Goal: Task Accomplishment & Management: Complete application form

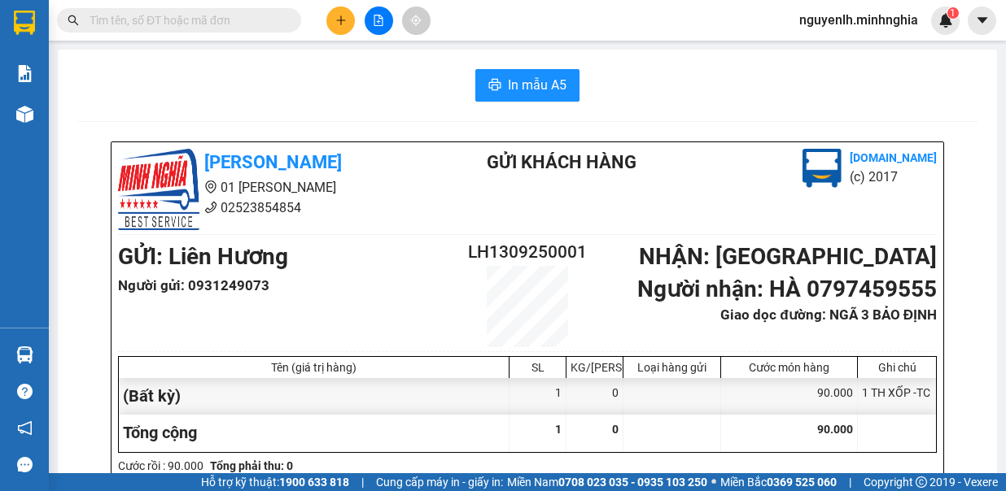
scroll to position [244, 0]
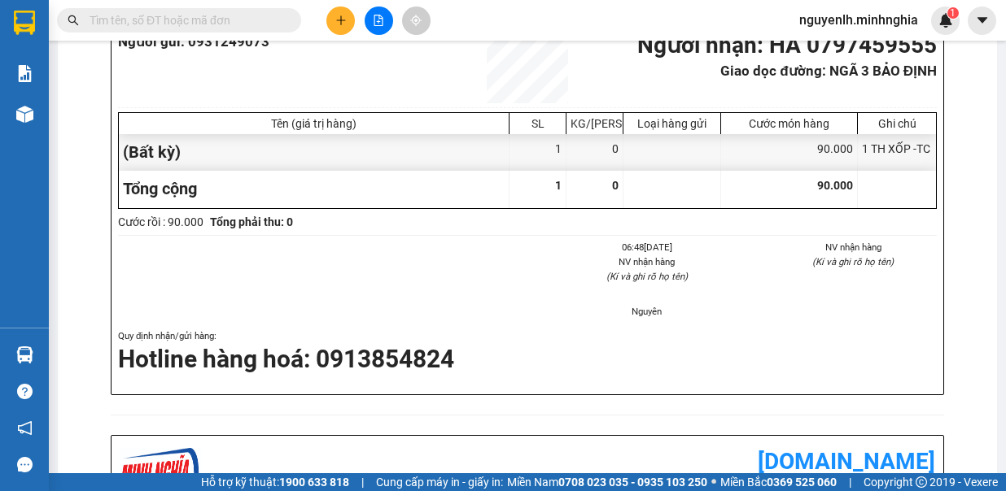
click at [345, 15] on icon "plus" at bounding box center [340, 20] width 11 height 11
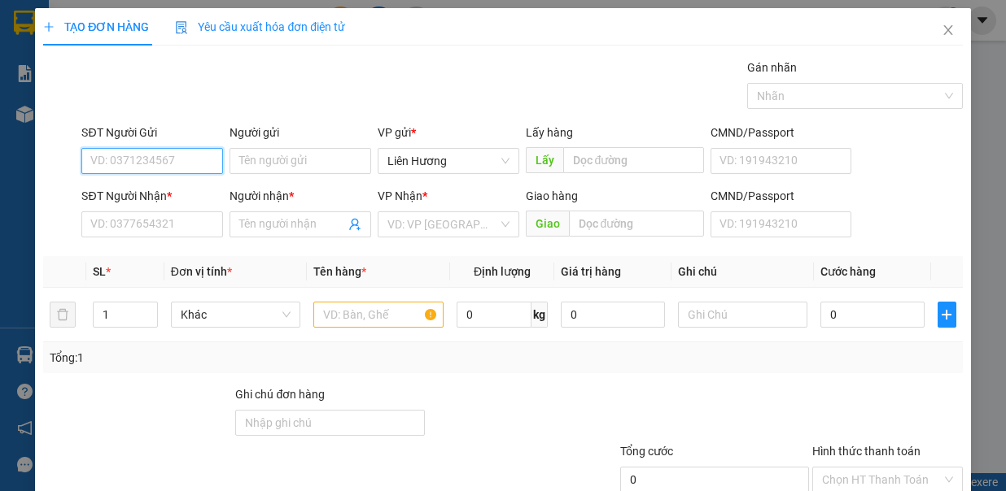
scroll to position [108, 0]
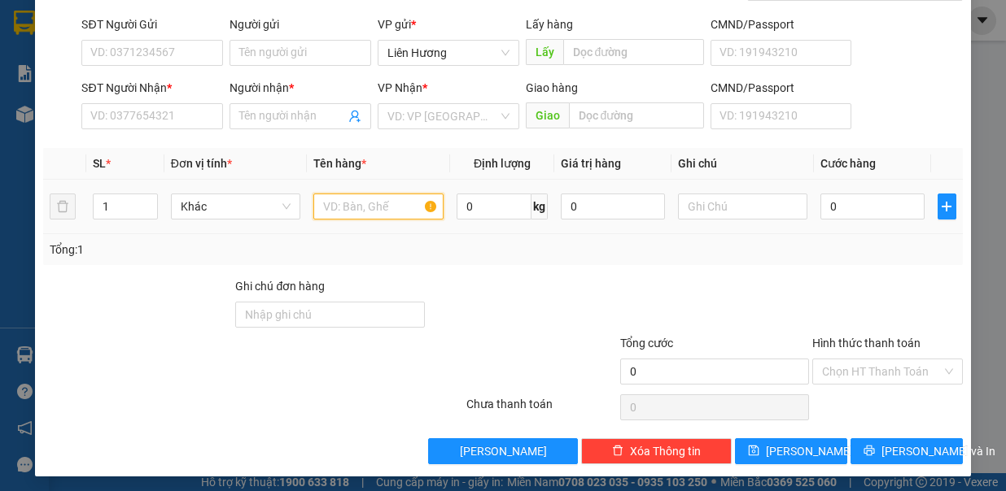
click at [322, 208] on input "text" at bounding box center [378, 207] width 130 height 26
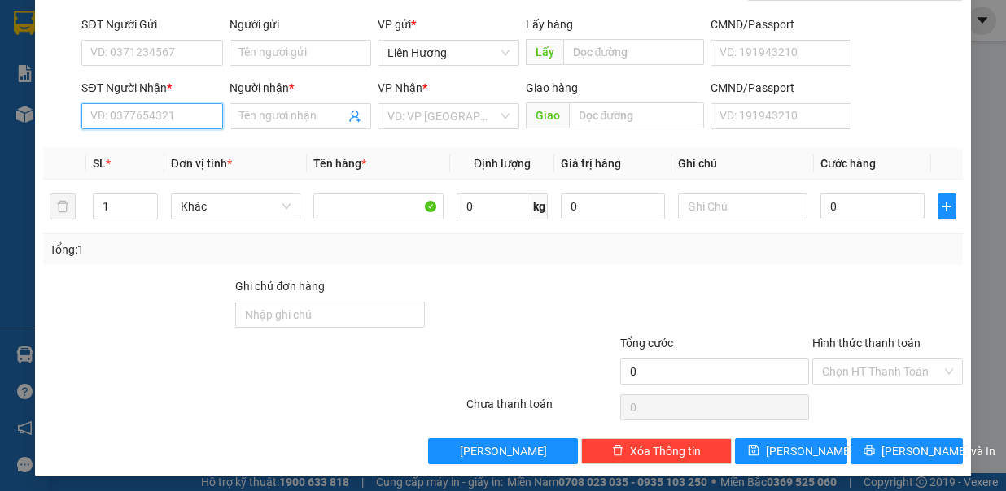
click at [187, 116] on input "SĐT Người Nhận *" at bounding box center [152, 116] width 142 height 26
type input "0783322322"
click at [165, 146] on div "0783322322 - SANH" at bounding box center [150, 146] width 120 height 18
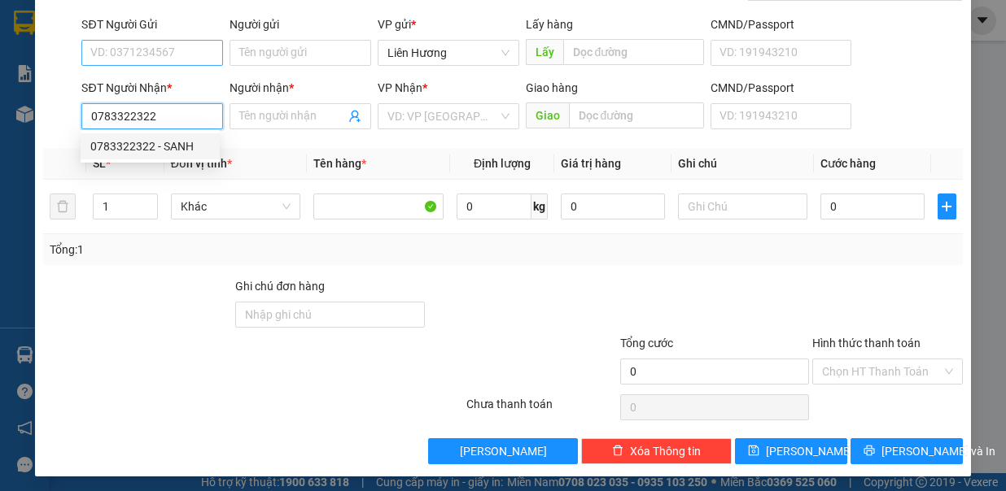
type input "SANH"
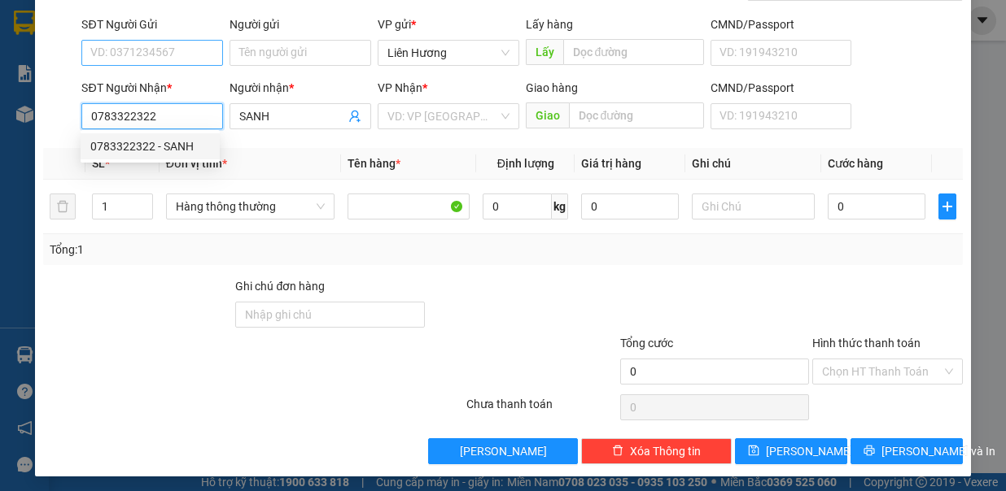
type input "0783322322"
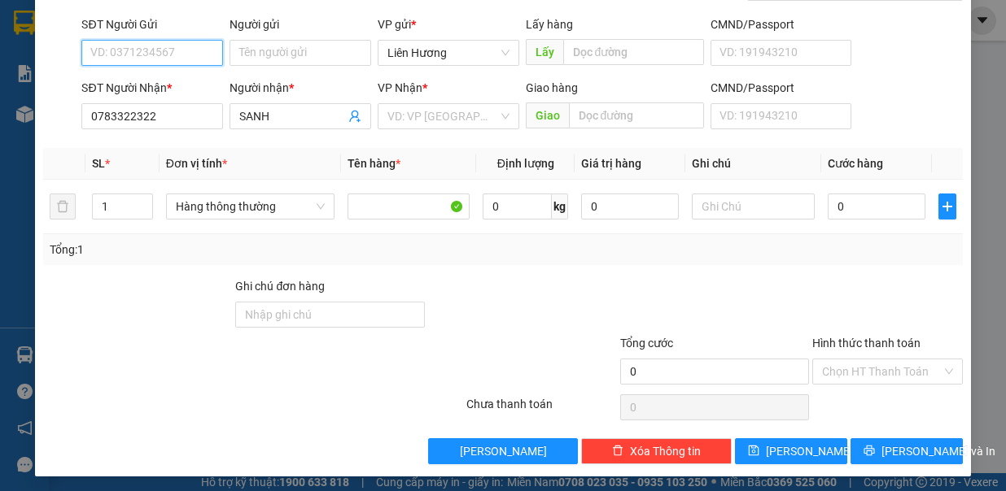
click at [152, 49] on input "SĐT Người Gửi" at bounding box center [152, 53] width 142 height 26
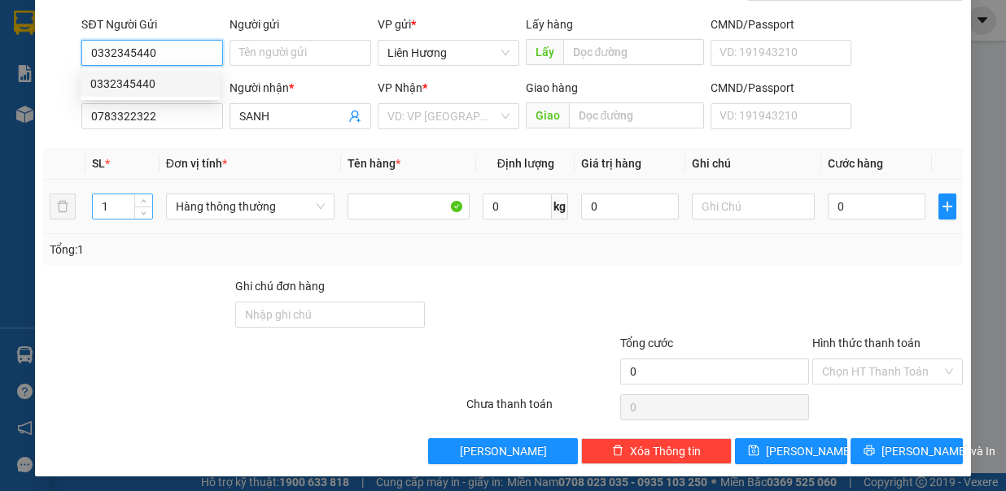
type input "0332345440"
click at [121, 208] on input "1" at bounding box center [122, 206] width 59 height 24
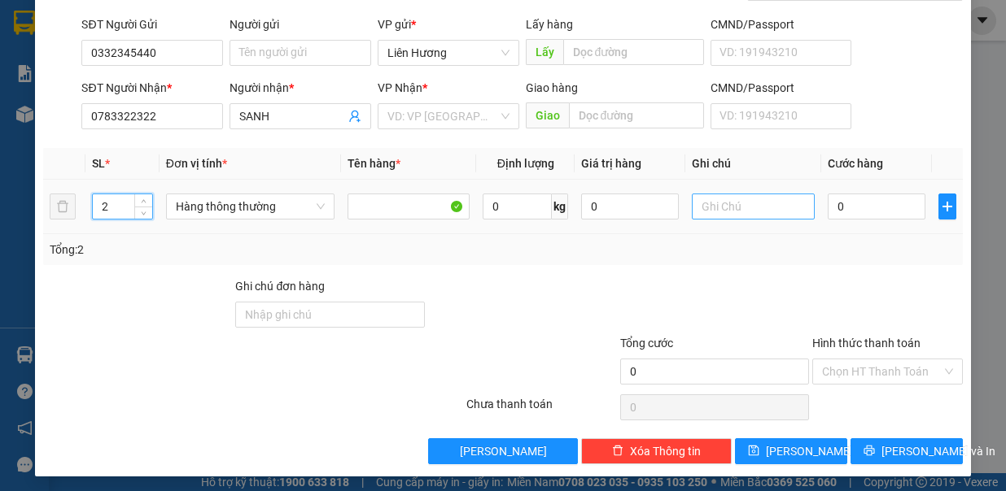
type input "2"
click at [713, 212] on input "text" at bounding box center [752, 207] width 122 height 26
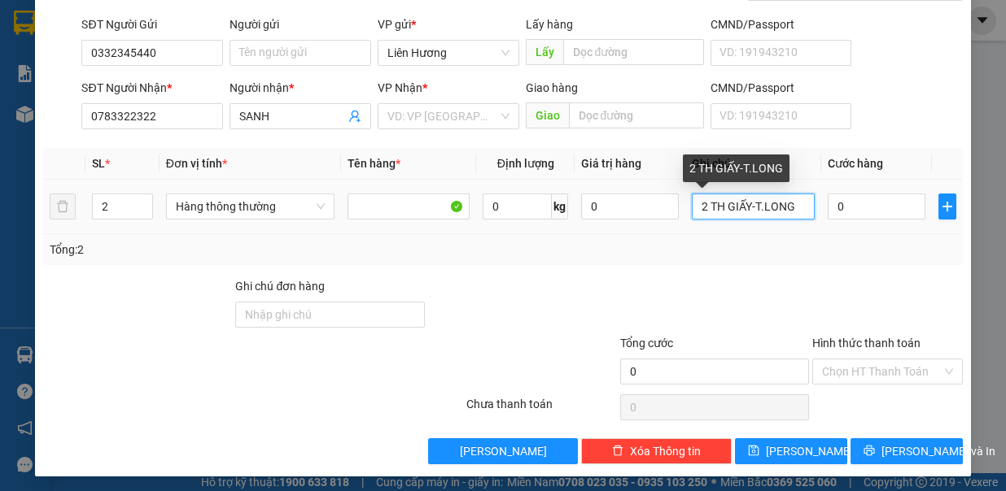
click at [743, 203] on input "2 TH GIẤY-T.LONG" at bounding box center [752, 207] width 122 height 26
click at [754, 207] on input "2 TH GIẤY -T.LONG" at bounding box center [752, 207] width 122 height 26
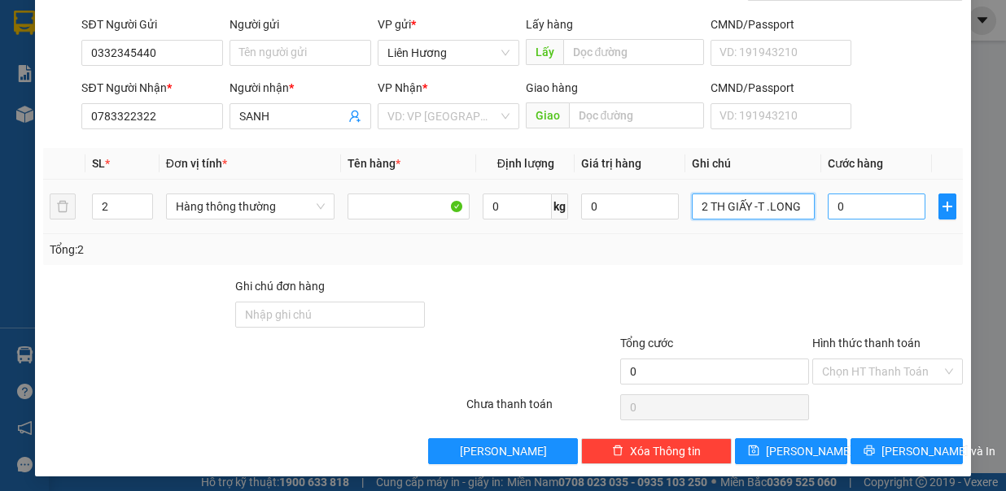
type input "2 TH GIẤY -T .LONG"
click at [840, 204] on input "0" at bounding box center [876, 207] width 98 height 26
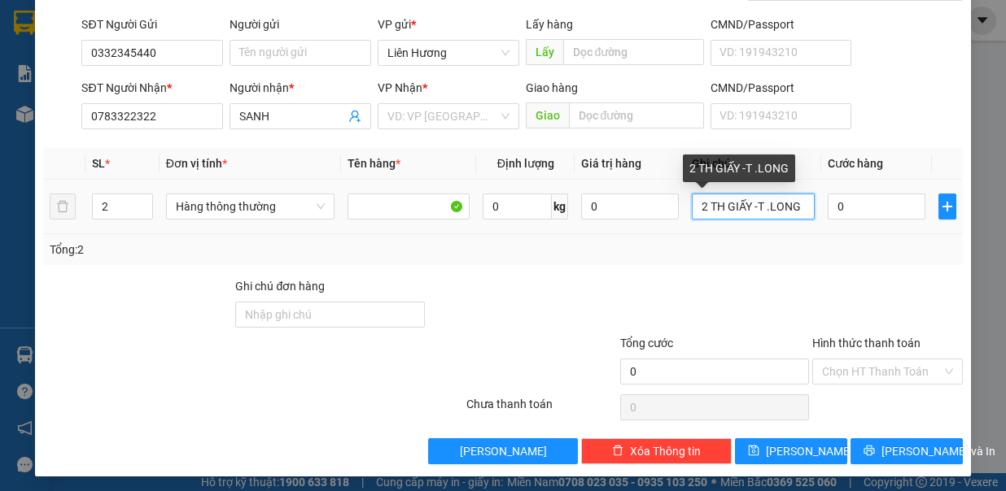
click at [756, 203] on input "2 TH GIẤY -T .LONG" at bounding box center [752, 207] width 122 height 26
click at [761, 204] on input "2 TH GIẤY -T .LONG" at bounding box center [752, 207] width 122 height 26
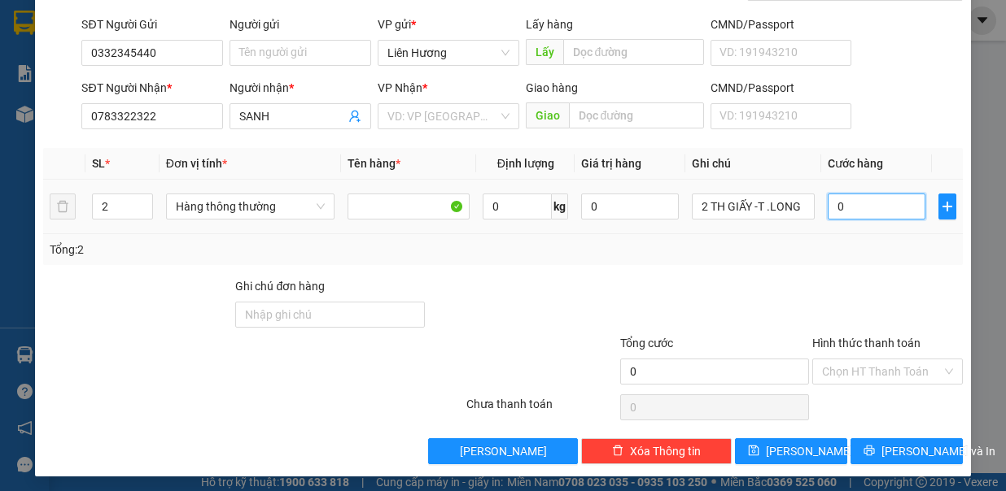
click at [847, 212] on input "0" at bounding box center [876, 207] width 98 height 26
type input "8"
type input "80"
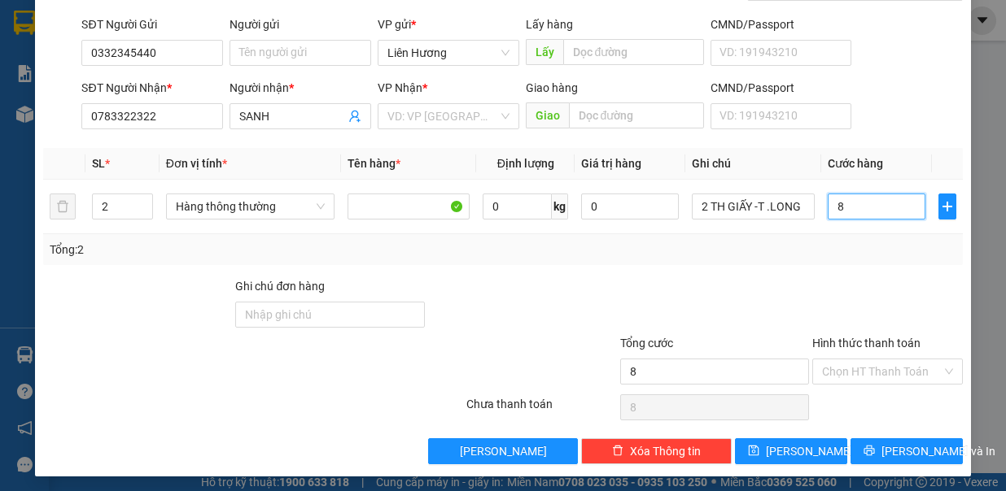
type input "80"
click at [830, 365] on input "Hình thức thanh toán" at bounding box center [882, 372] width 120 height 24
type input "80.000"
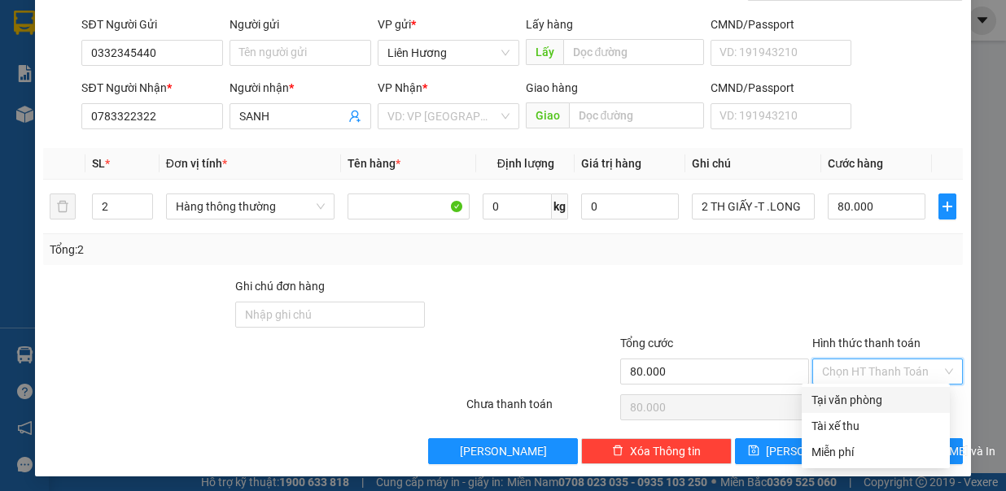
click at [854, 407] on div "Tại văn phòng" at bounding box center [875, 400] width 129 height 18
type input "0"
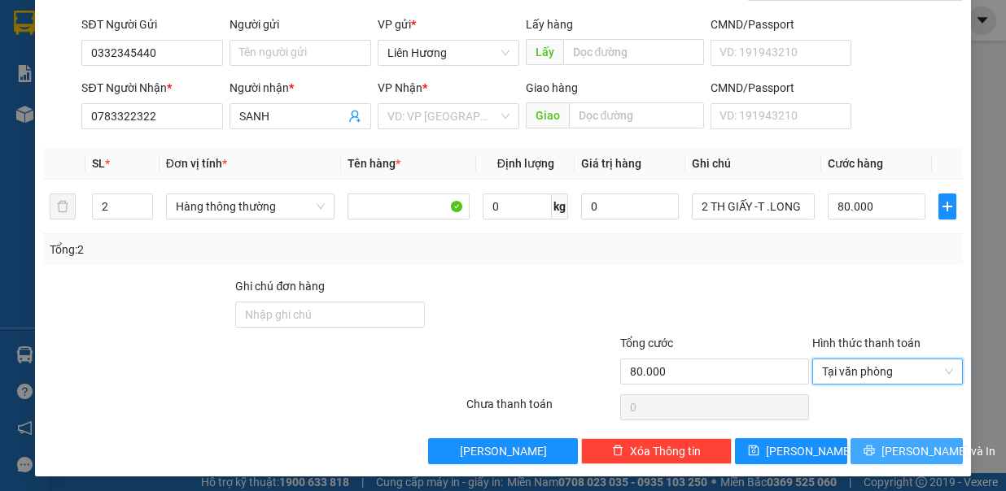
click at [897, 447] on span "Lưu và In" at bounding box center [938, 452] width 114 height 18
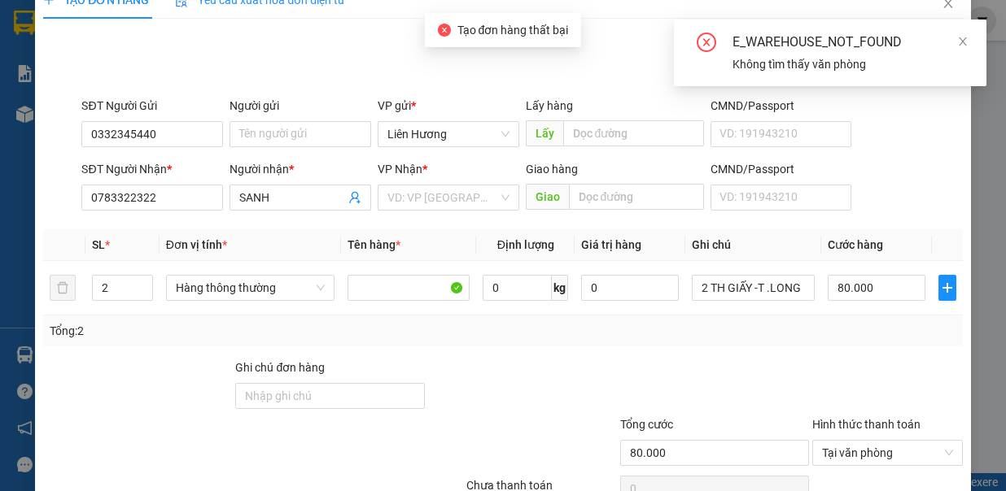
scroll to position [0, 0]
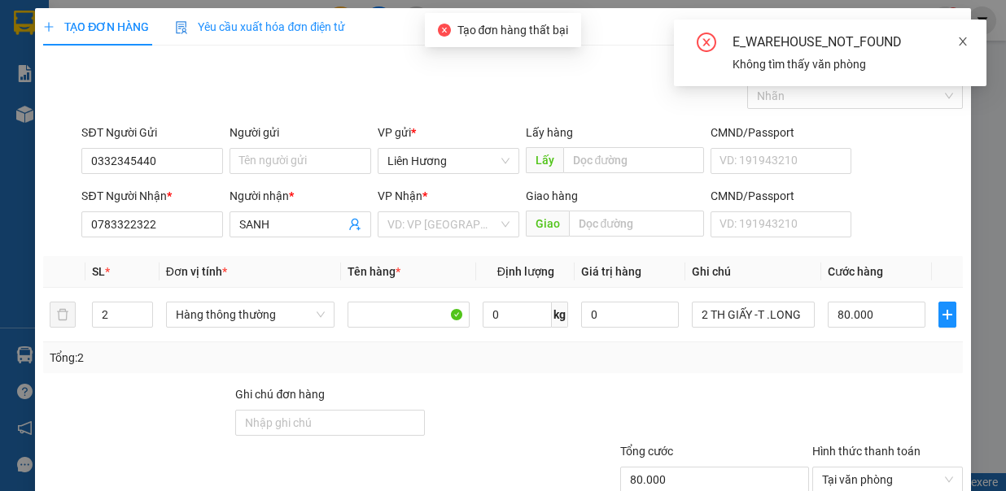
click at [966, 45] on icon "close" at bounding box center [962, 41] width 11 height 11
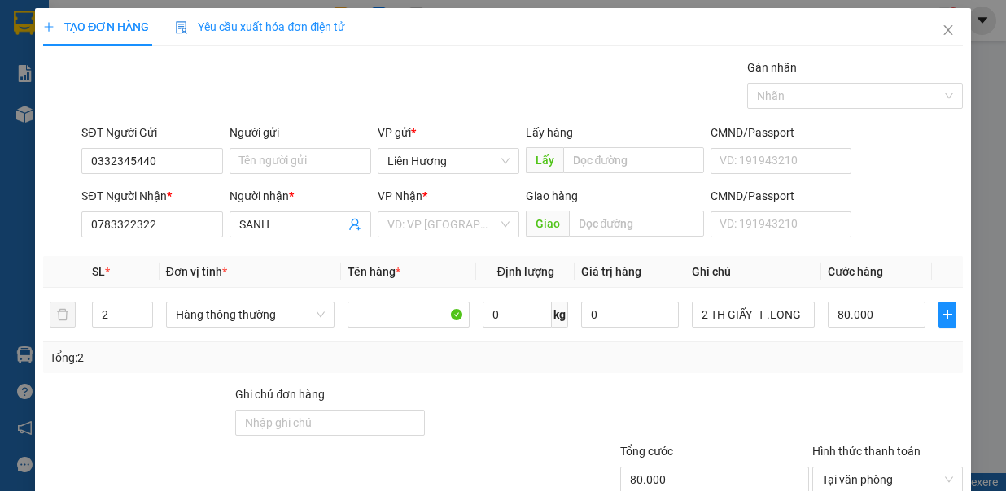
scroll to position [108, 0]
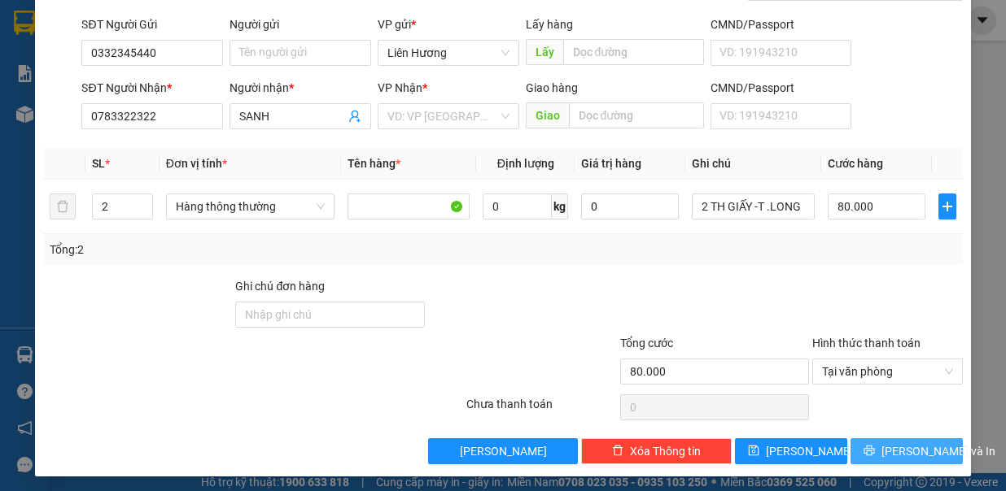
click at [881, 451] on span "Lưu và In" at bounding box center [938, 452] width 114 height 18
click at [626, 241] on div "Tổng: 2" at bounding box center [502, 250] width 905 height 18
click at [117, 203] on input "2" at bounding box center [122, 206] width 59 height 24
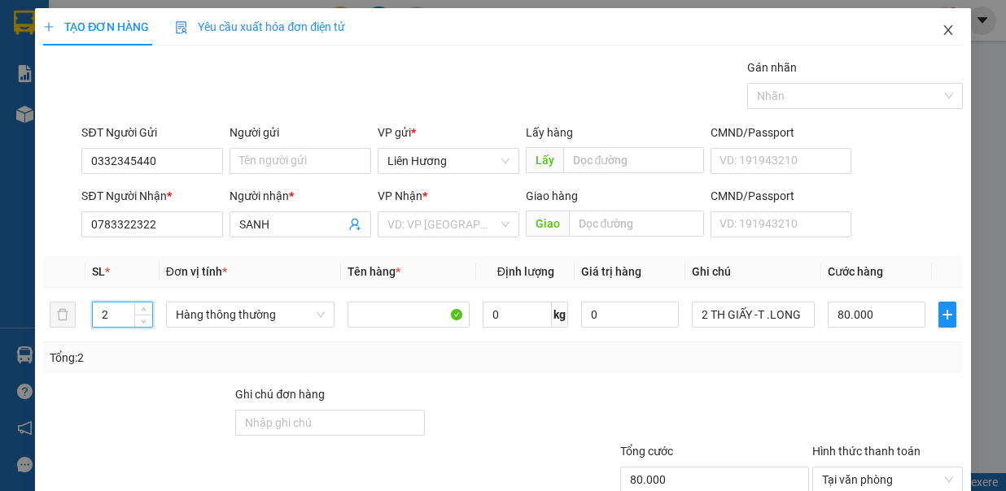
click at [941, 33] on icon "close" at bounding box center [947, 30] width 13 height 13
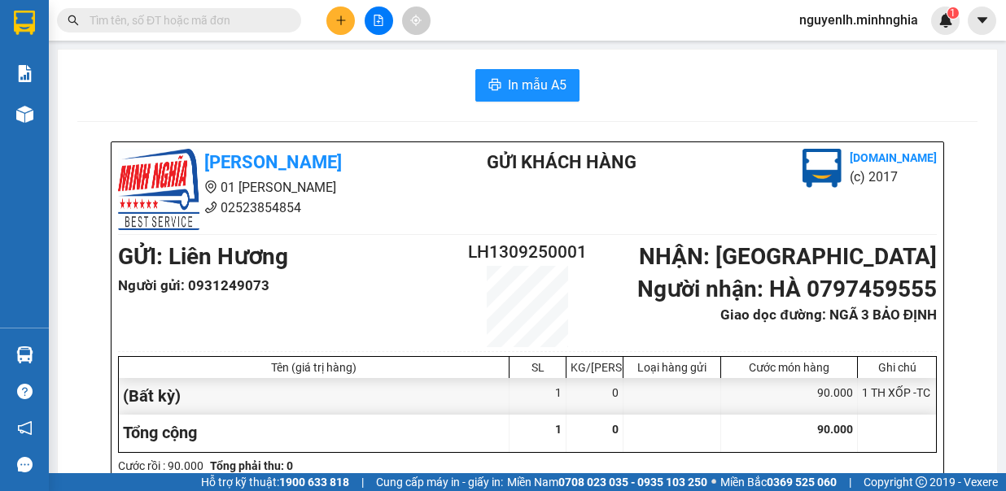
click at [411, 85] on div "In mẫu A5" at bounding box center [527, 85] width 900 height 33
click at [335, 18] on icon "plus" at bounding box center [340, 20] width 11 height 11
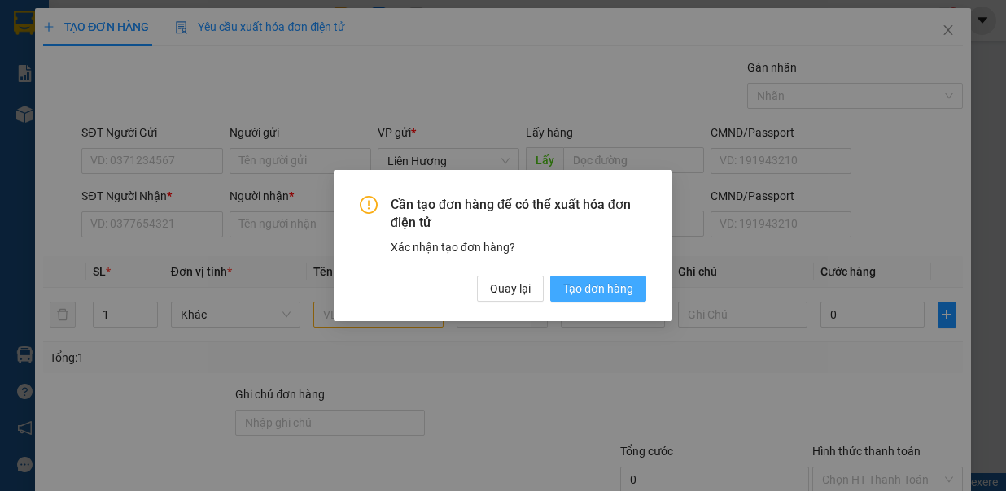
click at [559, 286] on button "Tạo đơn hàng" at bounding box center [598, 289] width 96 height 26
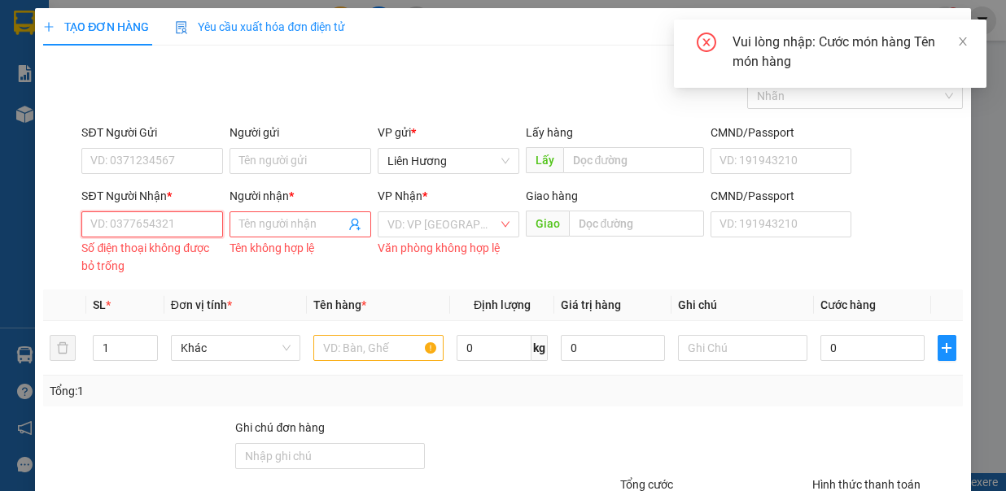
click at [184, 225] on input "SĐT Người Nhận *" at bounding box center [152, 225] width 142 height 26
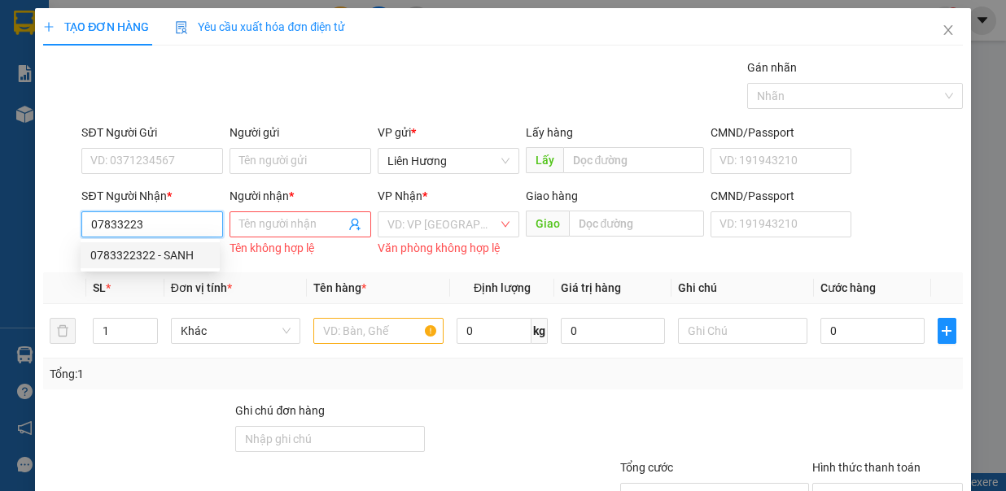
click at [163, 263] on div "0783322322 - SANH" at bounding box center [150, 255] width 120 height 18
type input "0783322322"
type input "SANH"
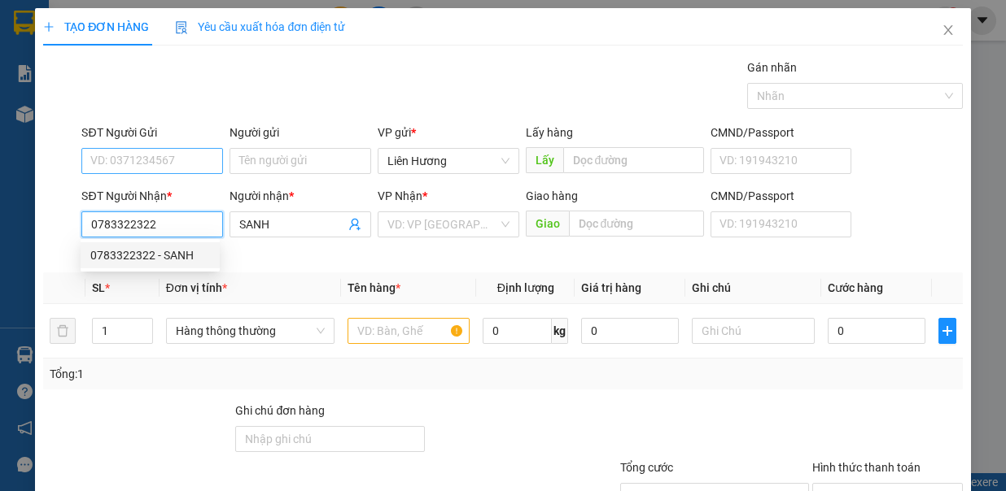
type input "0783322322"
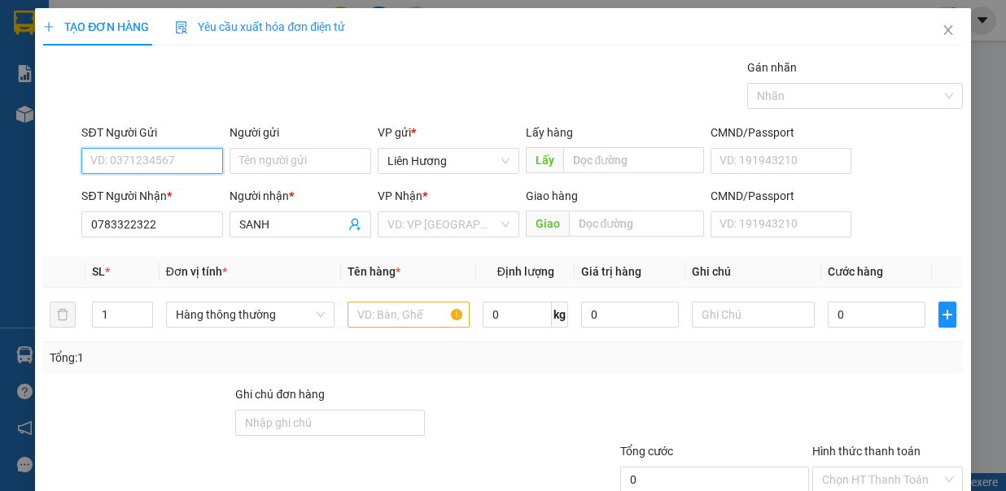
click at [154, 153] on input "SĐT Người Gửi" at bounding box center [152, 161] width 142 height 26
click at [126, 184] on div "0332345440" at bounding box center [150, 192] width 120 height 18
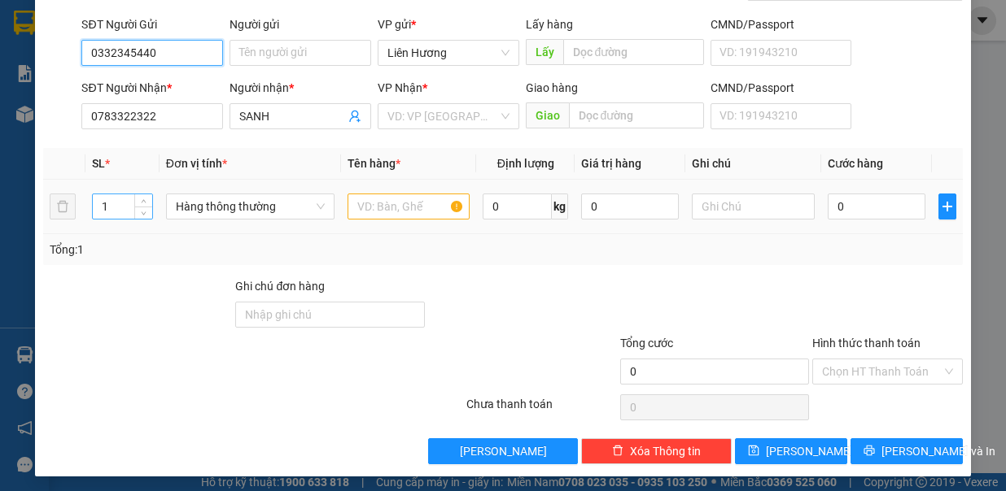
type input "0332345440"
click at [111, 199] on input "1" at bounding box center [122, 206] width 59 height 24
type input "2"
click at [430, 208] on input "text" at bounding box center [408, 207] width 122 height 26
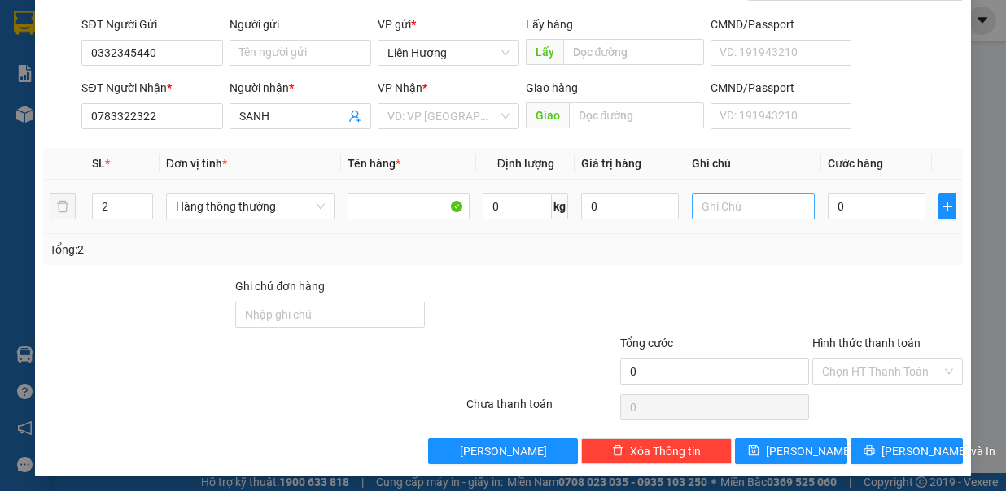
drag, startPoint x: 672, startPoint y: 205, endPoint x: 709, endPoint y: 200, distance: 36.9
click at [696, 202] on tr "2 Hàng thông thường 0 kg 0 0" at bounding box center [502, 207] width 918 height 55
click at [709, 200] on input "text" at bounding box center [752, 207] width 122 height 26
type input "2 TH GIẤY- T.LONG"
type input "8"
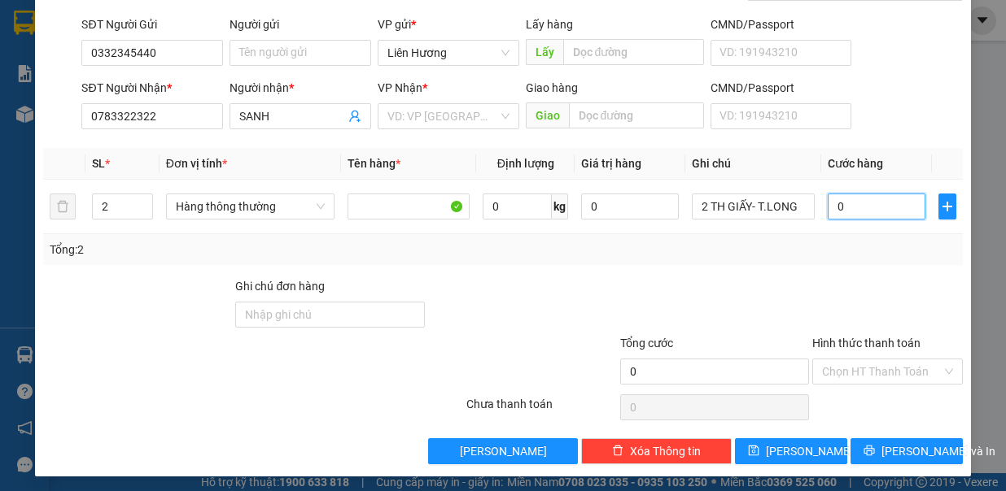
type input "8"
type input "80"
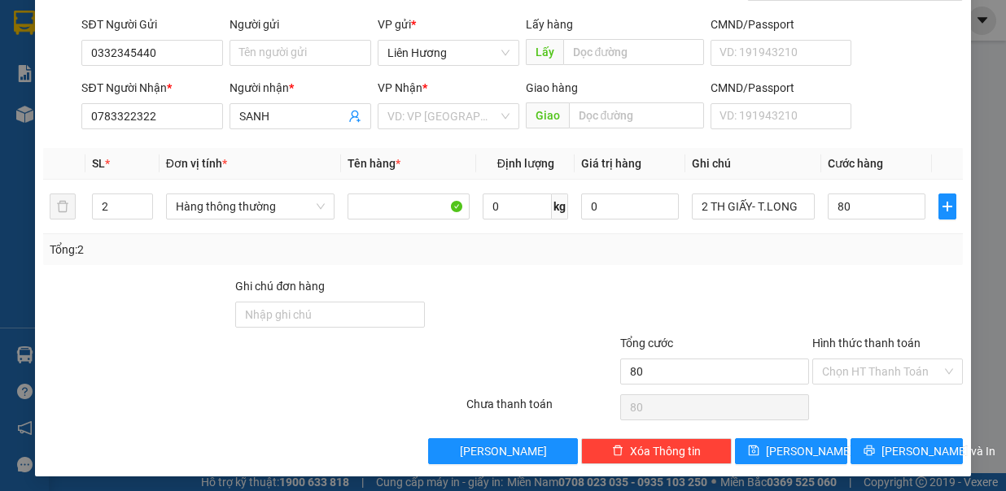
type input "80.000"
click at [857, 353] on div "Hình thức thanh toán" at bounding box center [887, 346] width 151 height 24
click at [856, 369] on input "Hình thức thanh toán" at bounding box center [882, 372] width 120 height 24
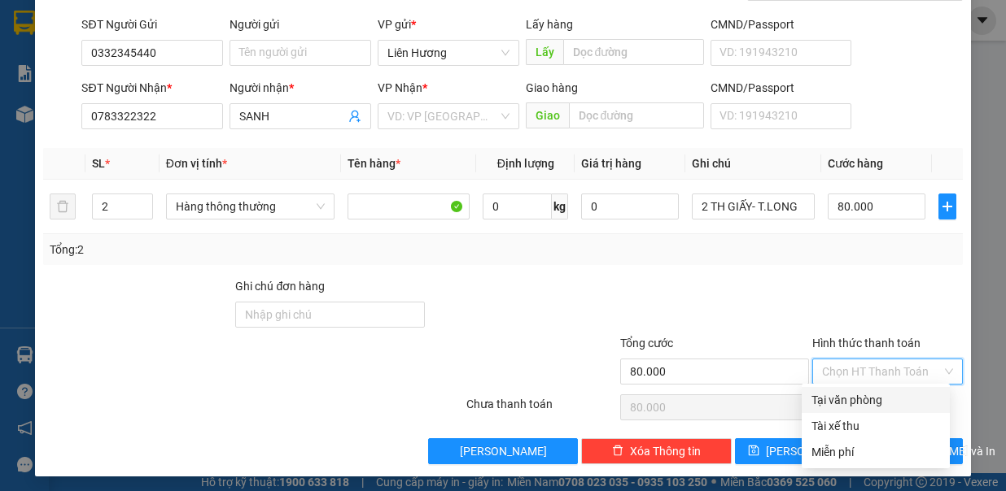
click at [868, 404] on div "Tại văn phòng" at bounding box center [875, 400] width 129 height 18
type input "0"
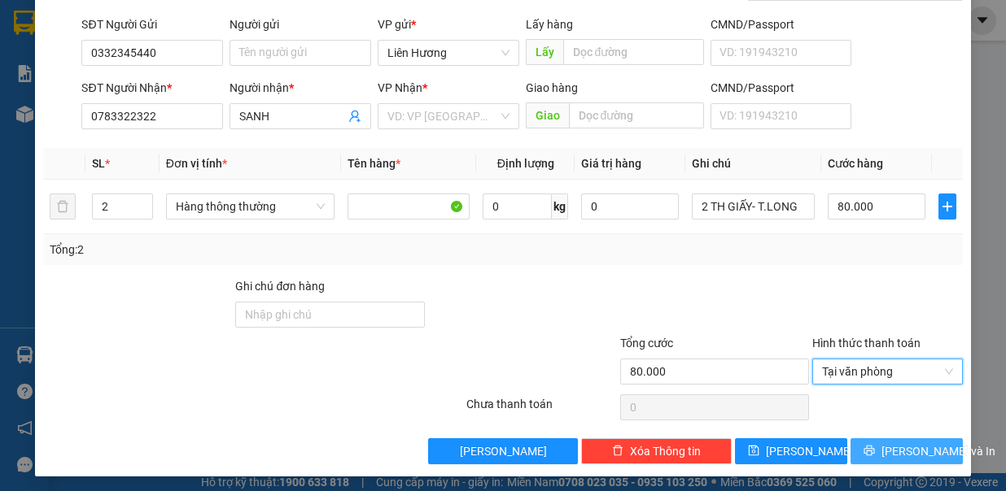
click at [890, 448] on span "Lưu và In" at bounding box center [938, 452] width 114 height 18
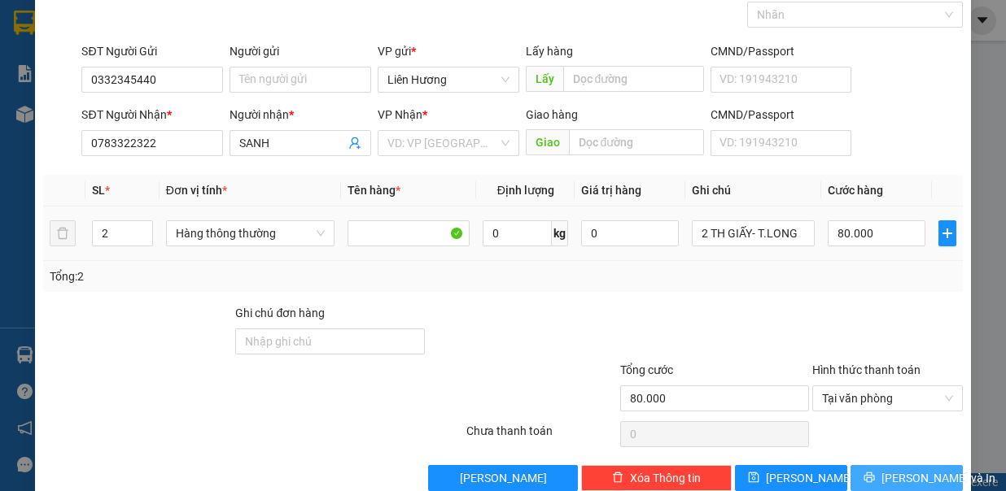
scroll to position [0, 0]
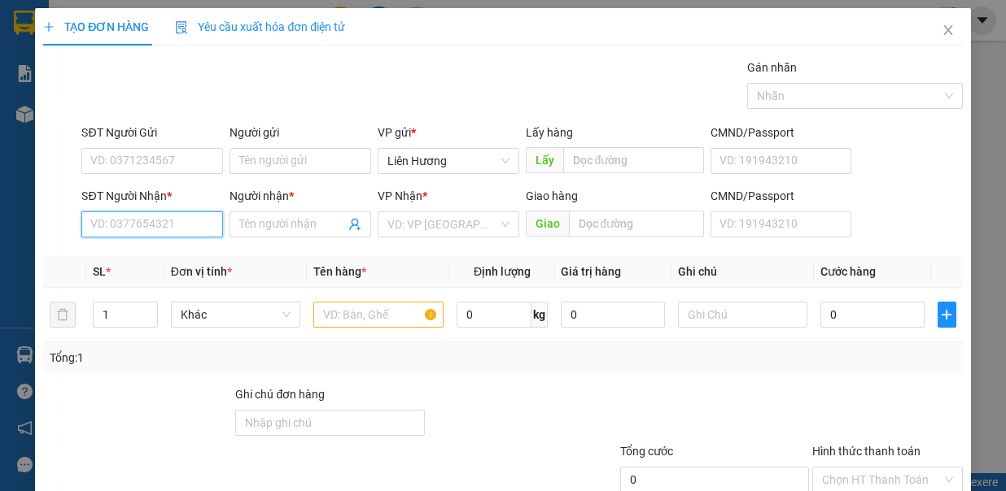
click at [172, 229] on input "SĐT Người Nhận *" at bounding box center [152, 225] width 142 height 26
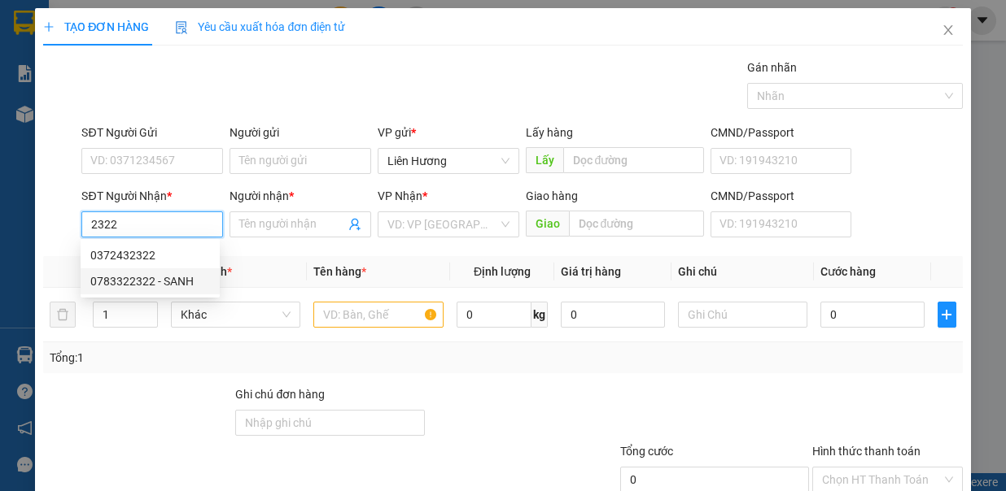
click at [156, 278] on div "0783322322 - SANH" at bounding box center [150, 282] width 120 height 18
type input "0783322322"
type input "SANH"
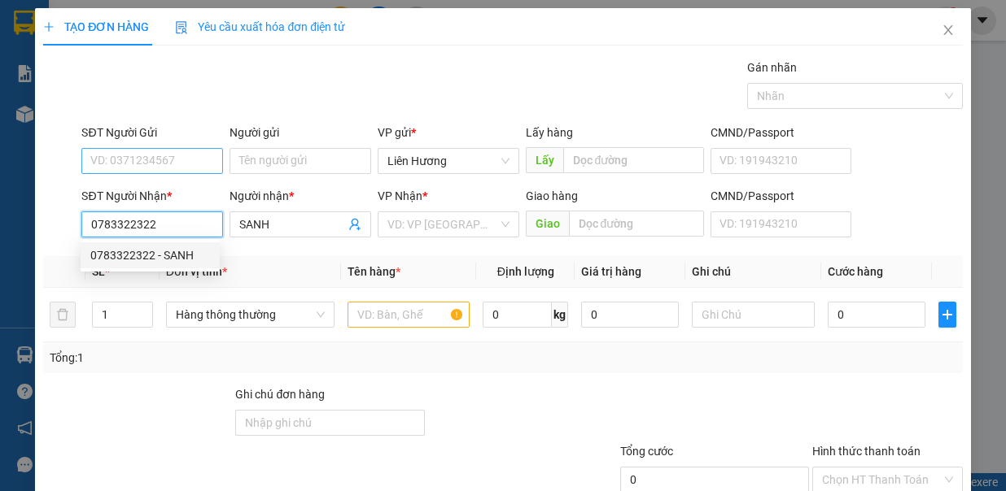
type input "0783322322"
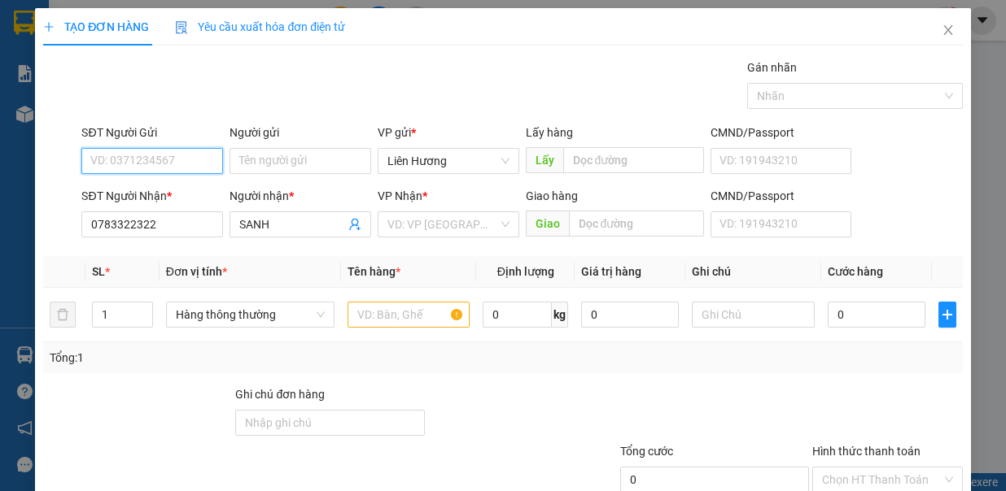
click at [146, 152] on input "SĐT Người Gửi" at bounding box center [152, 161] width 142 height 26
click at [174, 185] on div "0332345440" at bounding box center [150, 192] width 120 height 18
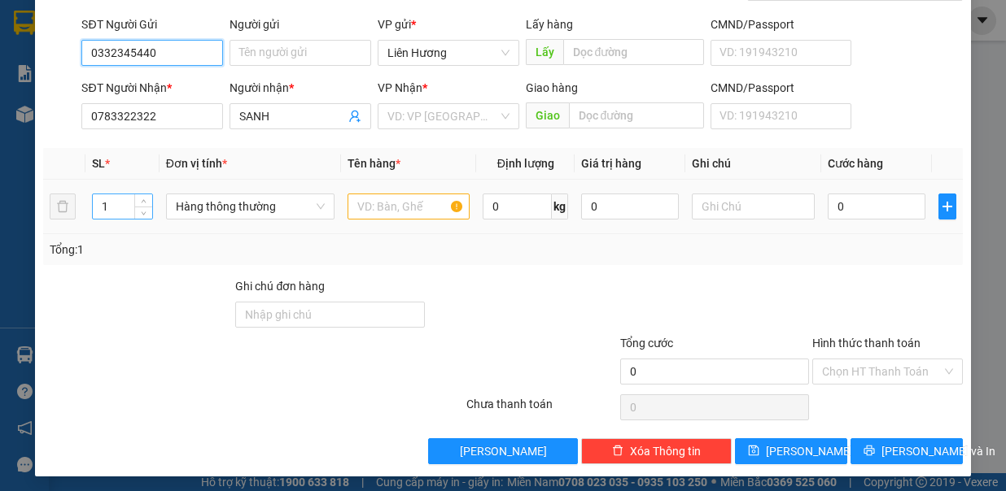
type input "0332345440"
click at [125, 206] on input "1" at bounding box center [122, 206] width 59 height 24
type input "2"
click at [358, 198] on input "text" at bounding box center [408, 207] width 122 height 26
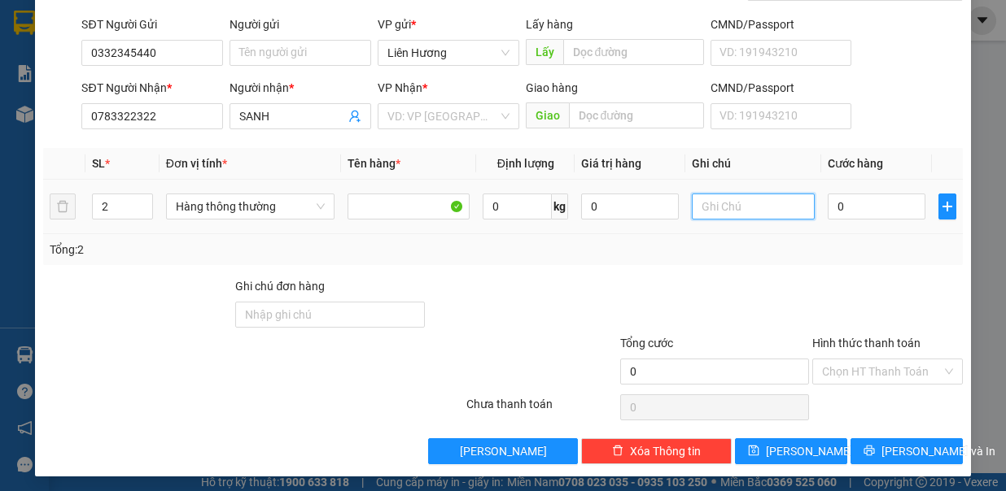
click at [725, 205] on input "text" at bounding box center [752, 207] width 122 height 26
type input "2 TH GIẤY- T.LONG"
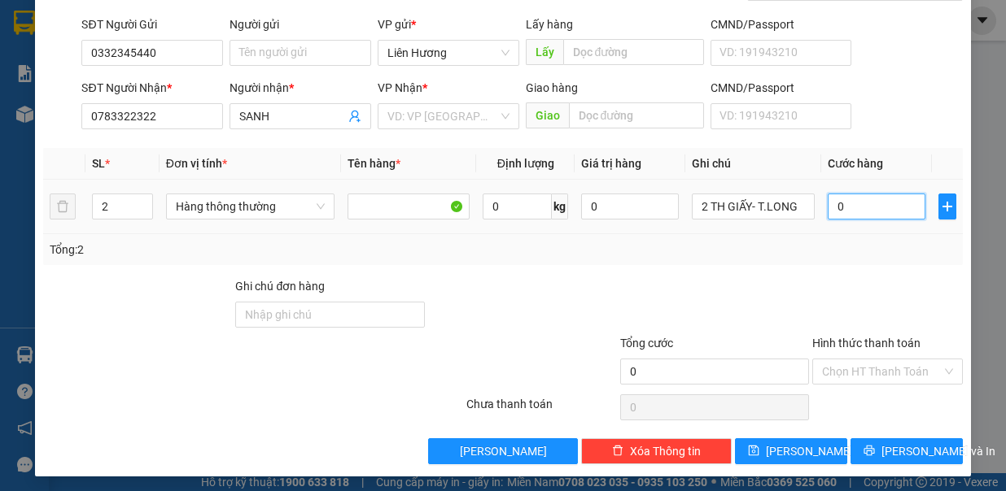
click at [849, 199] on input "0" at bounding box center [876, 207] width 98 height 26
type input "8"
type input "80"
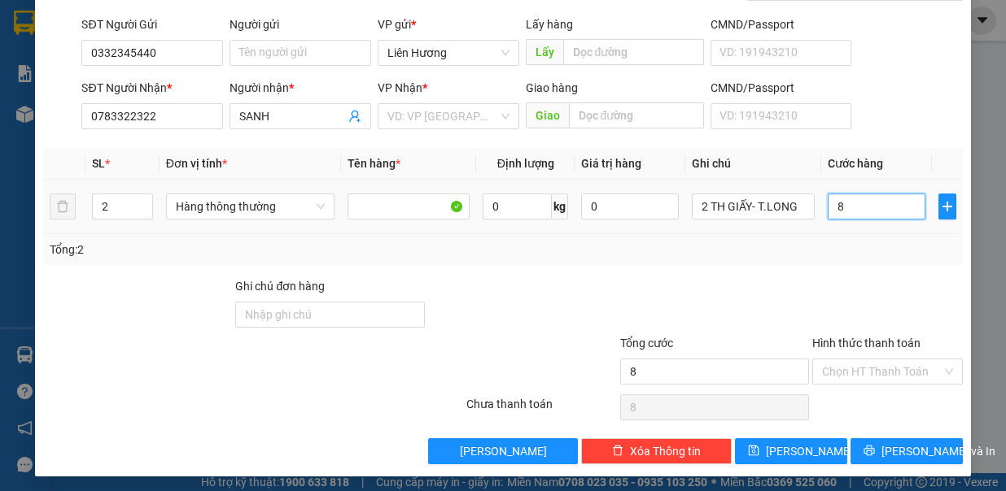
type input "80"
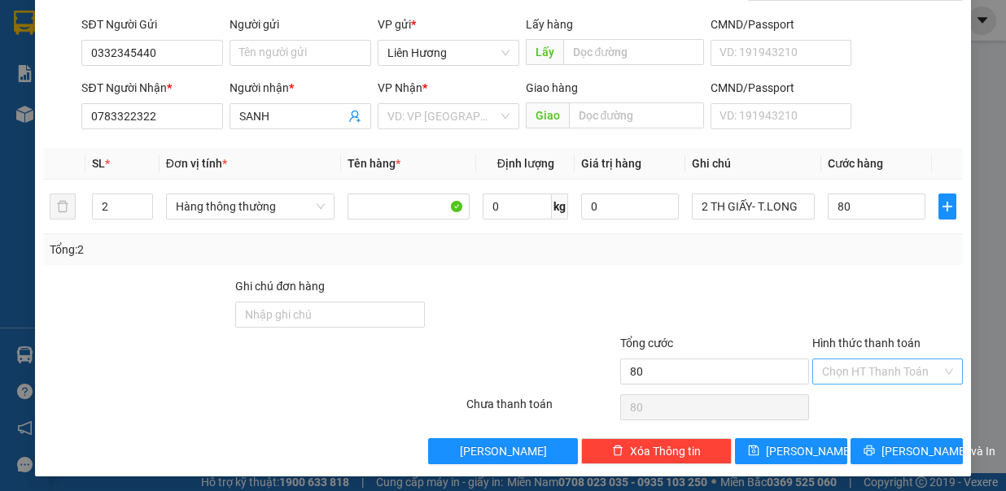
click at [892, 369] on input "Hình thức thanh toán" at bounding box center [882, 372] width 120 height 24
type input "80.000"
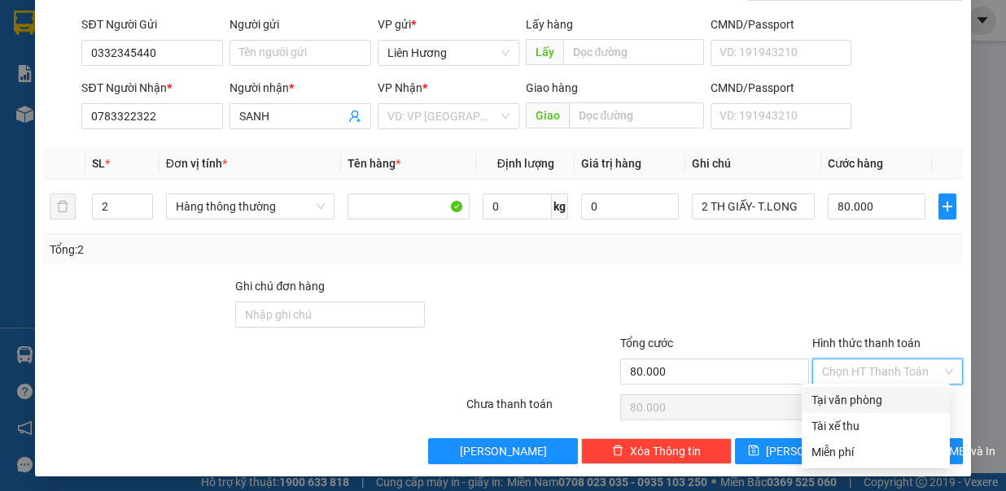
click at [885, 393] on div "Tại văn phòng" at bounding box center [875, 400] width 129 height 18
type input "0"
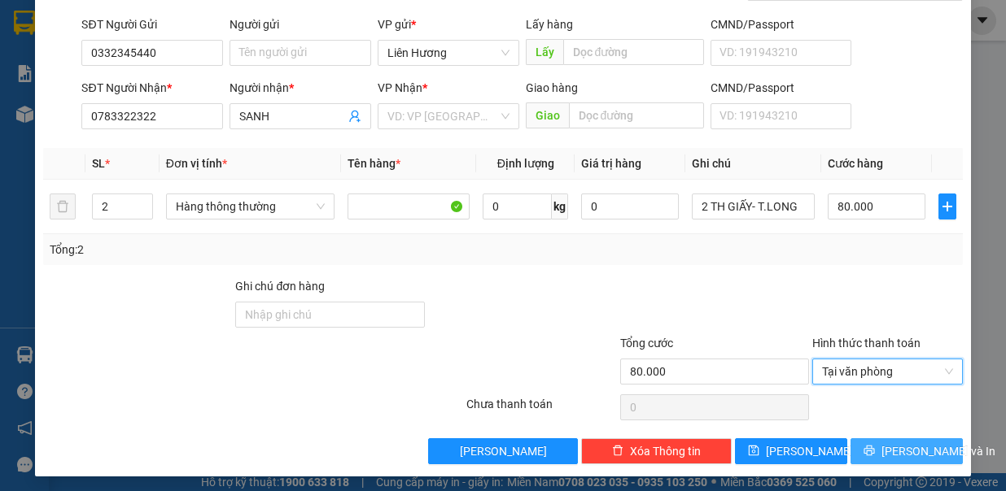
click at [901, 452] on span "Lưu và In" at bounding box center [938, 452] width 114 height 18
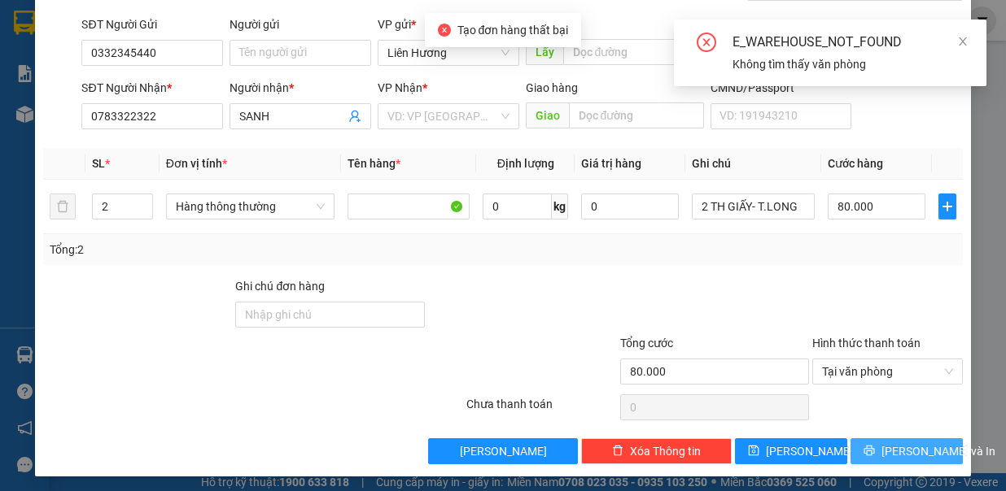
scroll to position [0, 0]
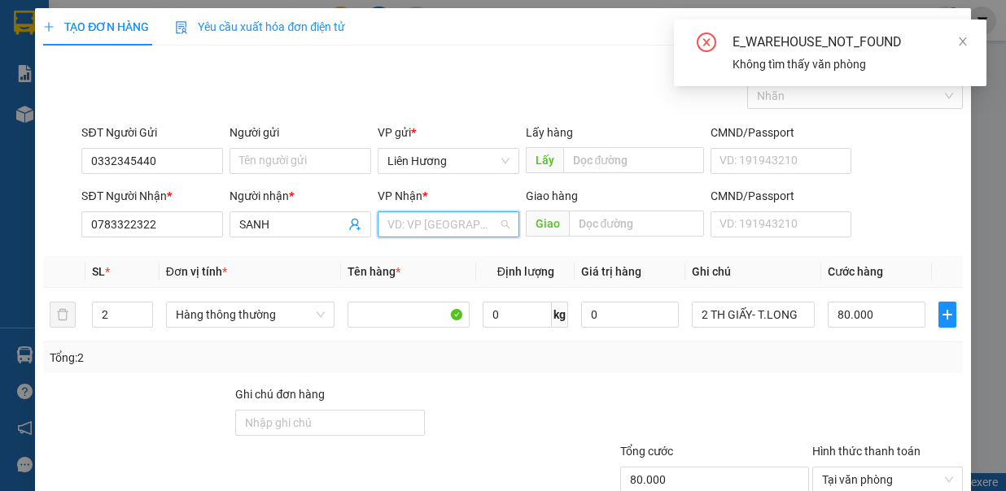
click at [410, 221] on input "search" at bounding box center [442, 224] width 111 height 24
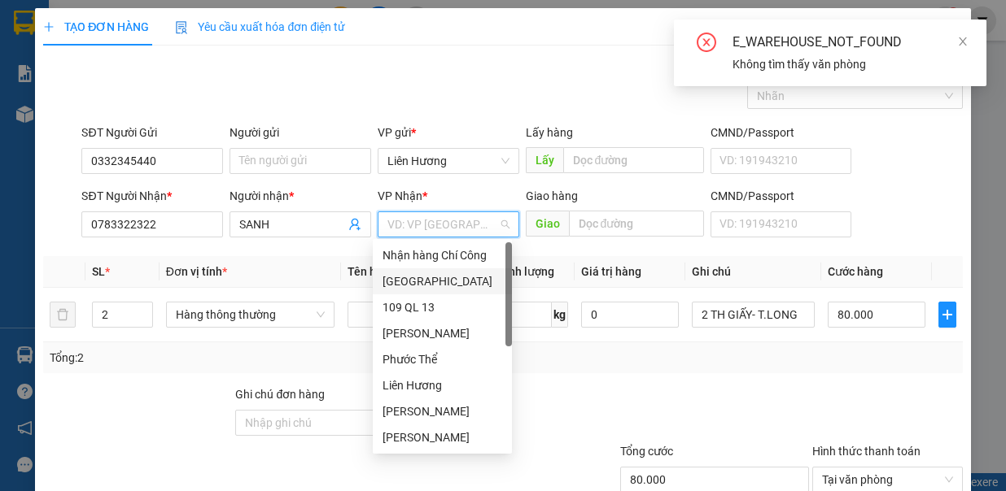
click at [426, 280] on div "[GEOGRAPHIC_DATA]" at bounding box center [442, 282] width 120 height 18
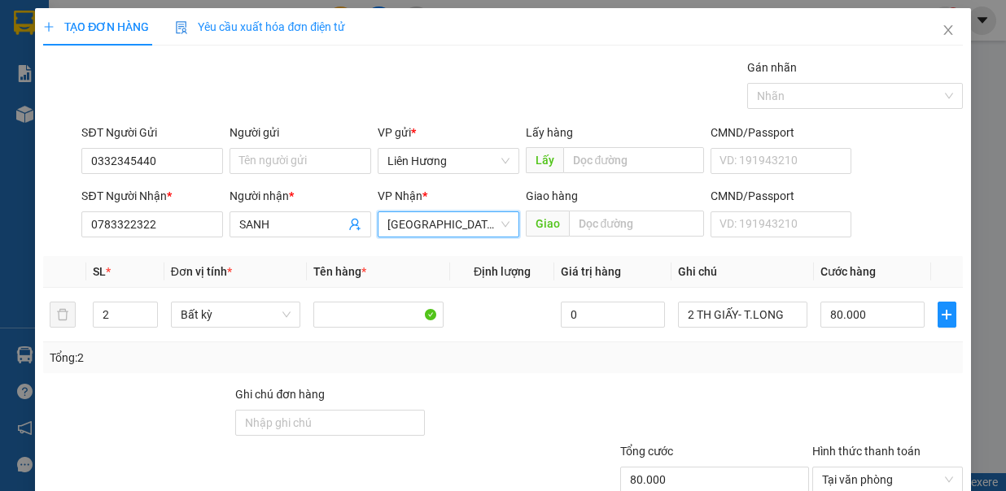
scroll to position [108, 0]
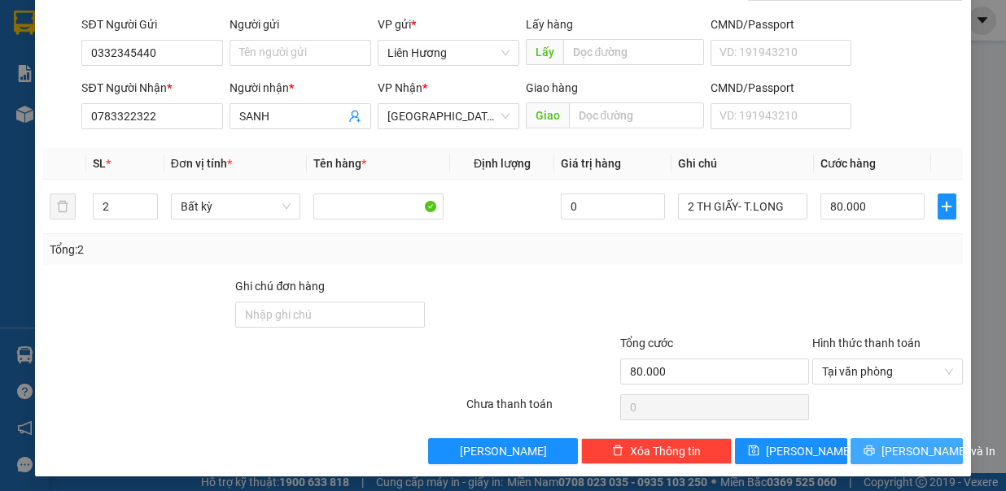
click at [900, 443] on span "Lưu và In" at bounding box center [938, 452] width 114 height 18
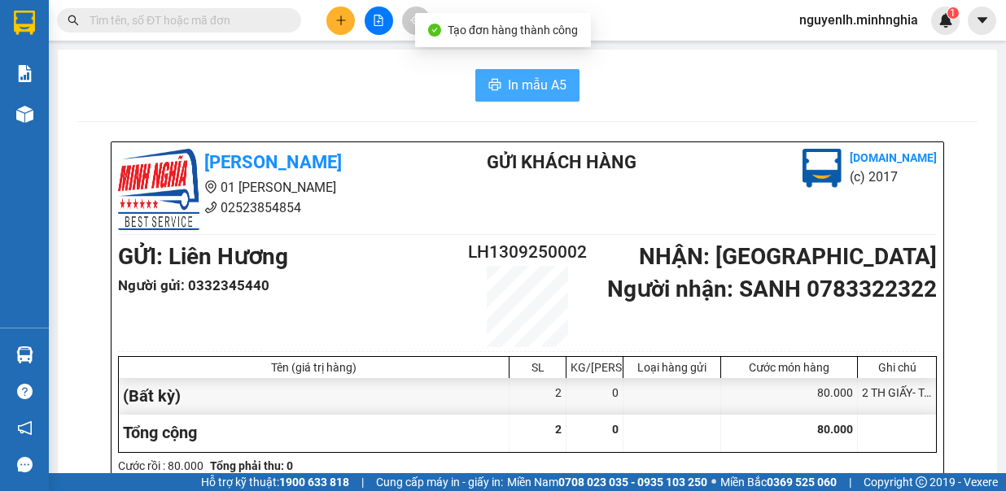
click at [488, 82] on icon "printer" at bounding box center [494, 84] width 13 height 13
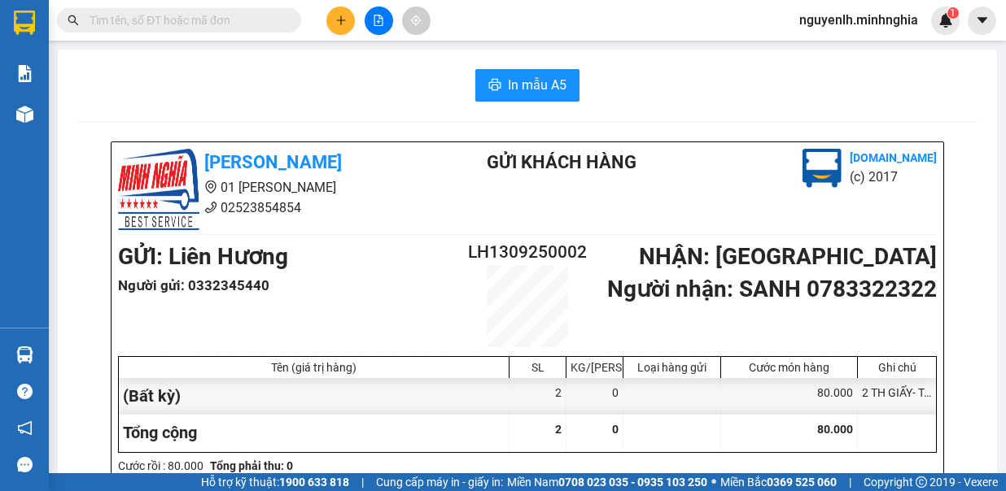
scroll to position [81, 0]
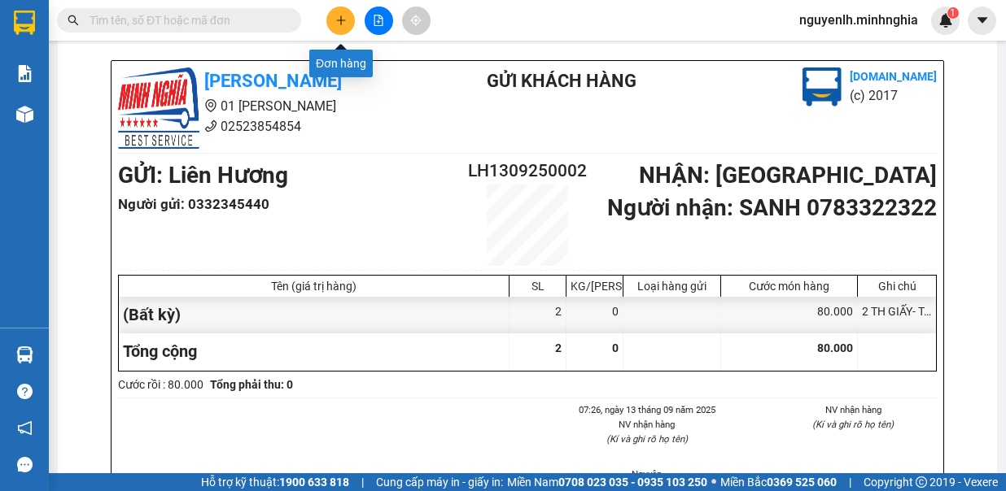
click at [346, 15] on icon "plus" at bounding box center [340, 20] width 11 height 11
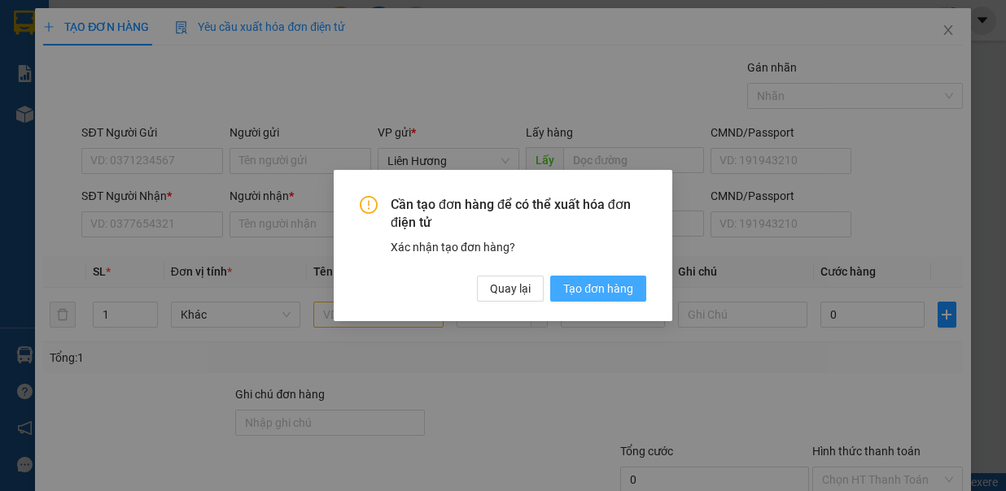
drag, startPoint x: 595, startPoint y: 290, endPoint x: 163, endPoint y: 238, distance: 435.2
click at [595, 290] on span "Tạo đơn hàng" at bounding box center [598, 289] width 70 height 18
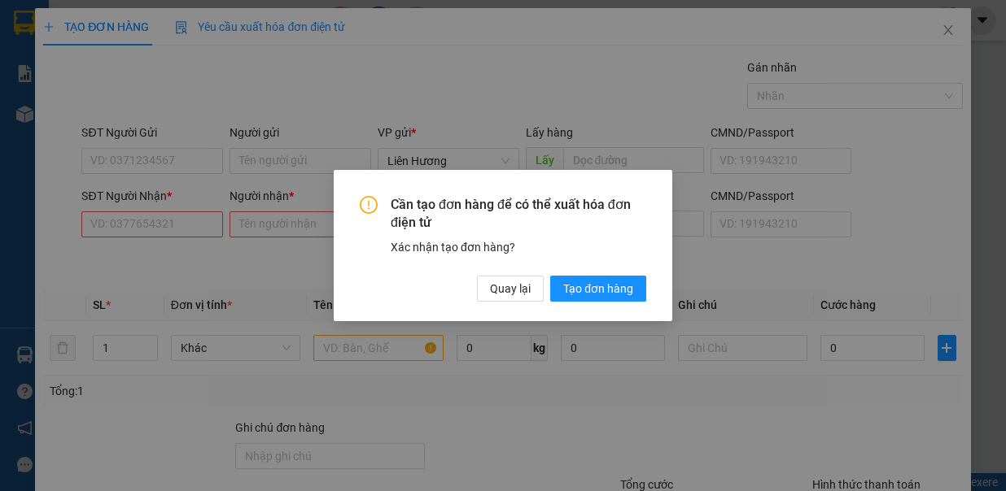
click at [163, 225] on div "Cần tạo đơn hàng để có thể xuất hóa đơn điện tử Xác nhận tạo đơn hàng? Quay lại…" at bounding box center [503, 245] width 1006 height 491
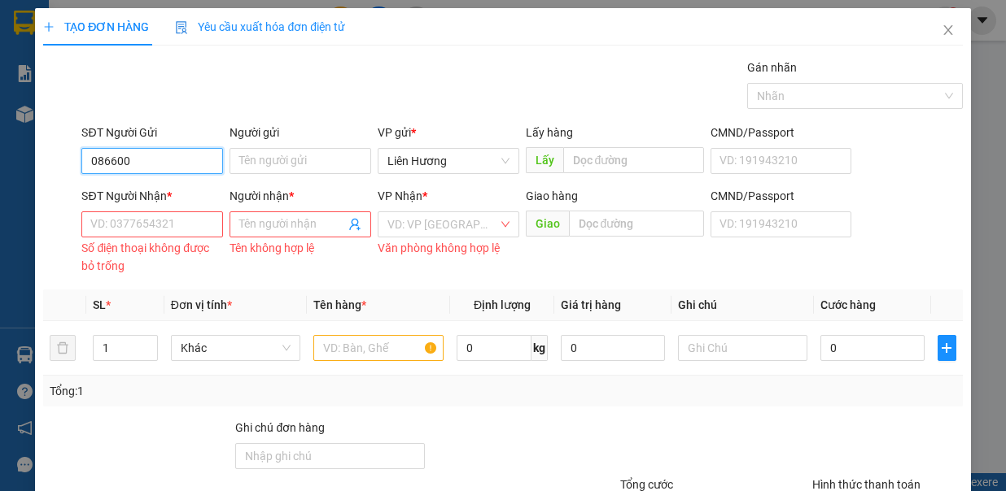
type input "0866009"
drag, startPoint x: 140, startPoint y: 151, endPoint x: 69, endPoint y: 151, distance: 70.8
click at [69, 151] on div "SĐT Người Gửi 0866009 0866009 Người gửi Tên người gửi VP gửi * Liên Hương Lấy h…" at bounding box center [502, 152] width 922 height 57
click at [120, 223] on input "SĐT Người Nhận *" at bounding box center [152, 225] width 142 height 26
paste input "0866009"
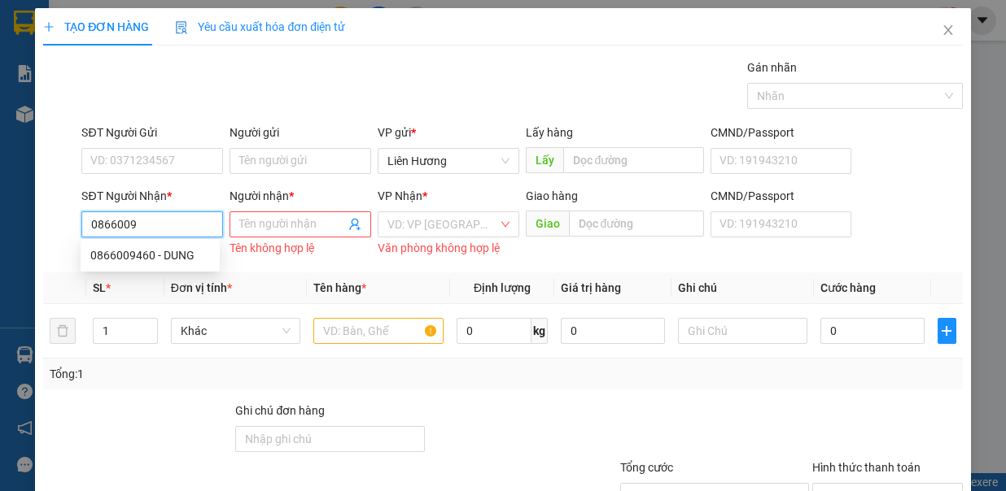
click at [146, 229] on input "0866009" at bounding box center [152, 225] width 142 height 26
click at [163, 254] on div "0866009460 - DUNG" at bounding box center [150, 255] width 120 height 18
type input "0866009460"
type input "DUNG"
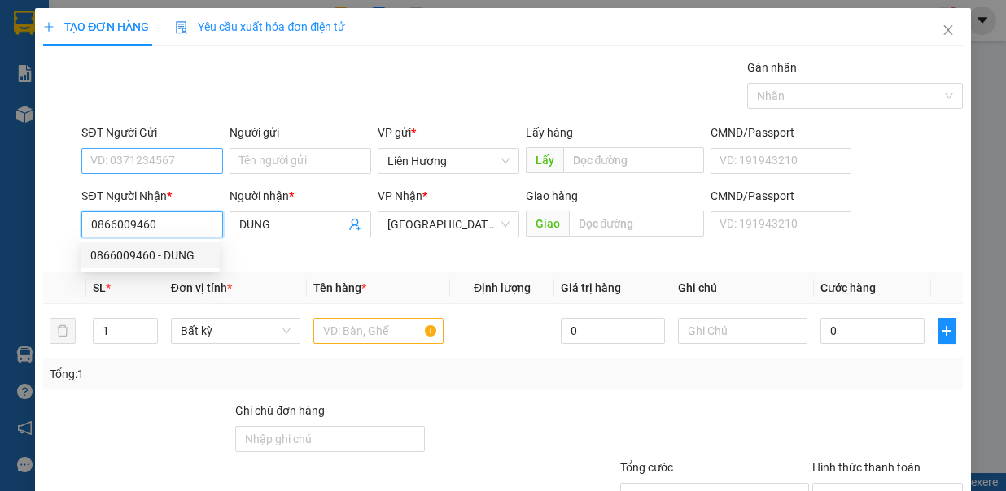
type input "0866009460"
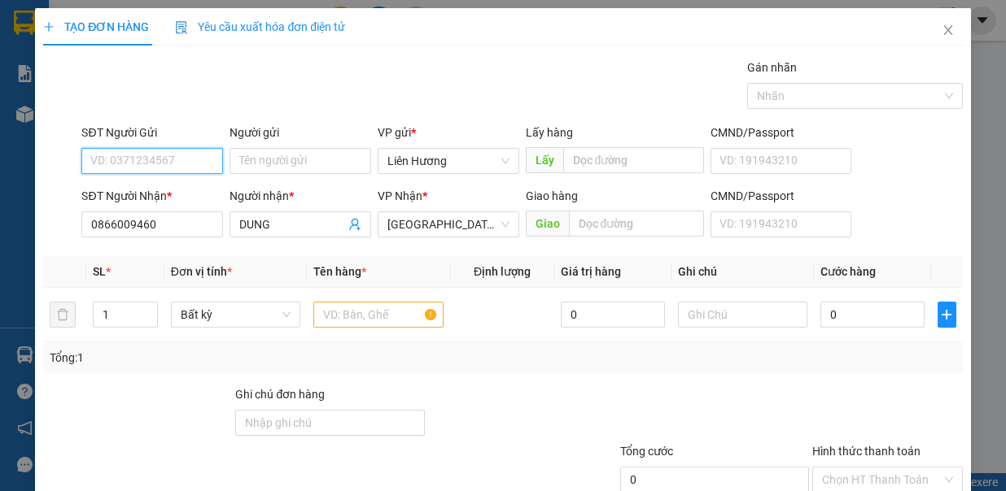
click at [149, 159] on input "SĐT Người Gửi" at bounding box center [152, 161] width 142 height 26
click at [150, 198] on div "0332345440" at bounding box center [150, 192] width 120 height 18
type input "0332345440"
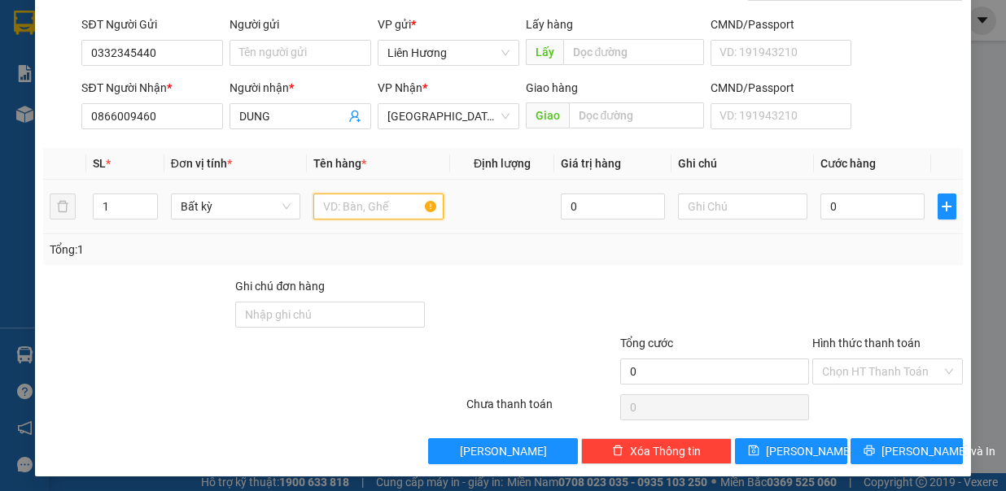
click at [342, 204] on input "text" at bounding box center [378, 207] width 130 height 26
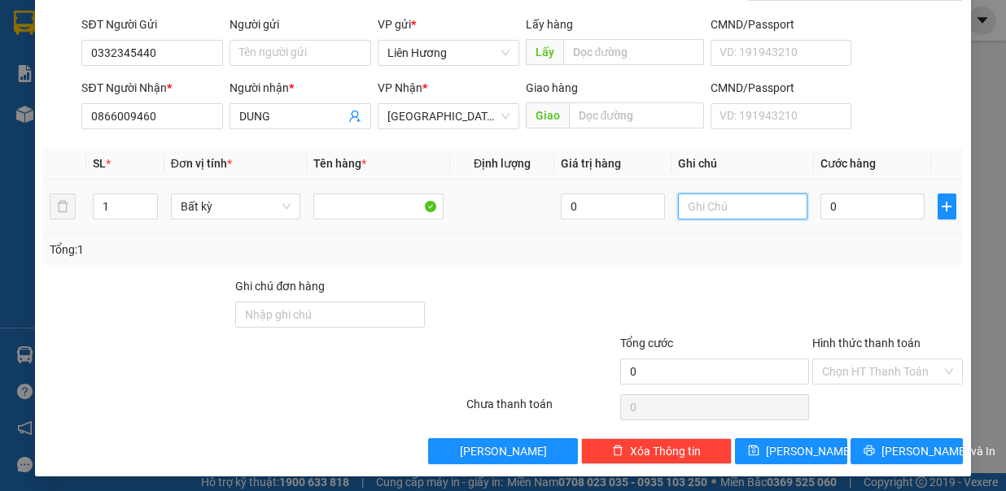
drag, startPoint x: 690, startPoint y: 207, endPoint x: 690, endPoint y: 159, distance: 47.2
click at [693, 205] on input "text" at bounding box center [743, 207] width 130 height 26
type input "1 TH GIẤY -T.LONG"
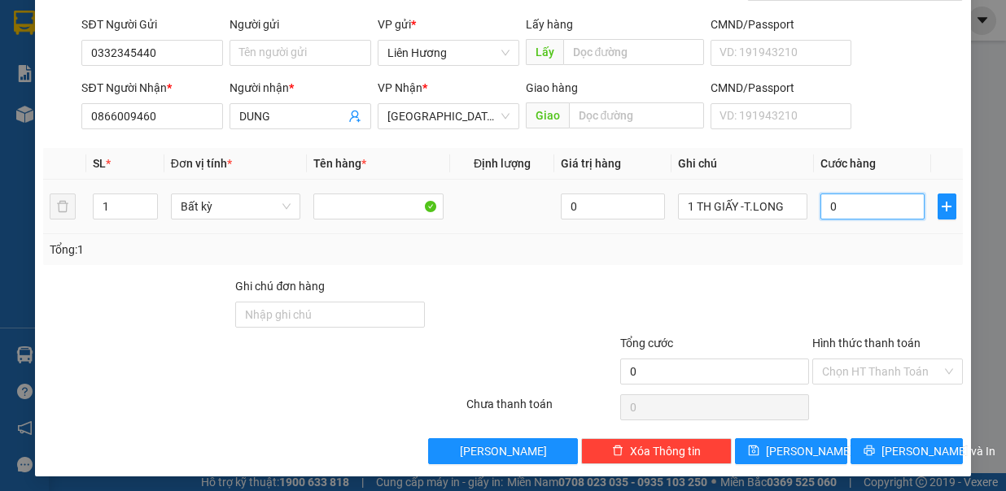
type input "1"
type input "13"
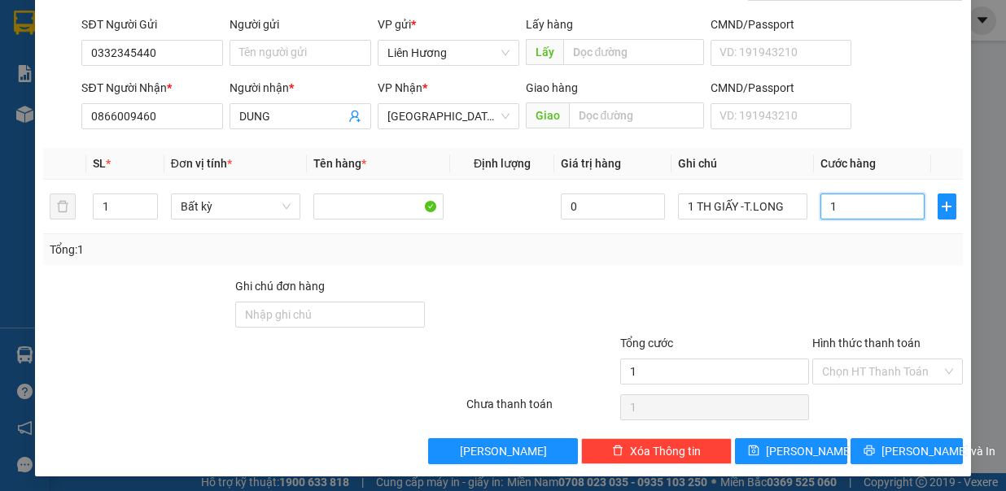
type input "13"
type input "130"
type input "130.000"
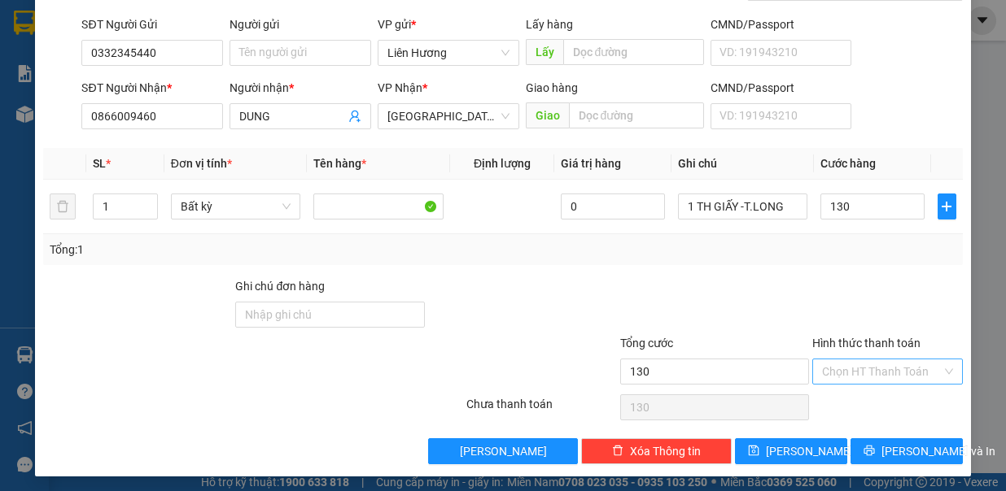
type input "130.000"
click at [850, 369] on input "Hình thức thanh toán" at bounding box center [882, 372] width 120 height 24
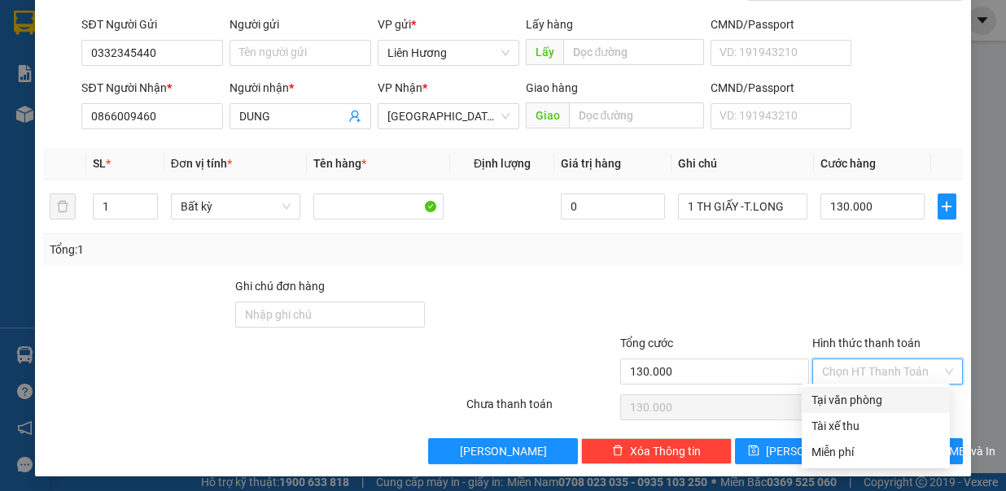
click at [859, 395] on div "Tại văn phòng" at bounding box center [875, 400] width 129 height 18
type input "0"
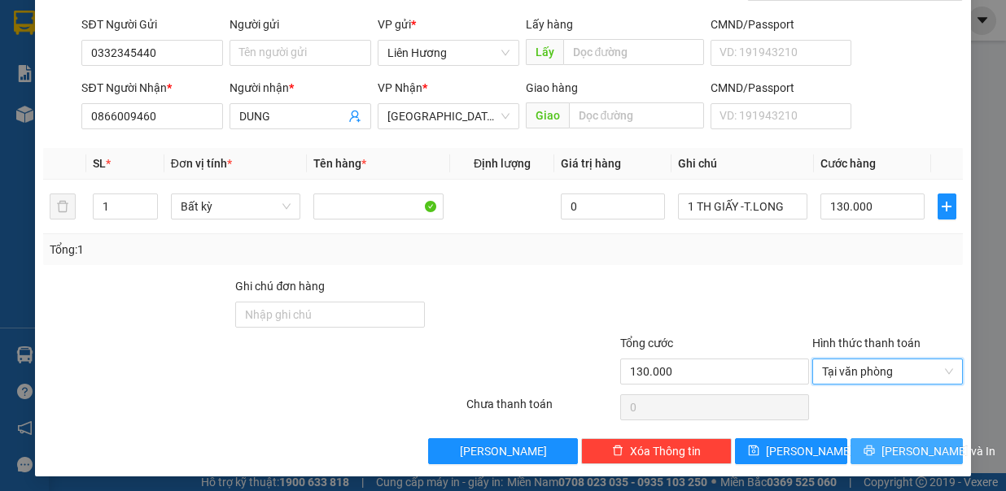
click at [885, 452] on span "Lưu và In" at bounding box center [938, 452] width 114 height 18
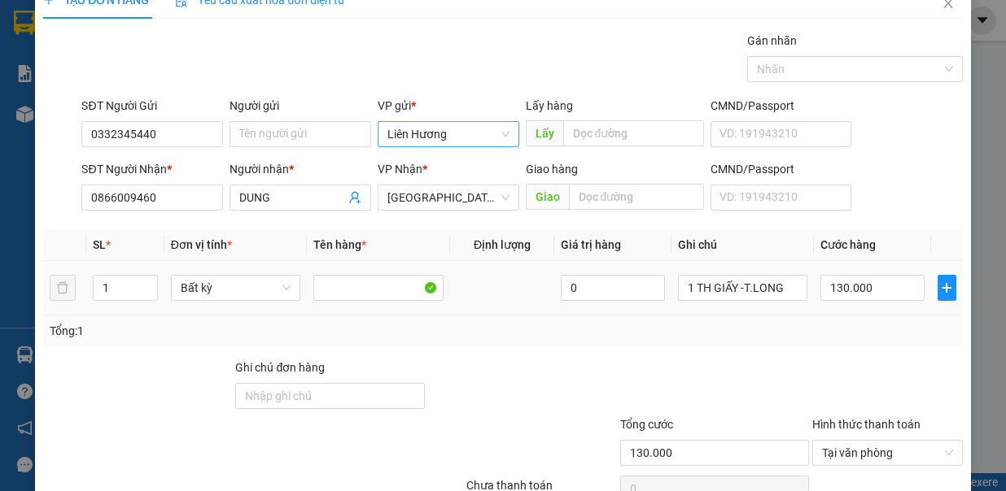
scroll to position [0, 0]
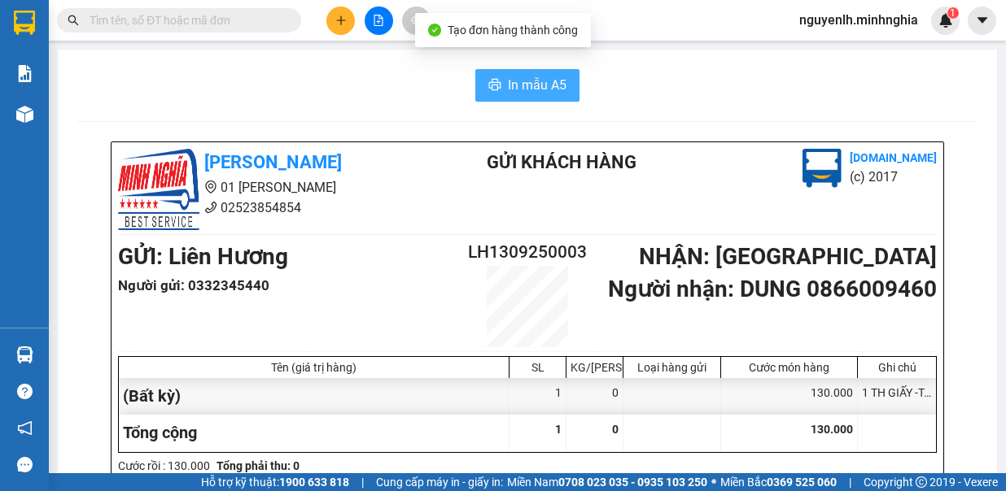
click at [498, 85] on button "In mẫu A5" at bounding box center [527, 85] width 104 height 33
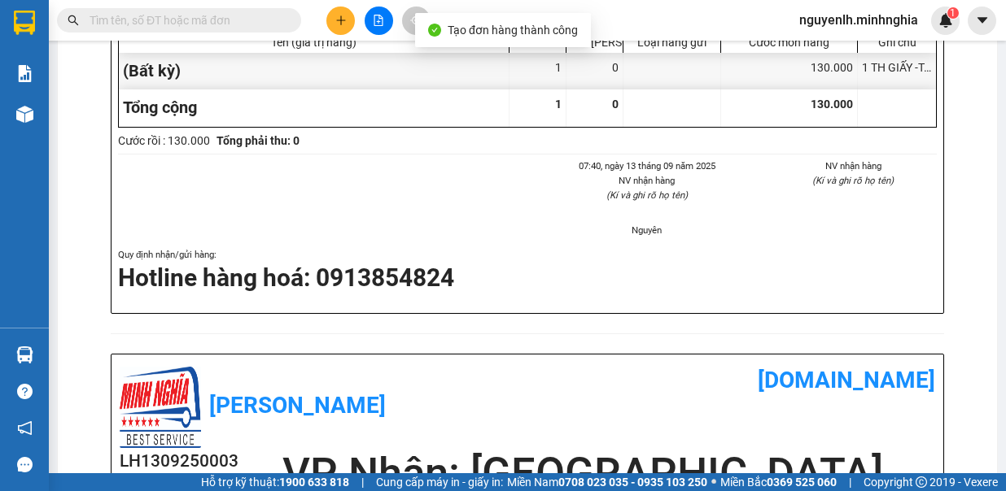
scroll to position [509, 0]
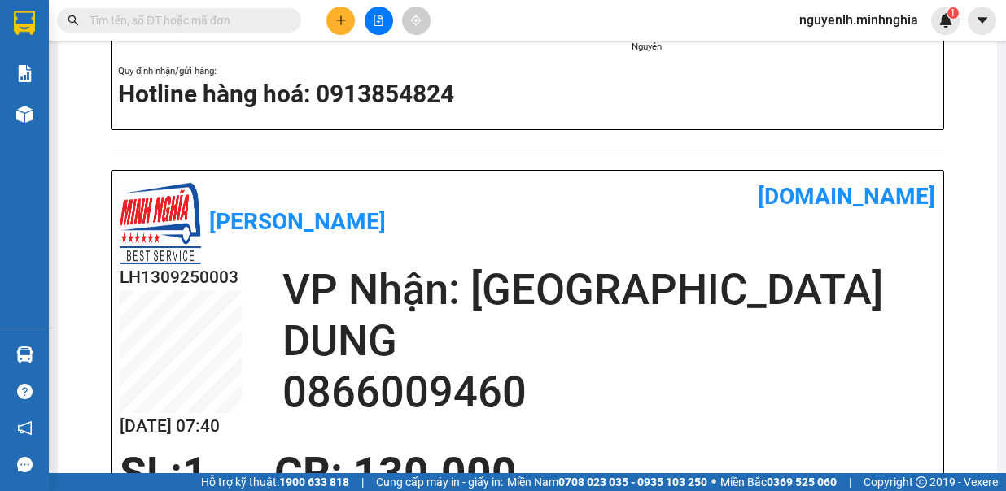
click at [351, 16] on button at bounding box center [340, 21] width 28 height 28
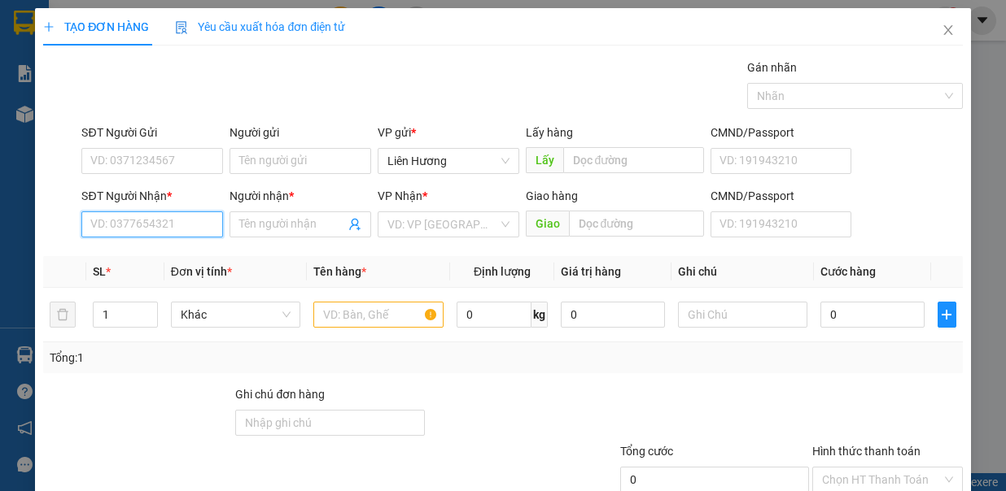
click at [150, 226] on input "SĐT Người Nhận *" at bounding box center [152, 225] width 142 height 26
click at [143, 251] on div "0866009460 - DUNG" at bounding box center [150, 255] width 120 height 18
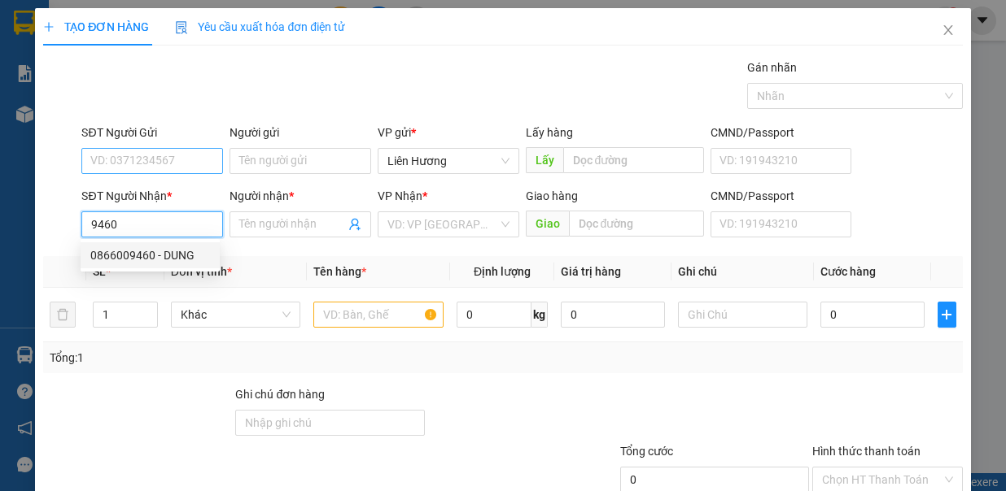
type input "0866009460"
type input "DUNG"
type input "0866009460"
click at [164, 152] on input "SĐT Người Gửi" at bounding box center [152, 161] width 142 height 26
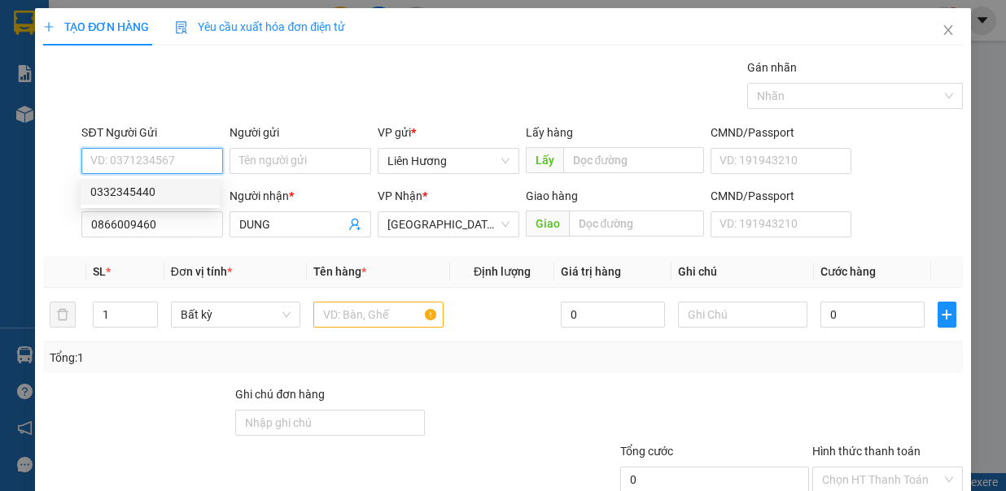
click at [177, 191] on div "0332345440" at bounding box center [150, 192] width 120 height 18
type input "0332345440"
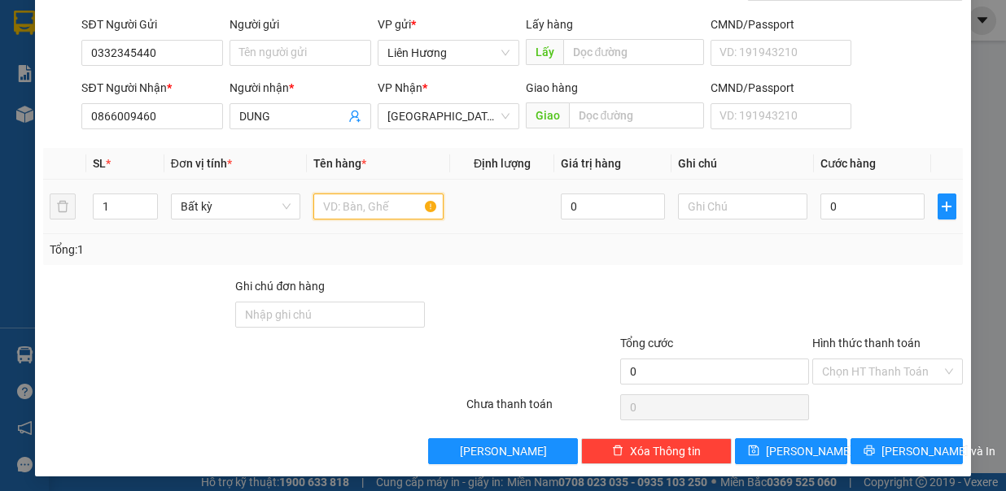
click at [380, 207] on input "text" at bounding box center [378, 207] width 130 height 26
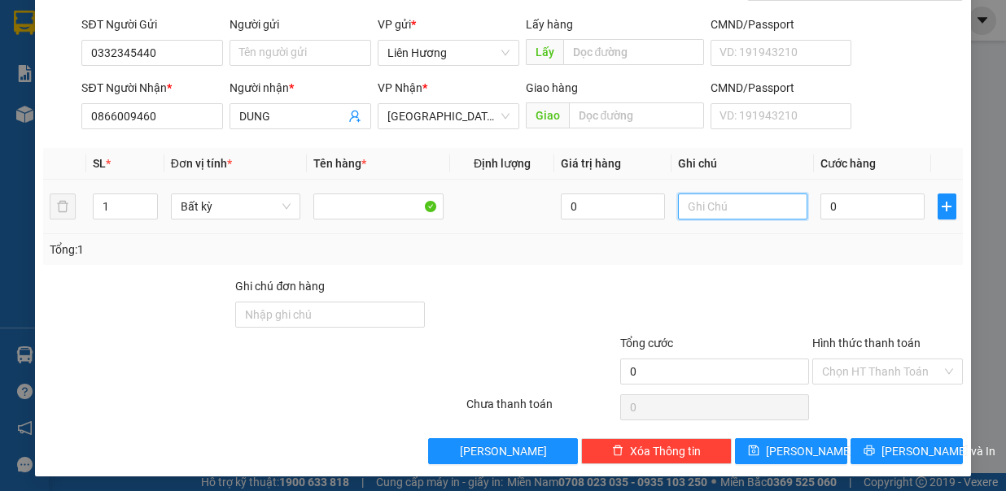
click at [704, 207] on input "text" at bounding box center [743, 207] width 130 height 26
type input "1 TH GIẤY -T.LONG"
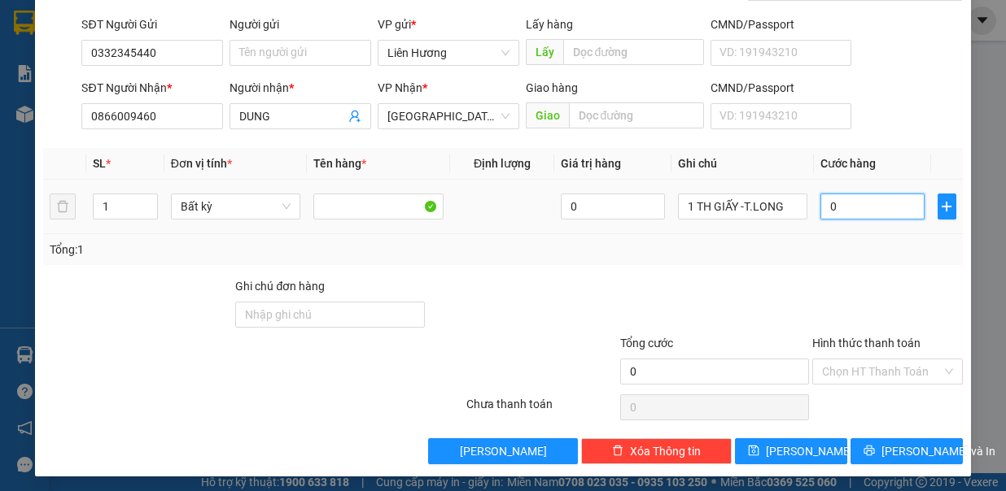
click at [872, 201] on input "0" at bounding box center [872, 207] width 104 height 26
type input "5"
type input "50"
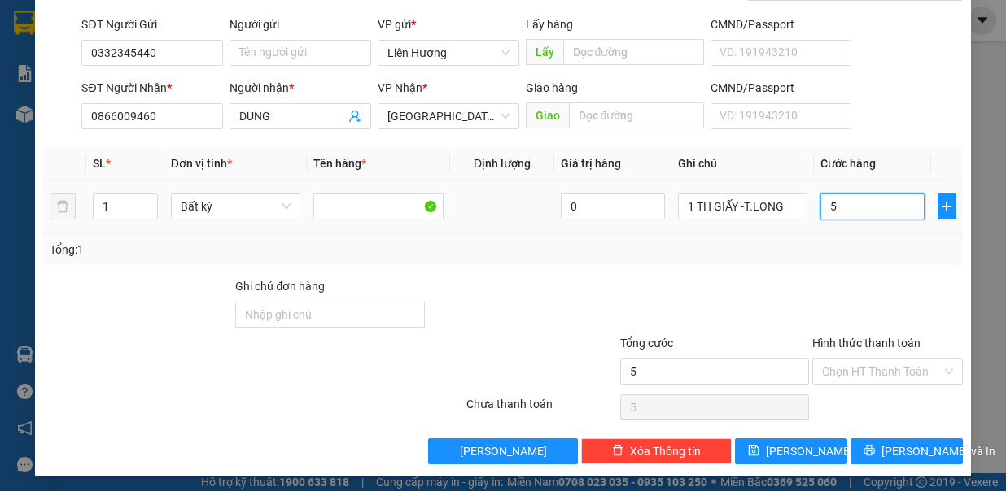
type input "50"
click at [872, 364] on input "Hình thức thanh toán" at bounding box center [882, 372] width 120 height 24
type input "50.000"
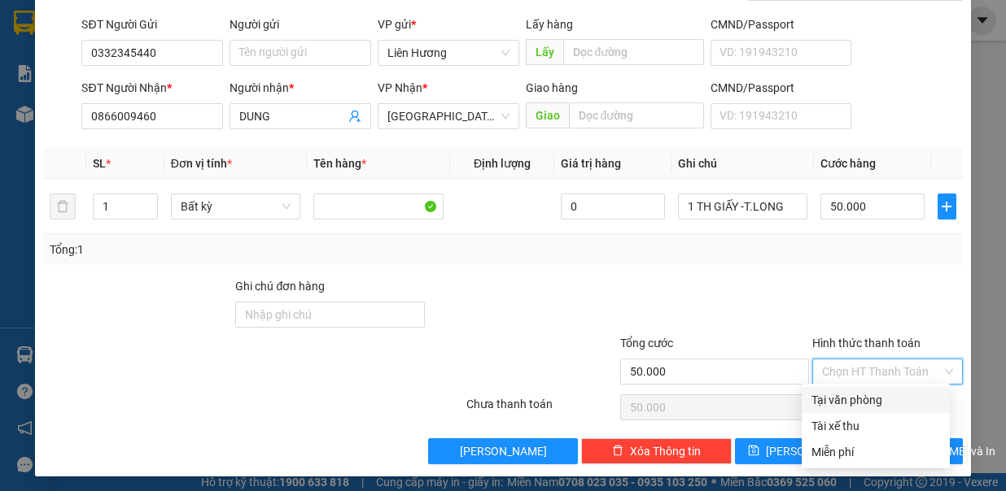
drag, startPoint x: 879, startPoint y: 387, endPoint x: 882, endPoint y: 414, distance: 27.0
click at [880, 390] on div "Tại văn phòng" at bounding box center [875, 400] width 148 height 26
type input "0"
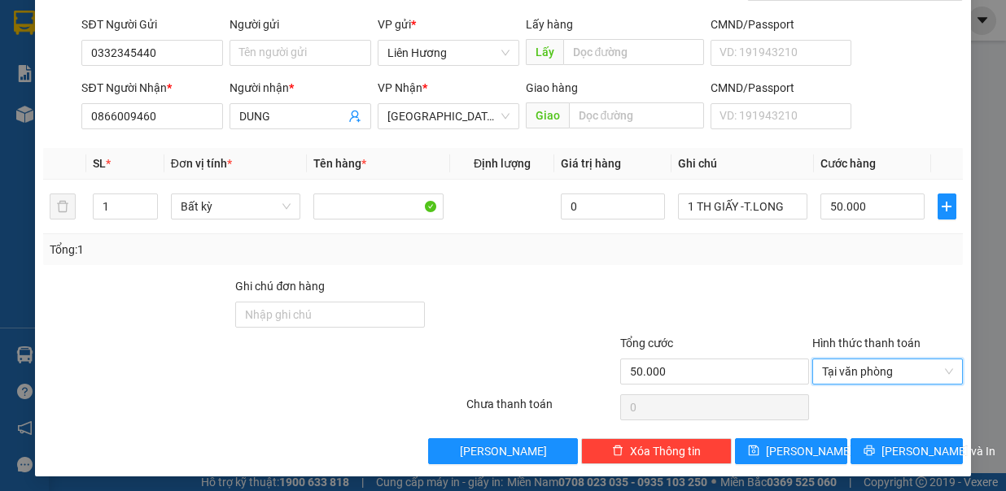
click at [900, 461] on div "Lưu và In" at bounding box center [907, 451] width 116 height 31
click at [900, 450] on span "Lưu và In" at bounding box center [938, 452] width 114 height 18
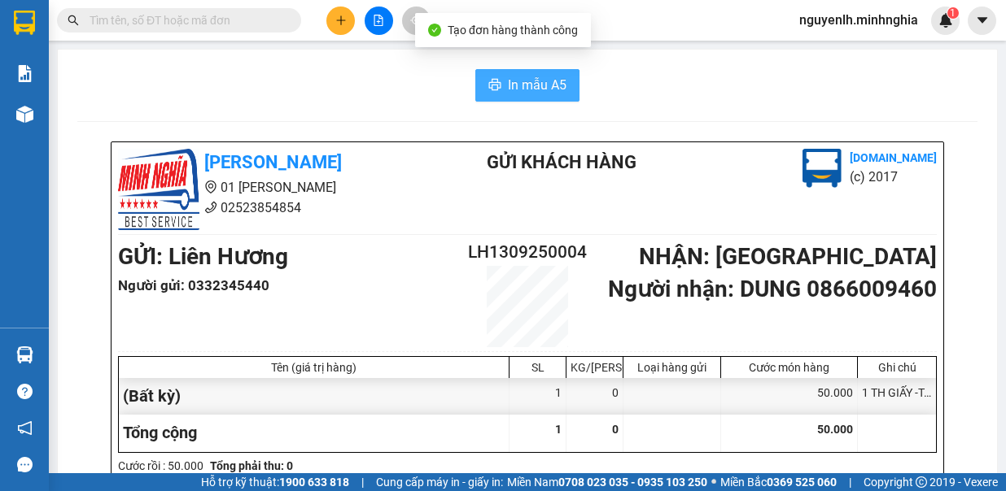
click at [555, 80] on span "In mẫu A5" at bounding box center [537, 85] width 59 height 20
click at [33, 113] on img at bounding box center [24, 114] width 17 height 17
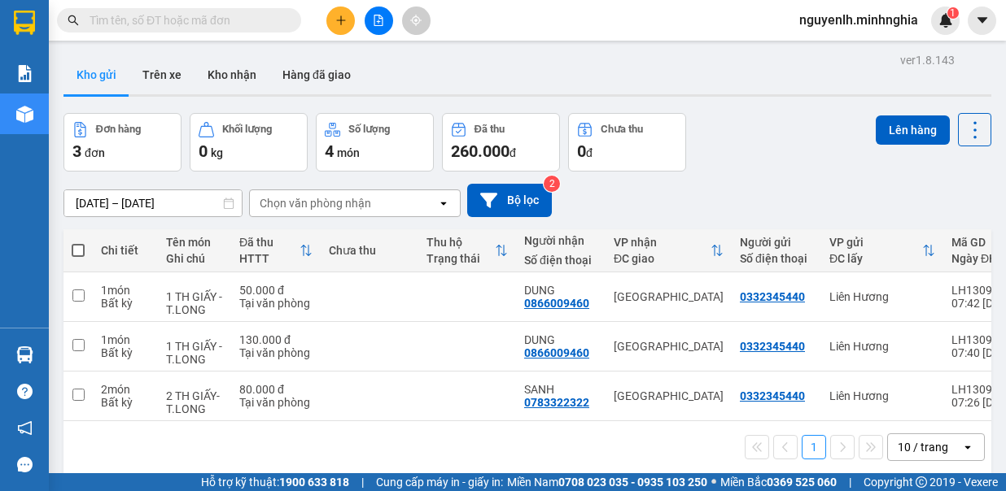
scroll to position [75, 0]
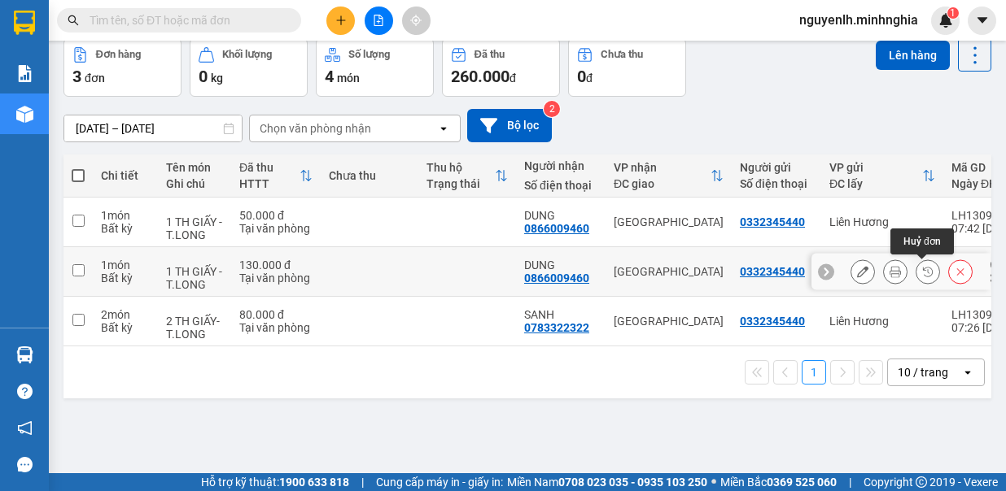
click at [954, 276] on icon at bounding box center [959, 271] width 11 height 11
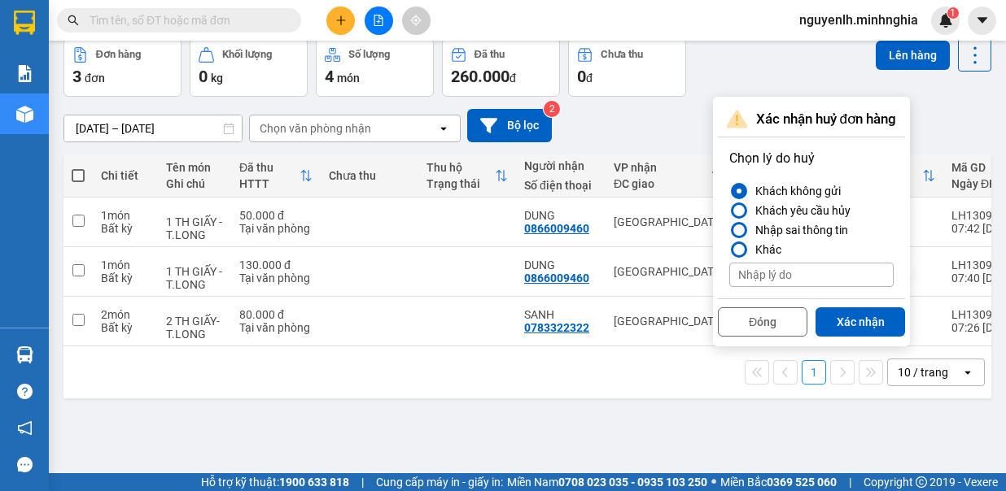
click at [739, 229] on div at bounding box center [738, 230] width 11 height 11
click at [729, 230] on input "Nhập sai thông tin" at bounding box center [729, 230] width 0 height 0
click at [851, 320] on button "Xác nhận" at bounding box center [859, 322] width 89 height 29
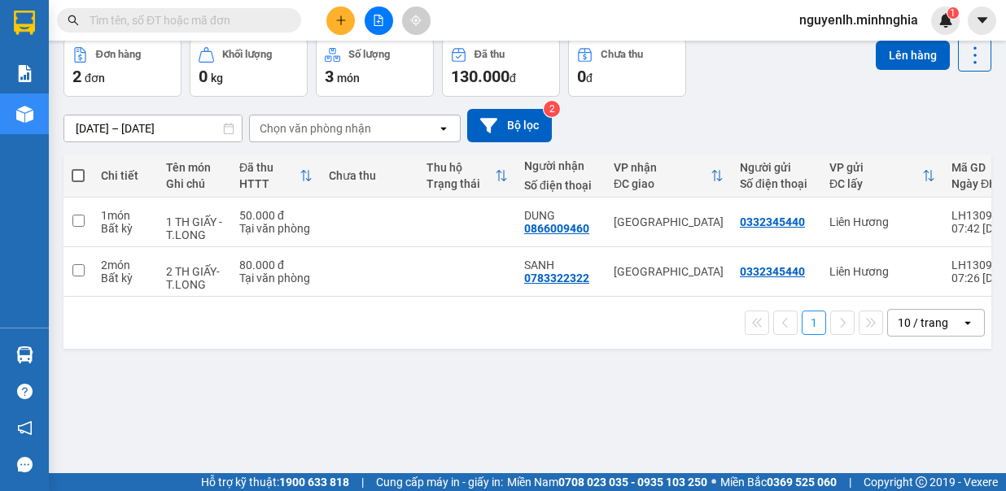
click at [345, 22] on icon "plus" at bounding box center [340, 20] width 11 height 11
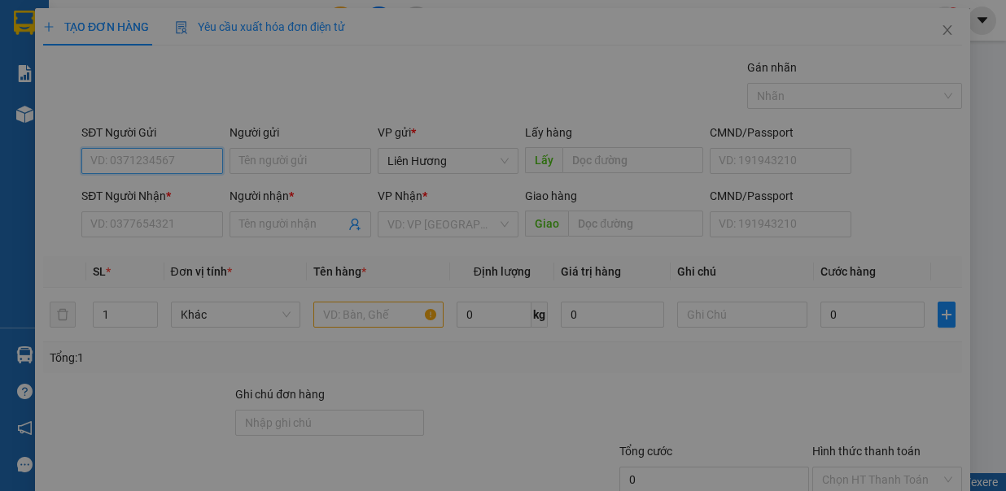
scroll to position [89, 0]
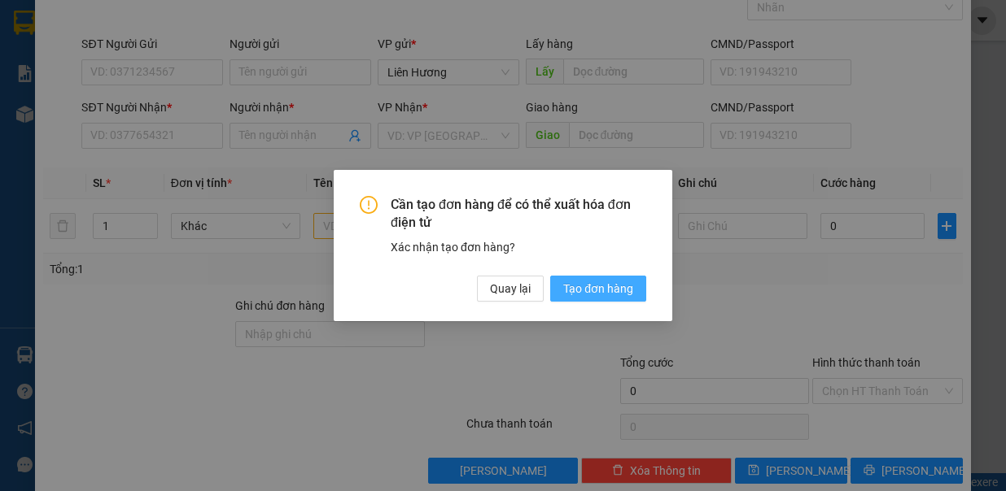
click at [590, 290] on span "Tạo đơn hàng" at bounding box center [598, 289] width 70 height 18
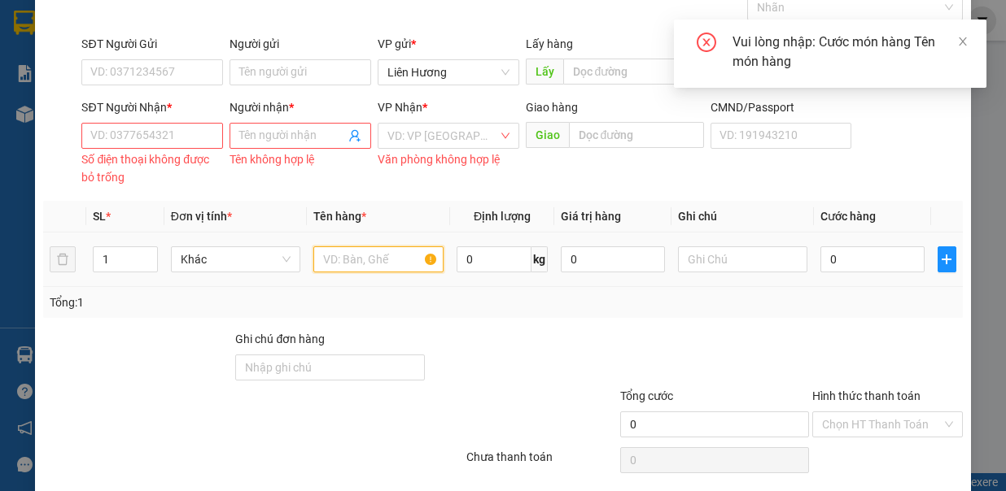
click at [357, 257] on input "text" at bounding box center [378, 259] width 130 height 26
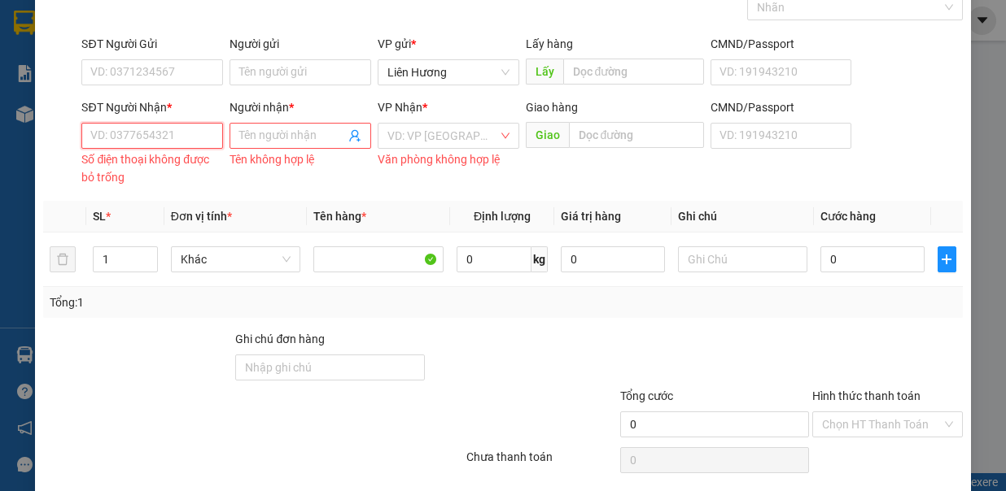
click at [149, 137] on input "SĐT Người Nhận *" at bounding box center [152, 136] width 142 height 26
click at [119, 254] on input "1" at bounding box center [125, 259] width 63 height 24
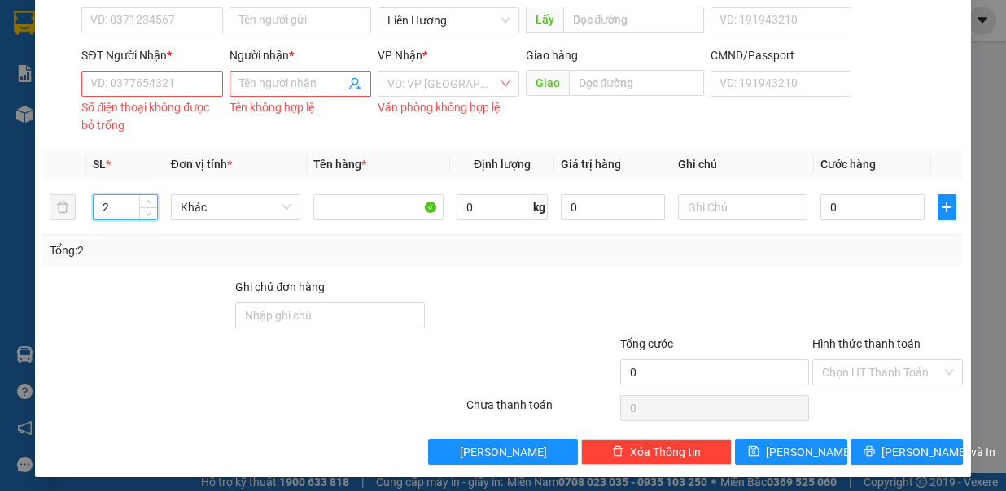
type input "2"
click at [117, 81] on input "SĐT Người Nhận *" at bounding box center [152, 84] width 142 height 26
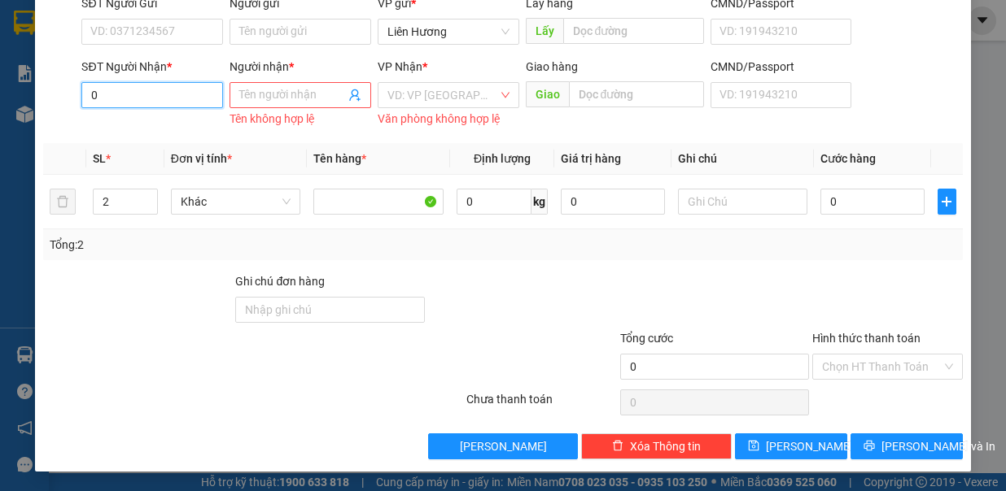
scroll to position [124, 0]
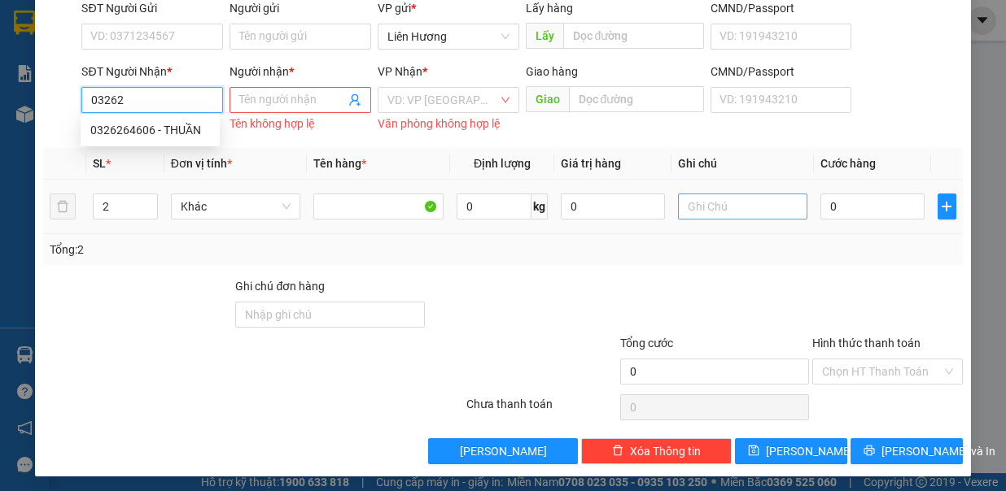
type input "03262"
click at [716, 212] on input "text" at bounding box center [743, 207] width 130 height 26
type input "1th"
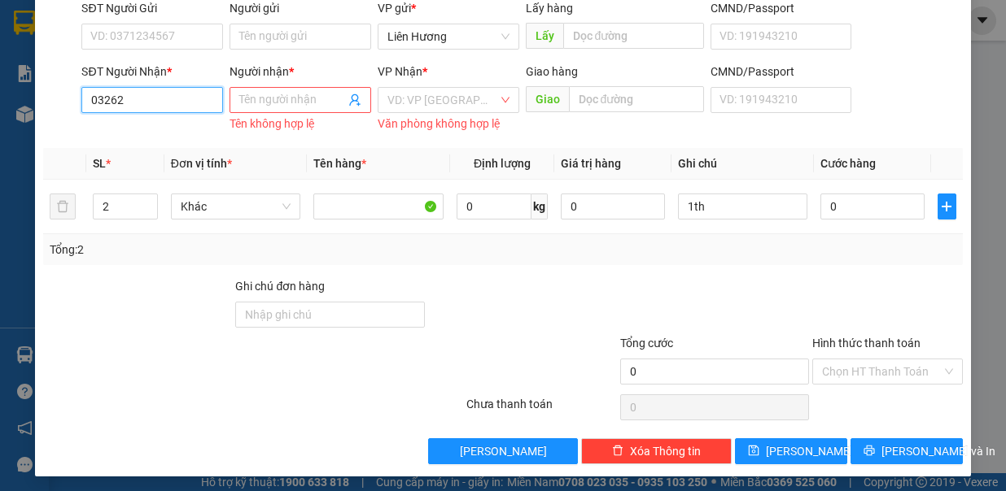
click at [131, 100] on input "03262" at bounding box center [152, 100] width 142 height 26
type input "0326256569"
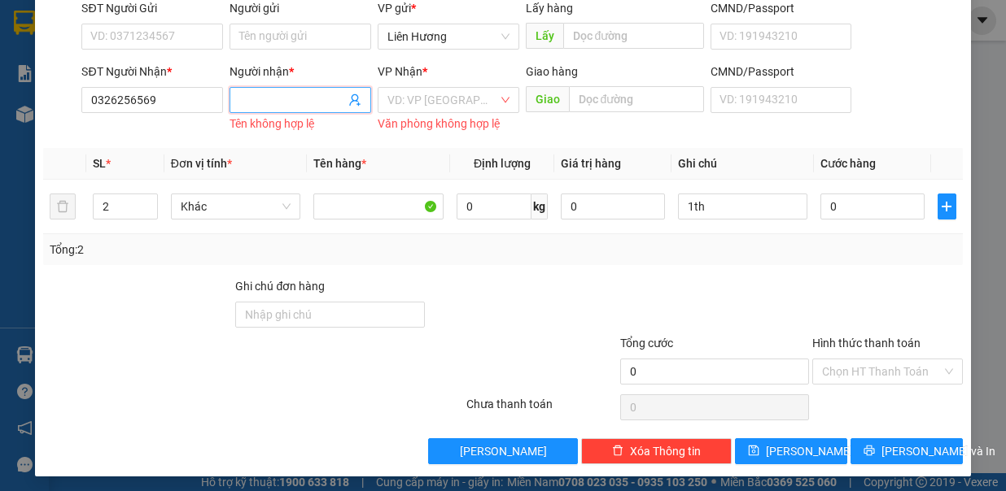
click at [280, 97] on input "Người nhận *" at bounding box center [292, 100] width 106 height 18
type input "NHUNG"
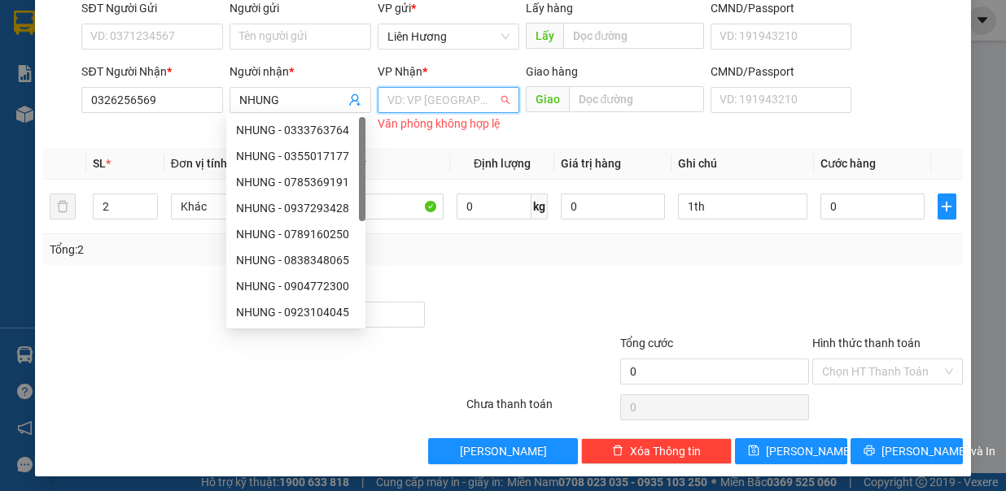
click at [395, 100] on input "search" at bounding box center [442, 100] width 111 height 24
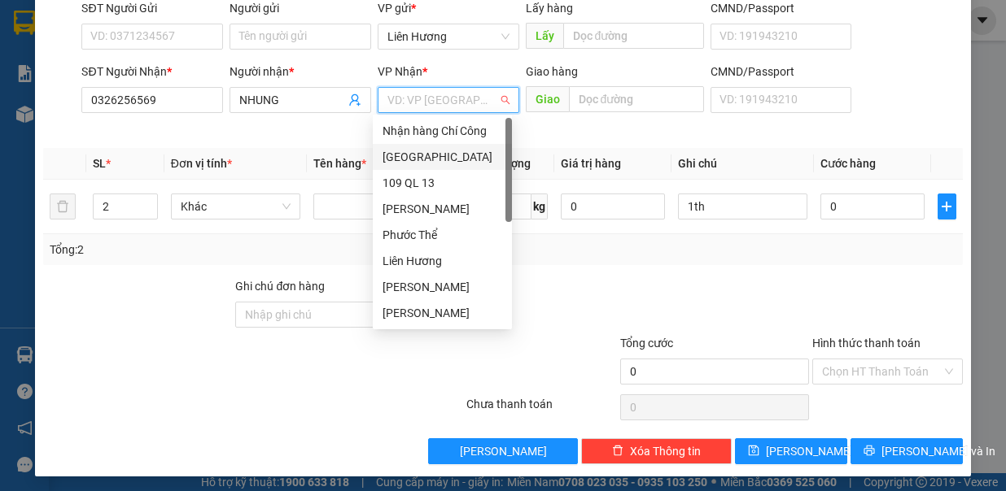
click at [425, 152] on div "[GEOGRAPHIC_DATA]" at bounding box center [442, 157] width 120 height 18
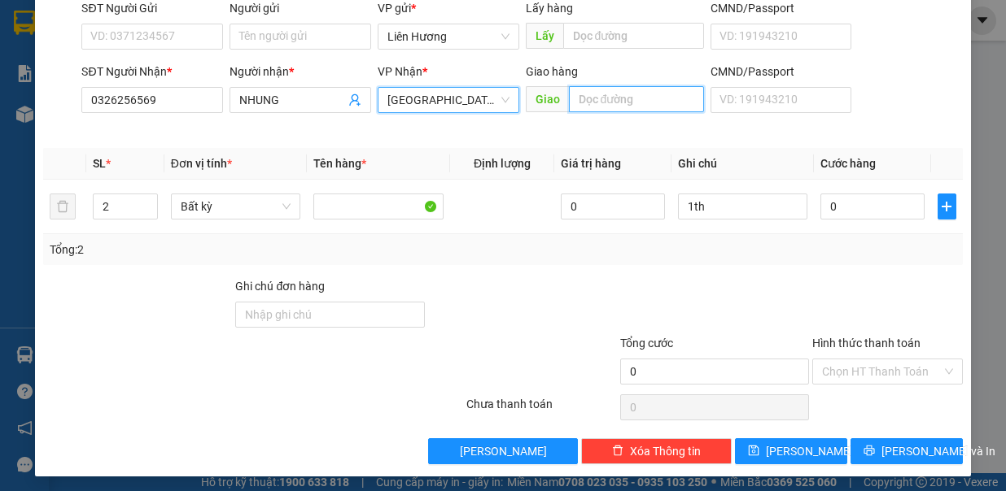
scroll to position [108, 0]
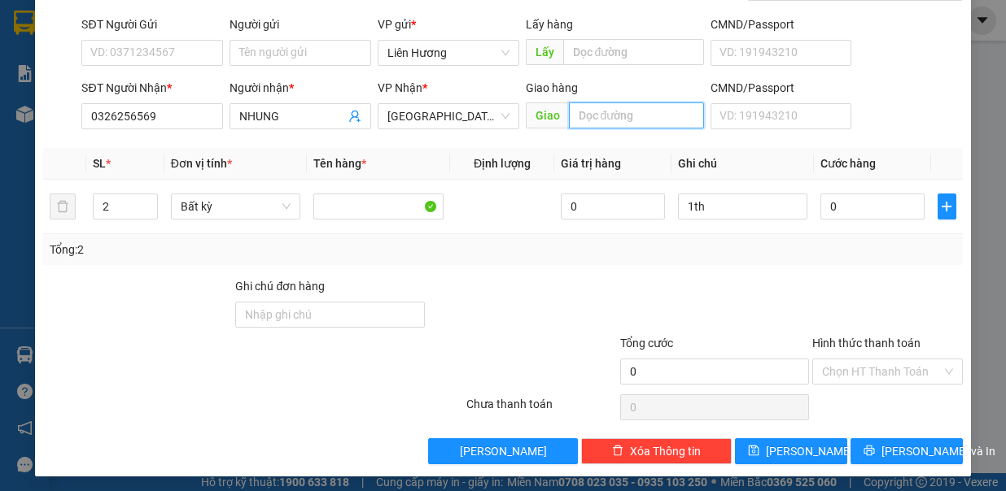
click at [602, 103] on input "text" at bounding box center [636, 116] width 135 height 26
type input "A"
type input "Â"
type input "A"
click at [580, 117] on input "N TRỊ AN/ C11" at bounding box center [636, 116] width 135 height 26
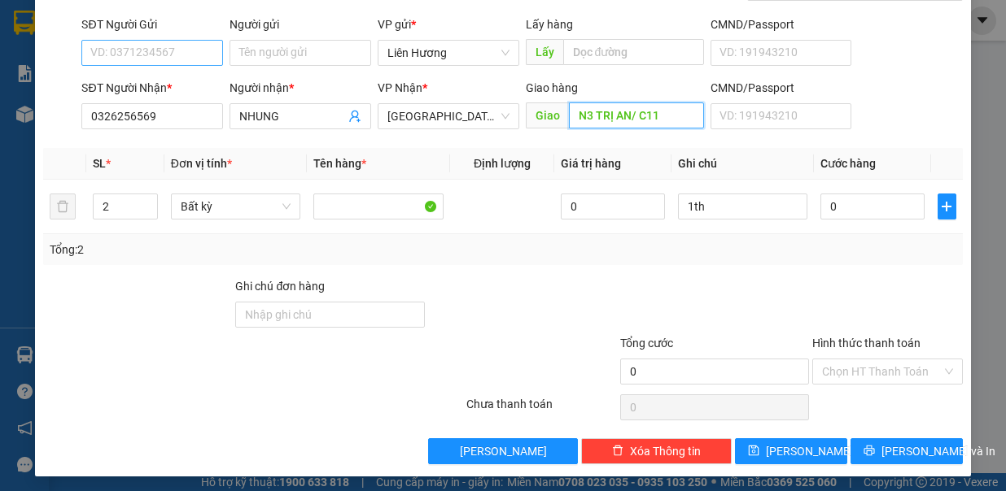
type input "N3 TRỊ AN/ C11"
click at [130, 57] on input "SĐT Người Gửi" at bounding box center [152, 53] width 142 height 26
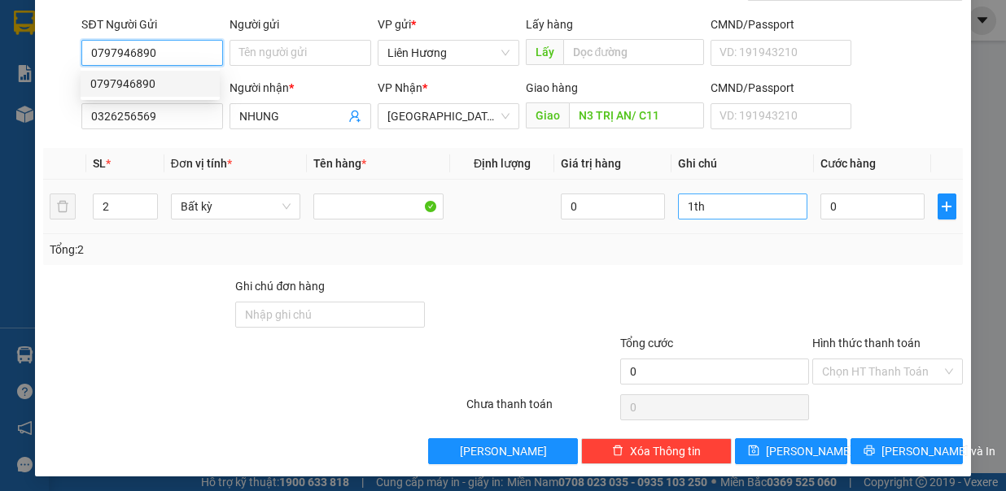
type input "0797946890"
click at [744, 205] on input "1th" at bounding box center [743, 207] width 130 height 26
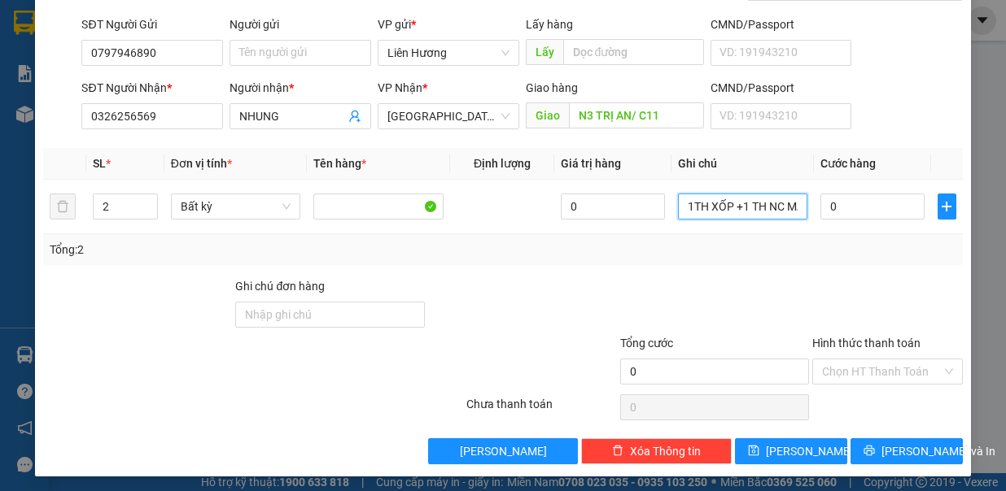
type input "1TH XỐP +1 TH NC MẮM"
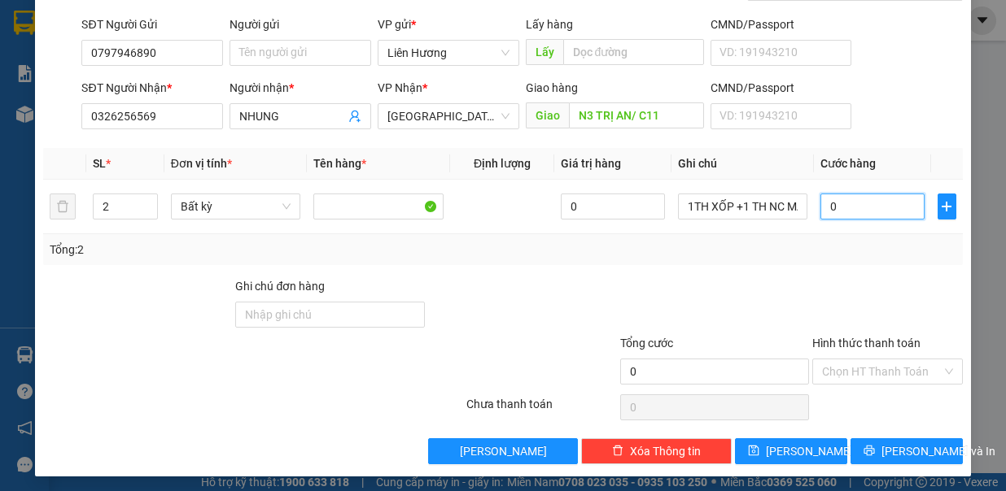
type input "9"
type input "90"
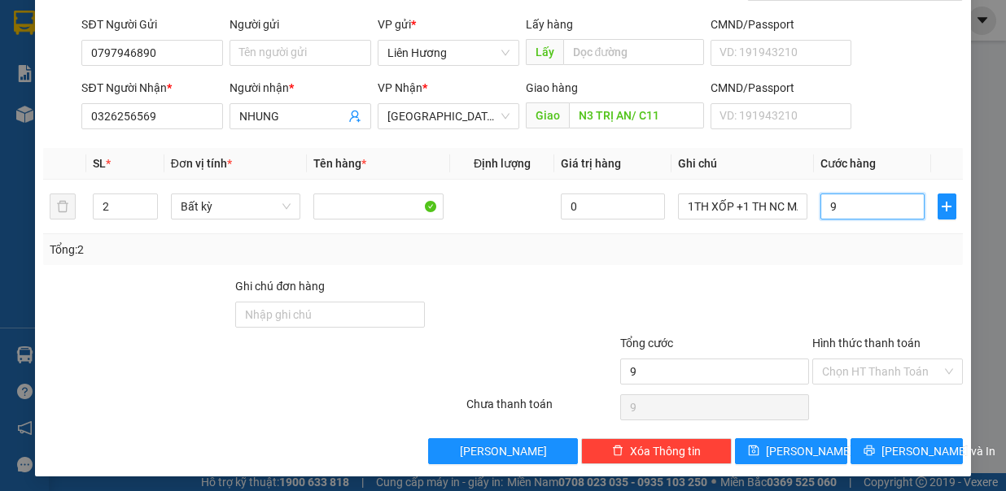
type input "90"
type input "90.000"
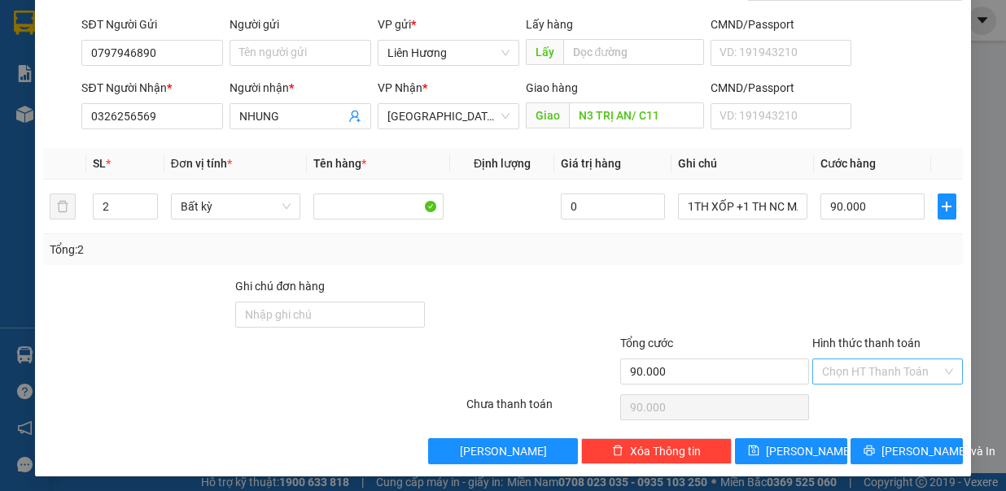
click at [904, 369] on input "Hình thức thanh toán" at bounding box center [882, 372] width 120 height 24
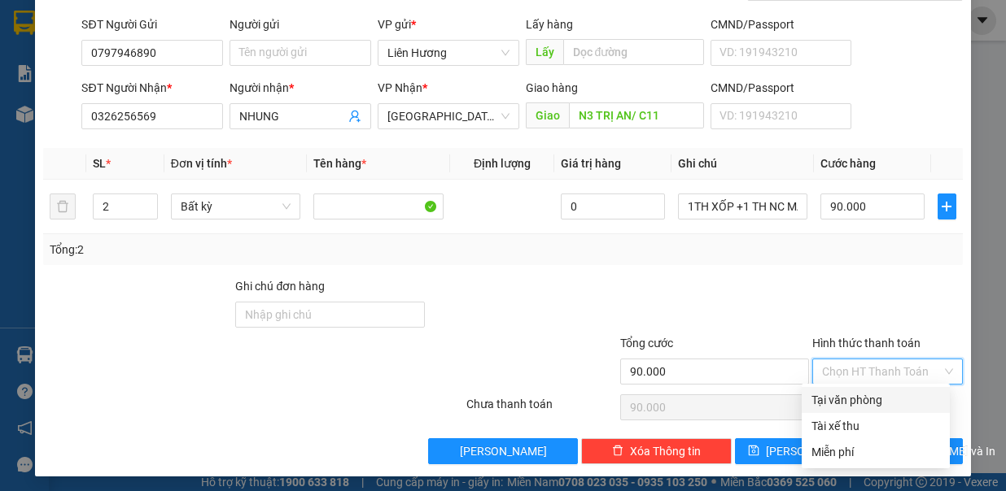
click at [901, 397] on div "Tại văn phòng" at bounding box center [875, 400] width 129 height 18
type input "0"
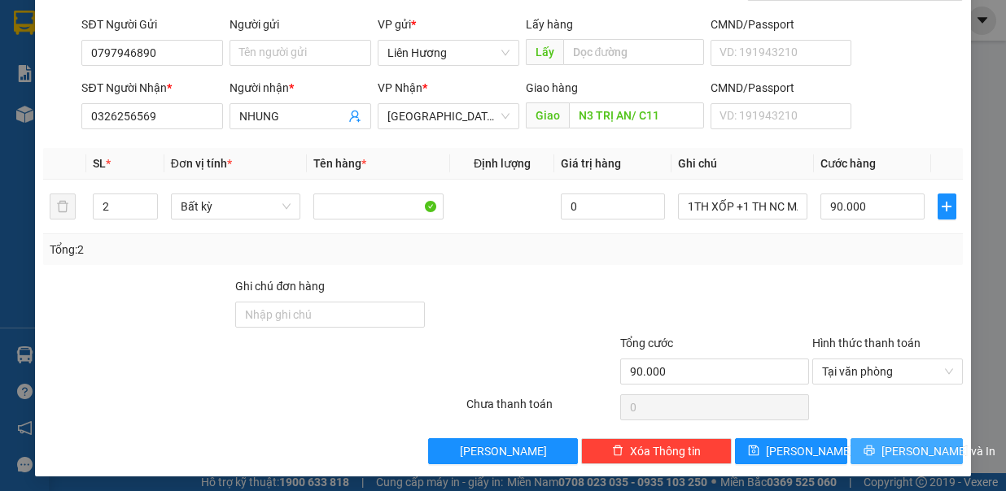
click at [897, 447] on span "Lưu và In" at bounding box center [938, 452] width 114 height 18
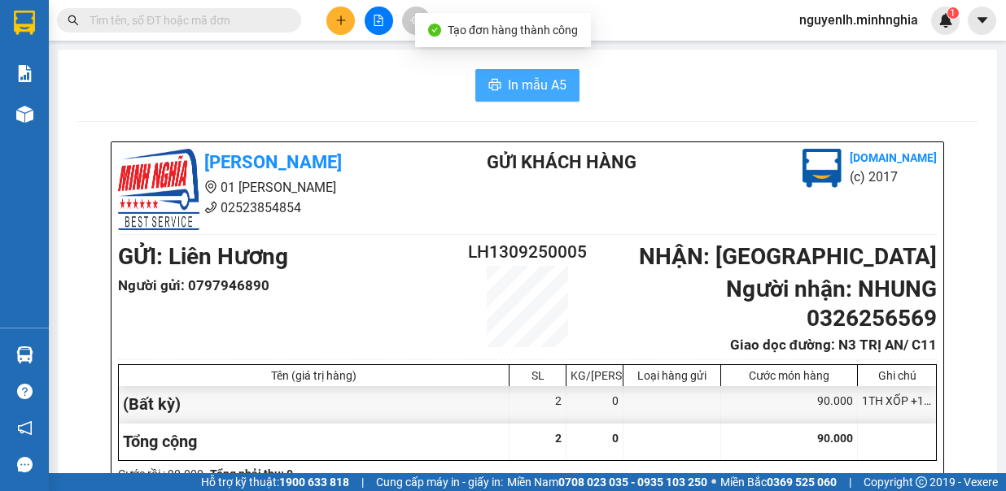
click at [508, 80] on span "In mẫu A5" at bounding box center [537, 85] width 59 height 20
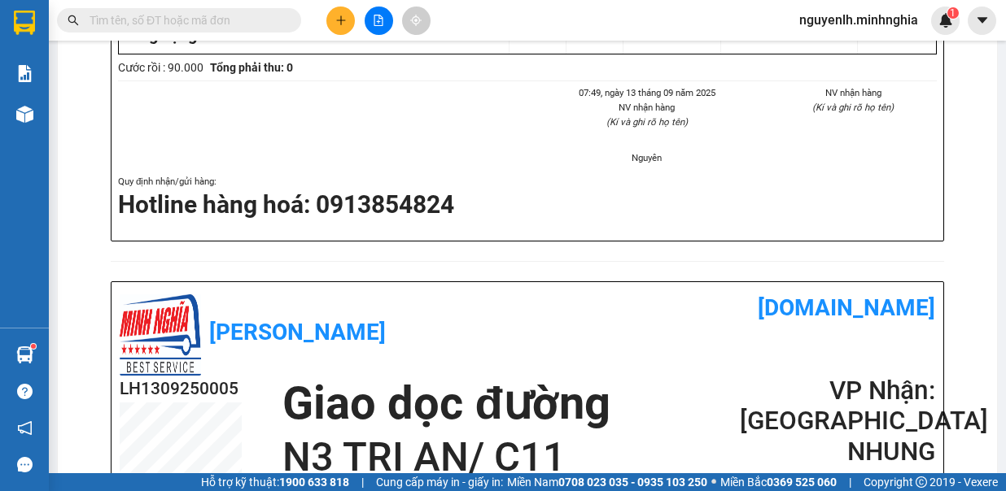
click at [171, 16] on input "text" at bounding box center [185, 20] width 192 height 18
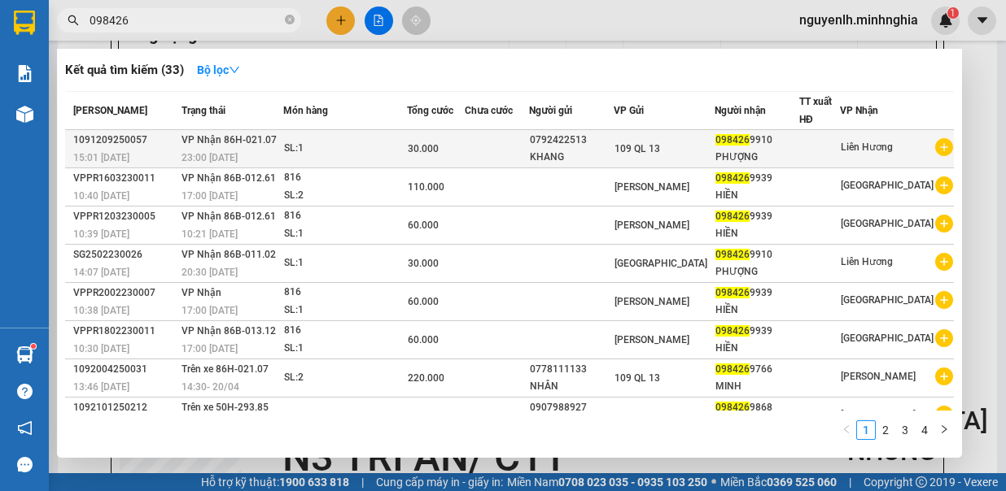
type input "098426"
click at [713, 152] on div "109 QL 13" at bounding box center [663, 149] width 99 height 18
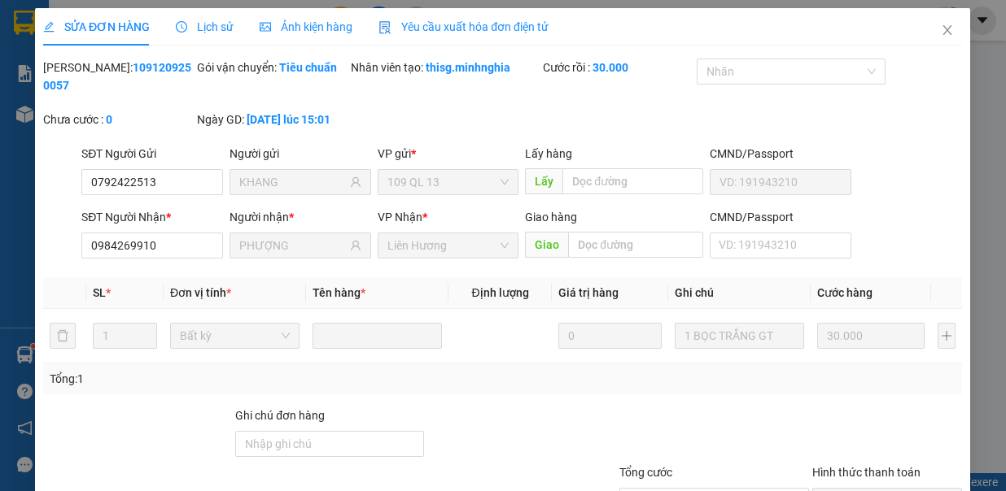
type input "0792422513"
type input "KHANG"
type input "0984269910"
type input "PHƯỢNG"
type input "30.000"
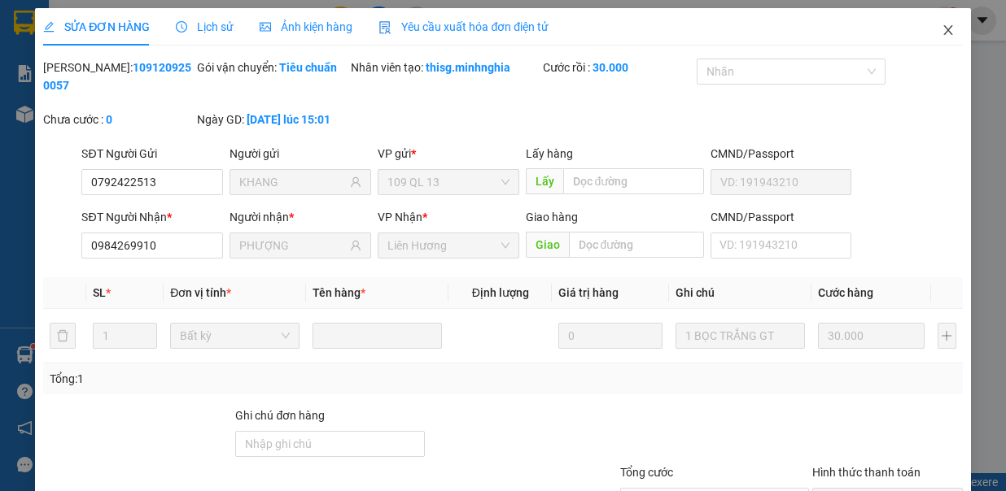
click at [942, 29] on span "Close" at bounding box center [948, 31] width 46 height 46
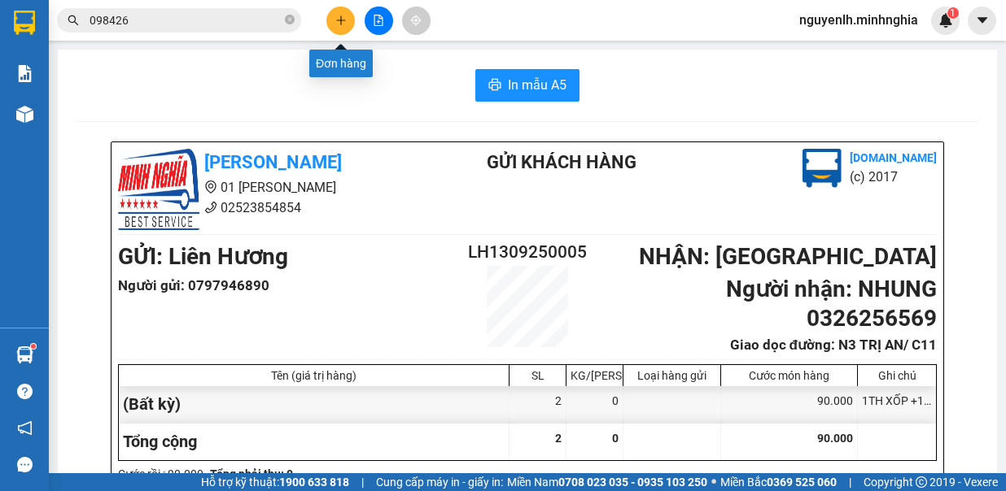
click at [343, 17] on icon "plus" at bounding box center [340, 20] width 11 height 11
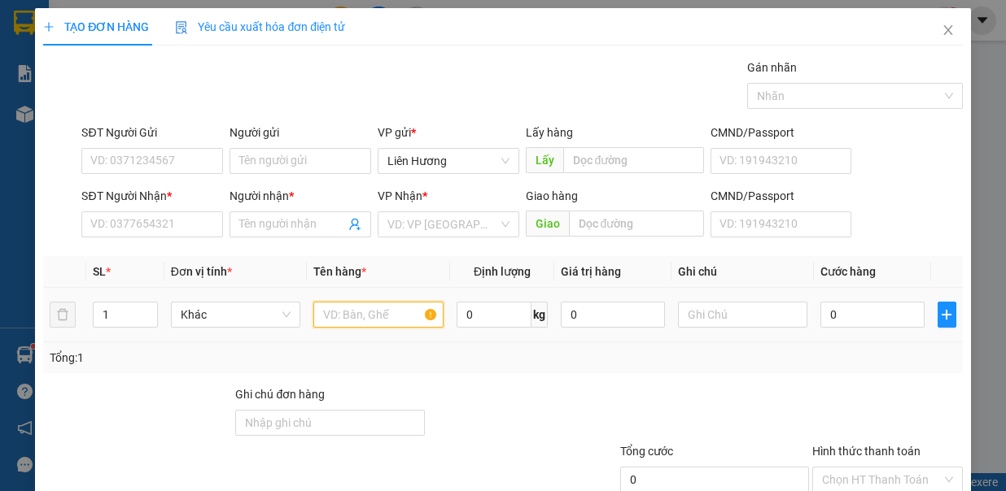
click at [360, 312] on input "text" at bounding box center [378, 315] width 130 height 26
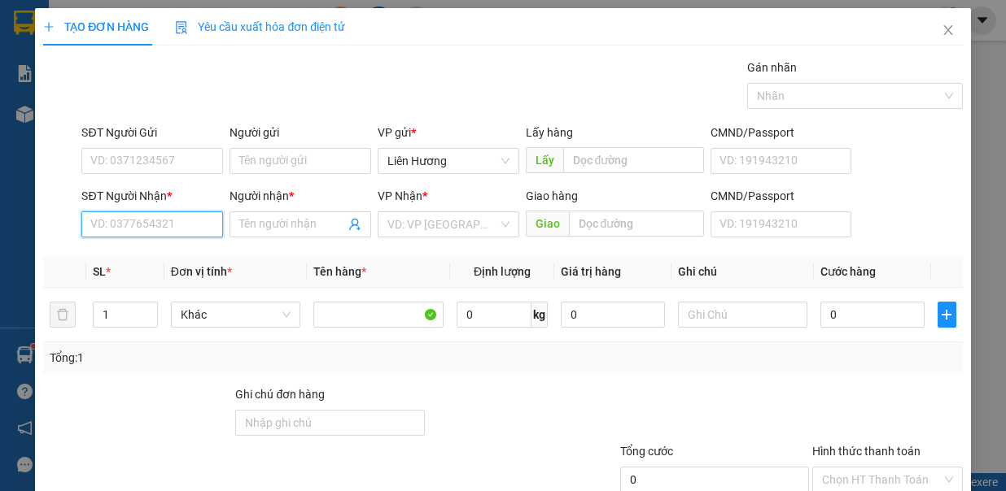
click at [182, 218] on input "SĐT Người Nhận *" at bounding box center [152, 225] width 142 height 26
click at [192, 251] on div "0977506015 - THẢO TRÀ CỔ" at bounding box center [162, 255] width 145 height 18
type input "0977506015"
type input "THẢO TRÀ CỔ"
type input "TRÀ CỔ / TRỊ AN"
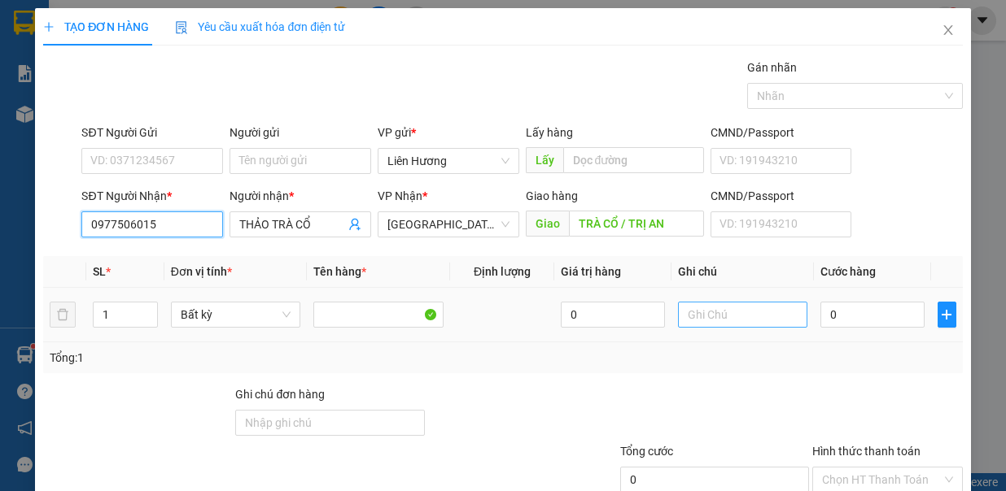
type input "0977506015"
click at [700, 316] on input "text" at bounding box center [743, 315] width 130 height 26
type input "1TX - HS"
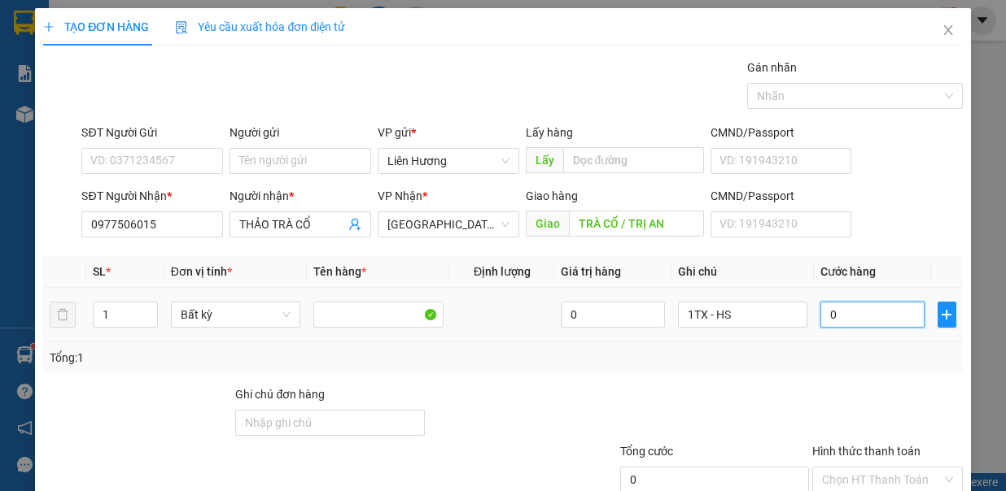
click at [867, 314] on input "0" at bounding box center [872, 315] width 104 height 26
type input "6"
type input "60"
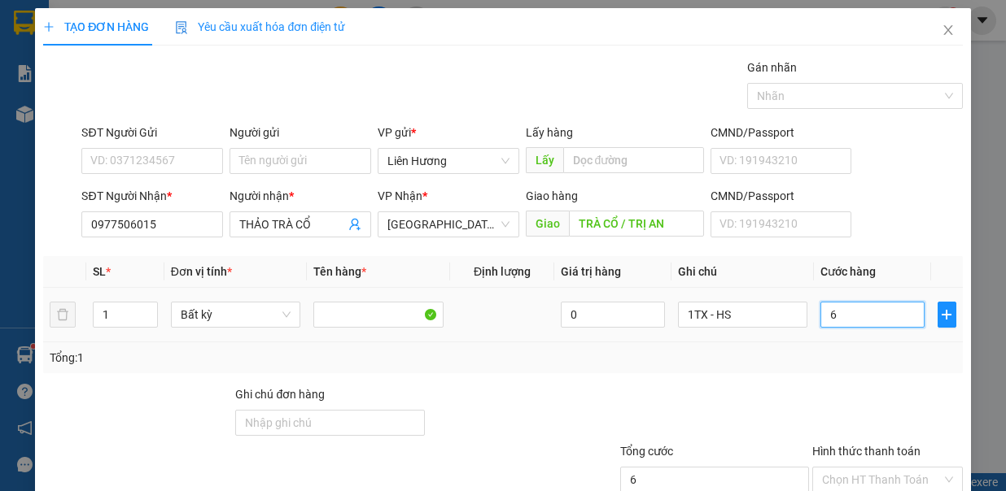
type input "60"
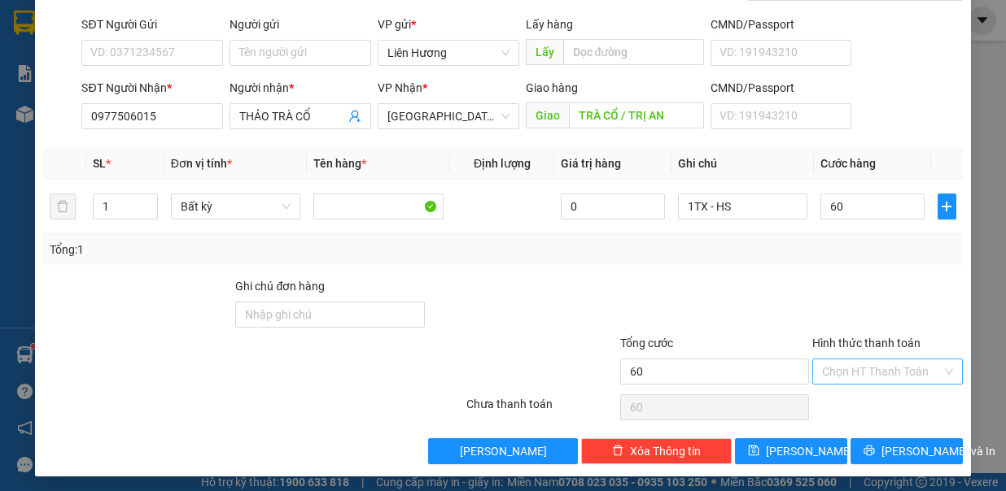
type input "60.000"
click at [882, 364] on input "Hình thức thanh toán" at bounding box center [882, 372] width 120 height 24
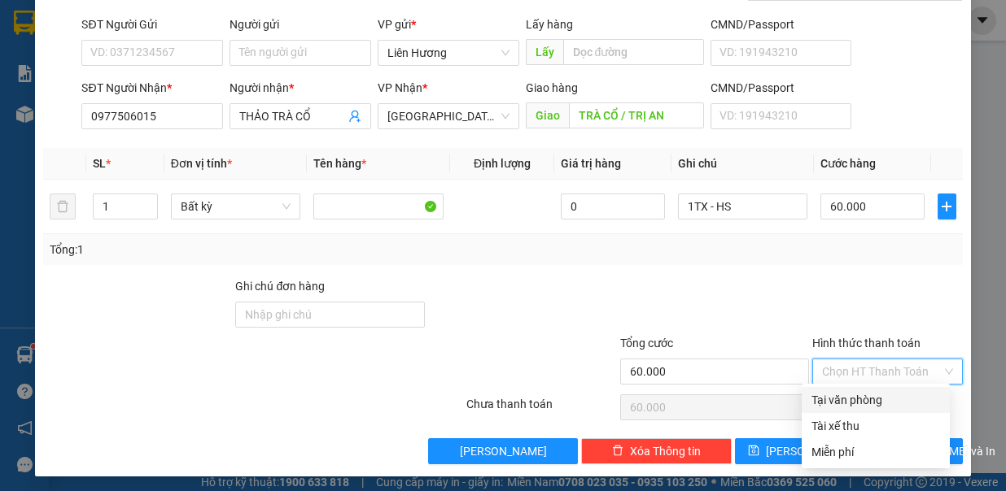
click at [882, 391] on div "Tại văn phòng" at bounding box center [875, 400] width 129 height 18
type input "0"
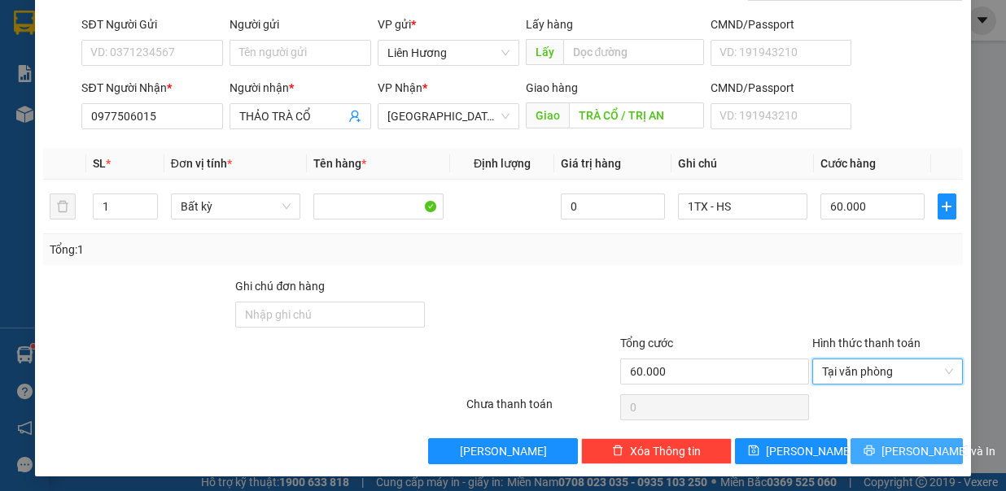
click at [886, 447] on span "Lưu và In" at bounding box center [938, 452] width 114 height 18
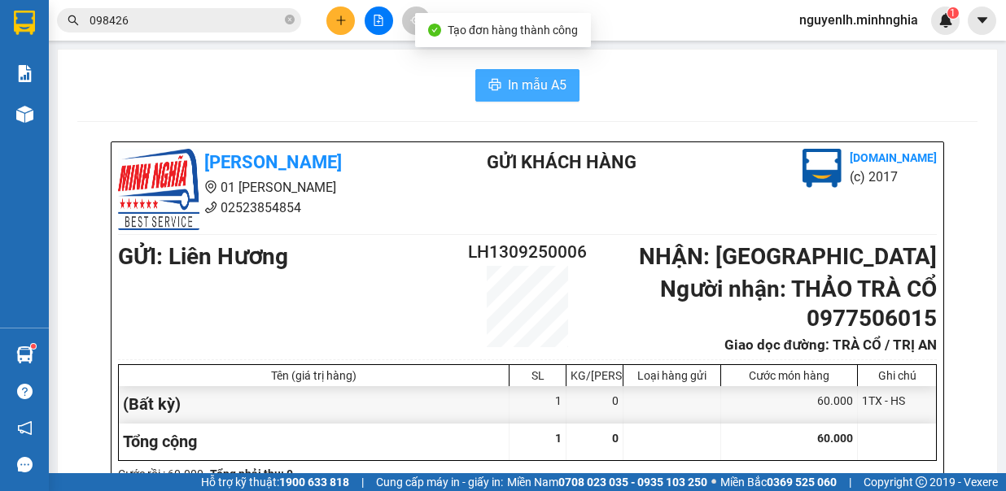
click at [531, 84] on span "In mẫu A5" at bounding box center [537, 85] width 59 height 20
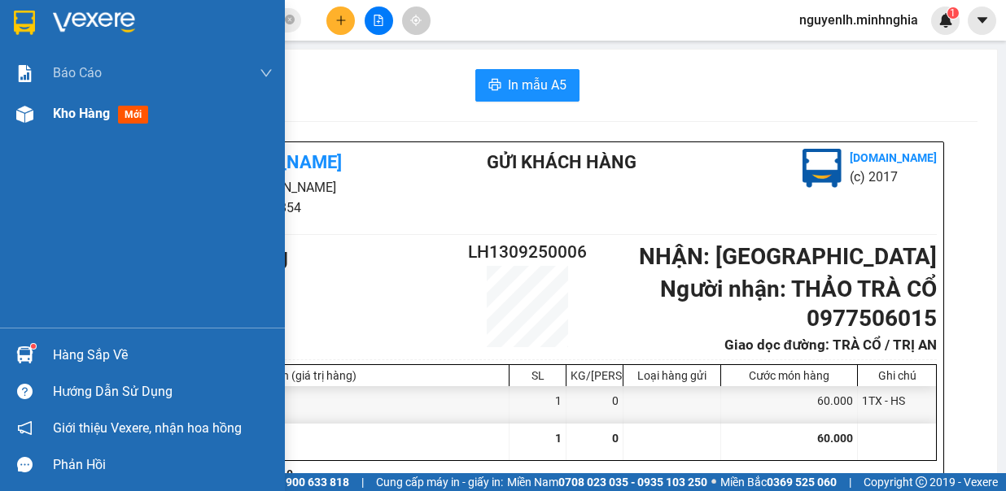
click at [55, 116] on span "Kho hàng" at bounding box center [81, 113] width 57 height 15
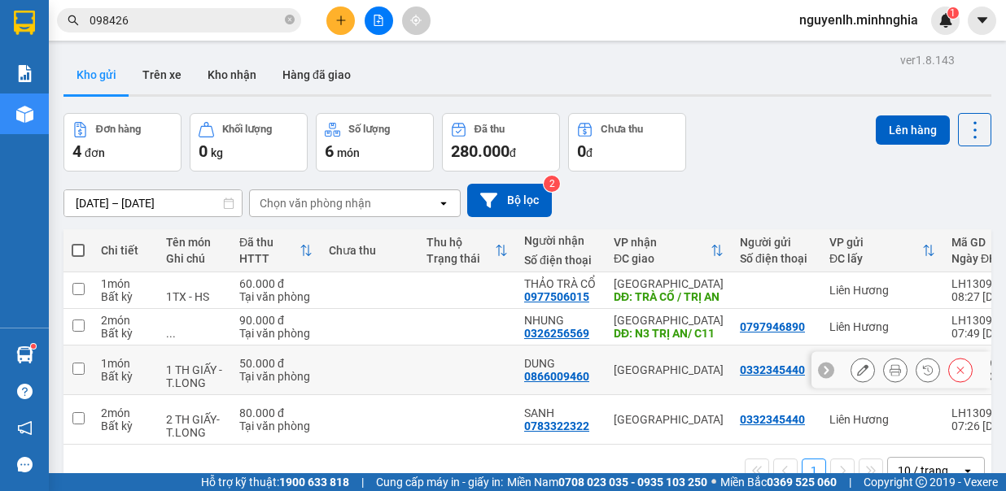
scroll to position [75, 0]
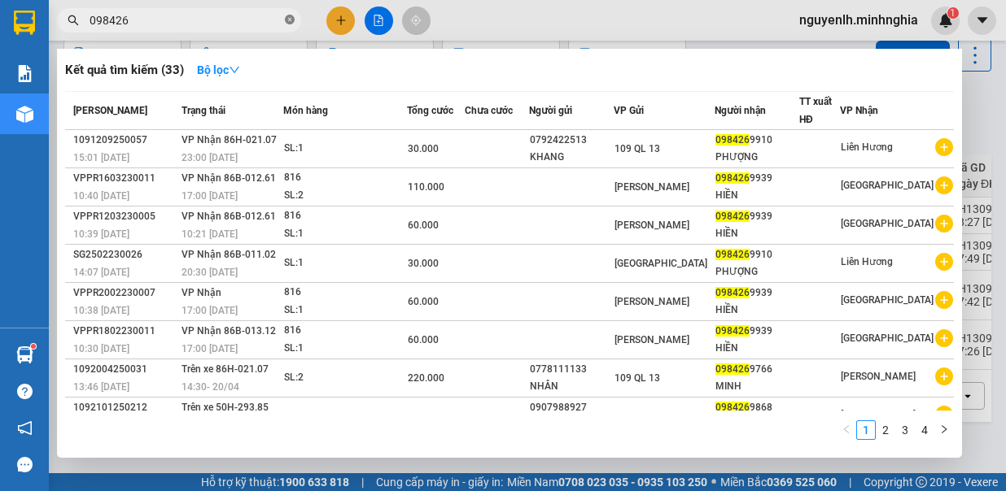
click at [291, 20] on icon "close-circle" at bounding box center [290, 20] width 10 height 10
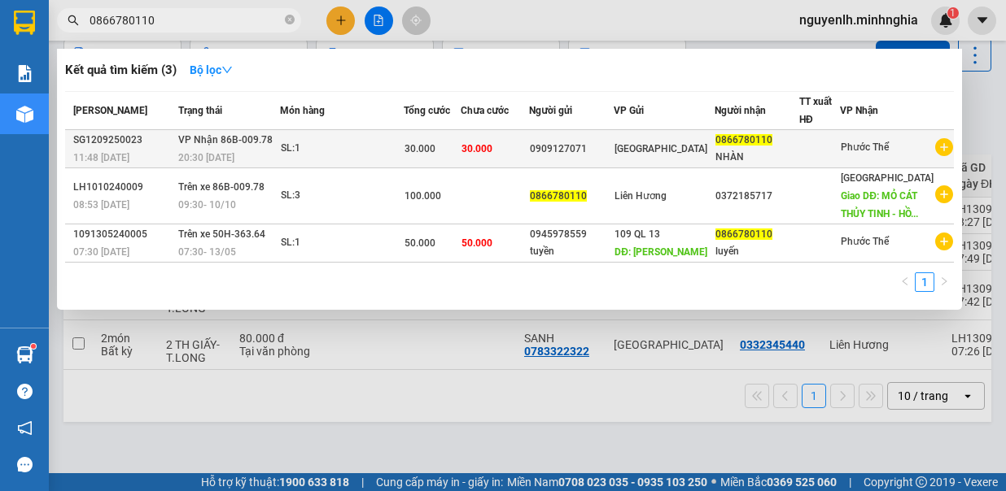
type input "0866780110"
click at [529, 145] on td "30.000" at bounding box center [494, 149] width 68 height 38
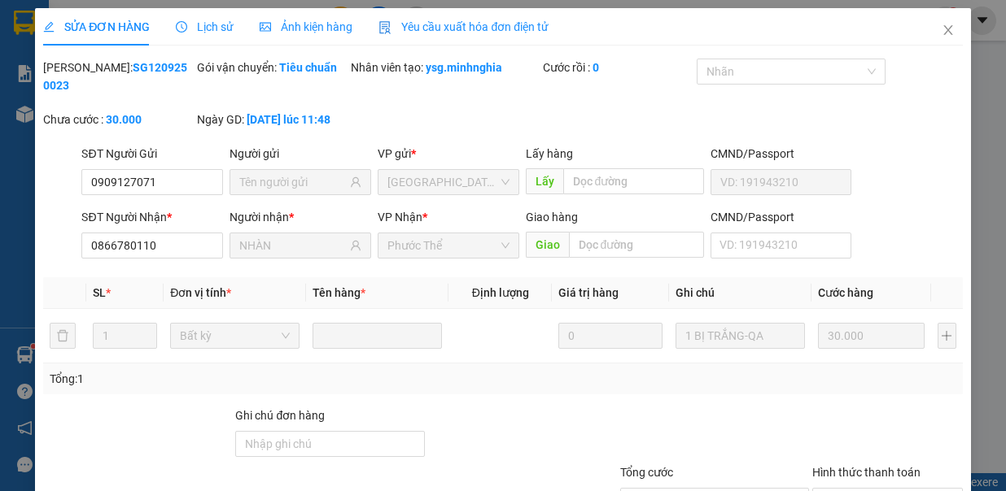
type input "0909127071"
type input "0866780110"
type input "NHÀN"
type input "30.000"
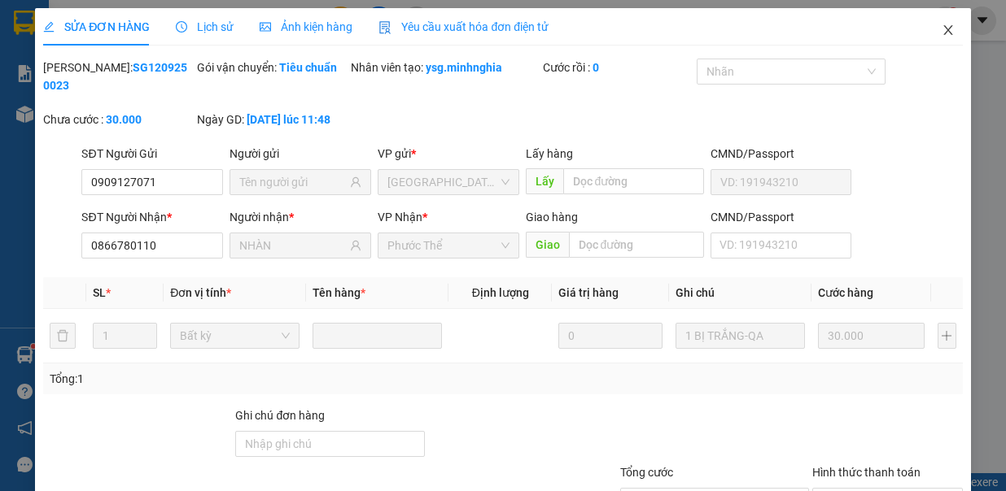
click at [944, 41] on span "Close" at bounding box center [948, 31] width 46 height 46
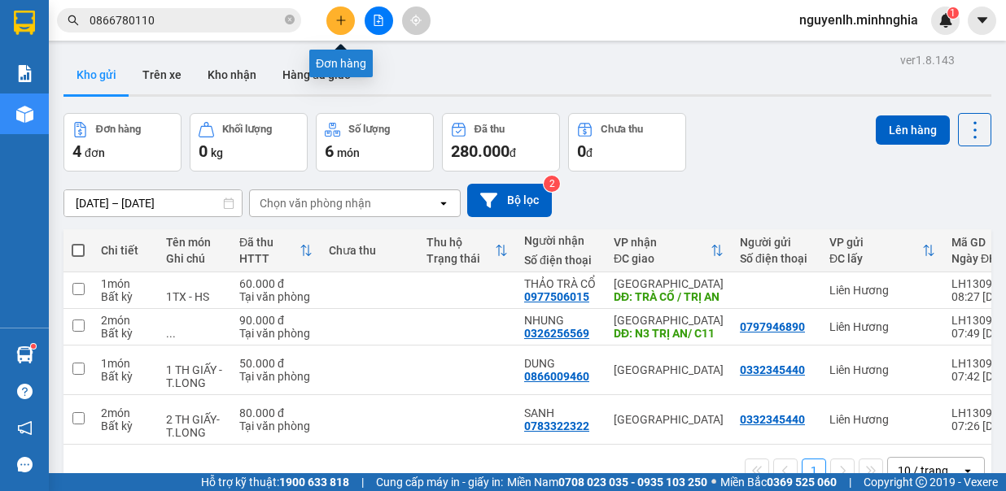
click at [340, 22] on icon "plus" at bounding box center [340, 19] width 1 height 9
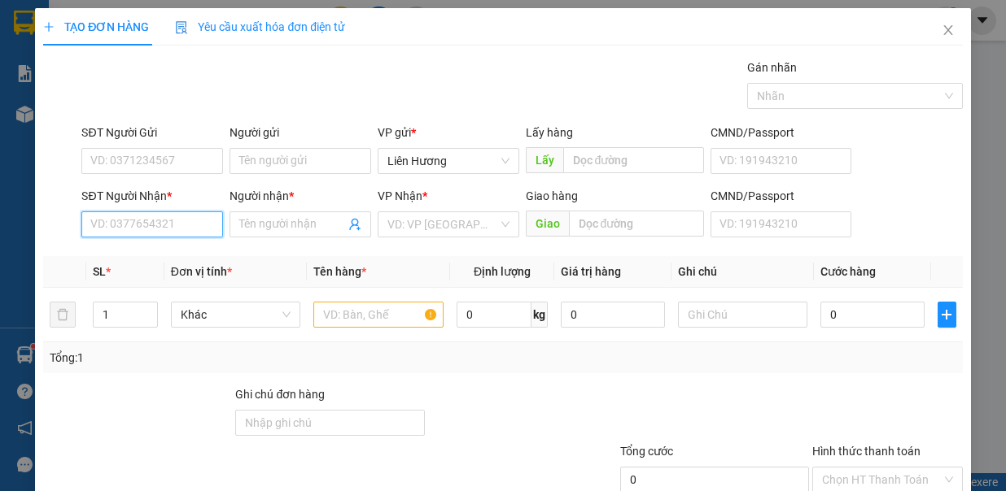
click at [172, 228] on input "SĐT Người Nhận *" at bounding box center [152, 225] width 142 height 26
click at [160, 254] on div "0566467033 - AN" at bounding box center [150, 255] width 120 height 18
type input "0566467033"
type input "AN"
type input "0566467033"
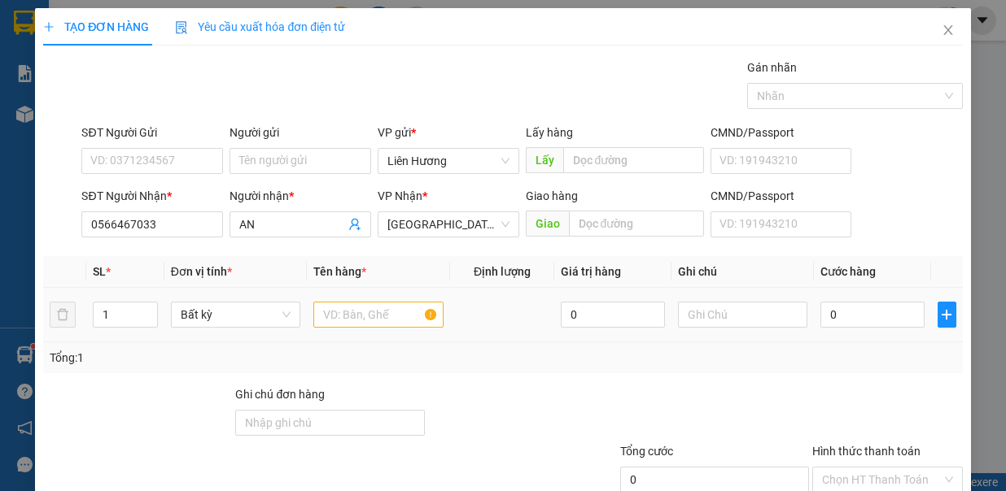
click at [335, 299] on div at bounding box center [378, 315] width 130 height 33
click at [377, 309] on input "text" at bounding box center [378, 315] width 130 height 26
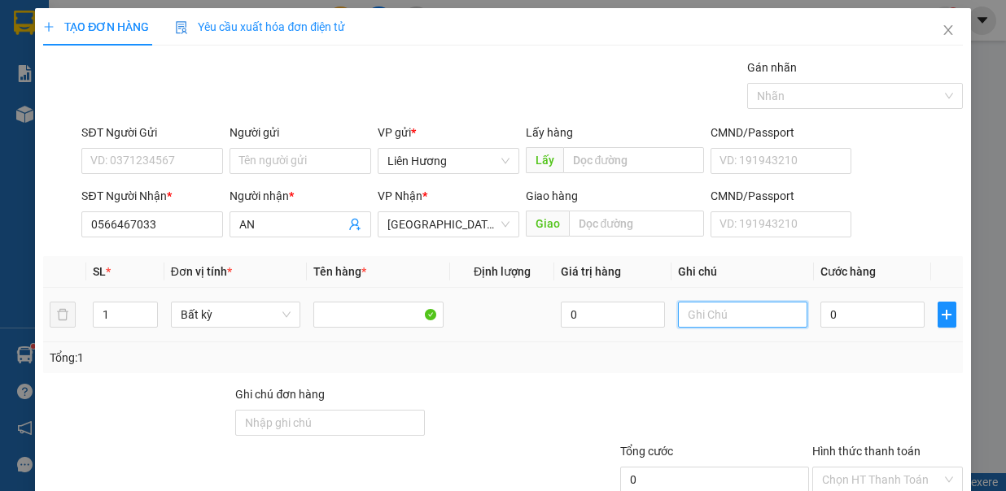
click at [711, 312] on input "text" at bounding box center [743, 315] width 130 height 26
type input "1TX - Đ.ĂN"
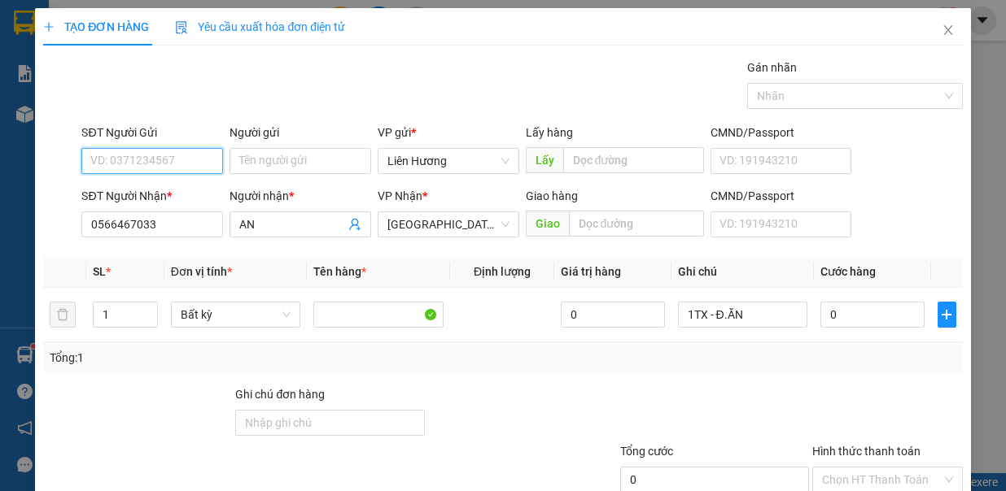
click at [159, 158] on input "SĐT Người Gửi" at bounding box center [152, 161] width 142 height 26
click at [167, 190] on div "0369519382" at bounding box center [150, 192] width 120 height 18
type input "0369519382"
click at [857, 314] on input "0" at bounding box center [872, 315] width 104 height 26
type input "4"
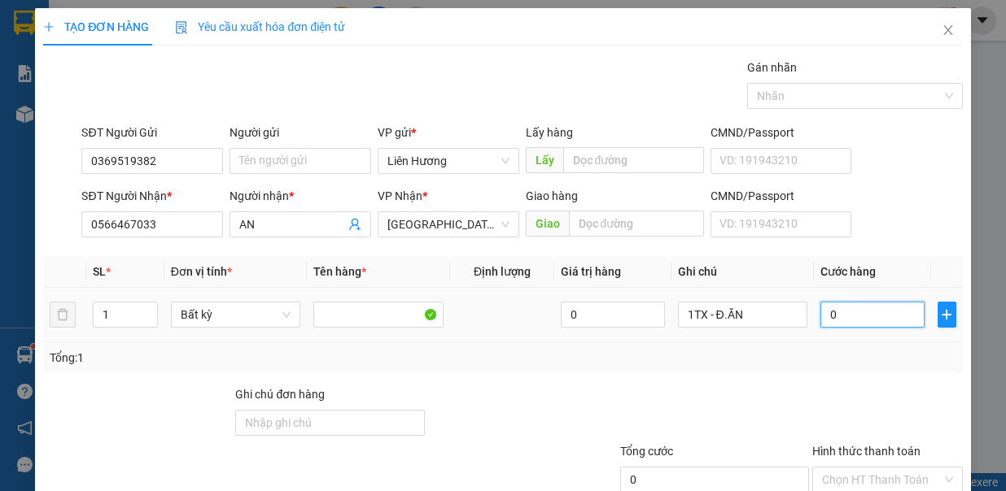
type input "4"
type input "40"
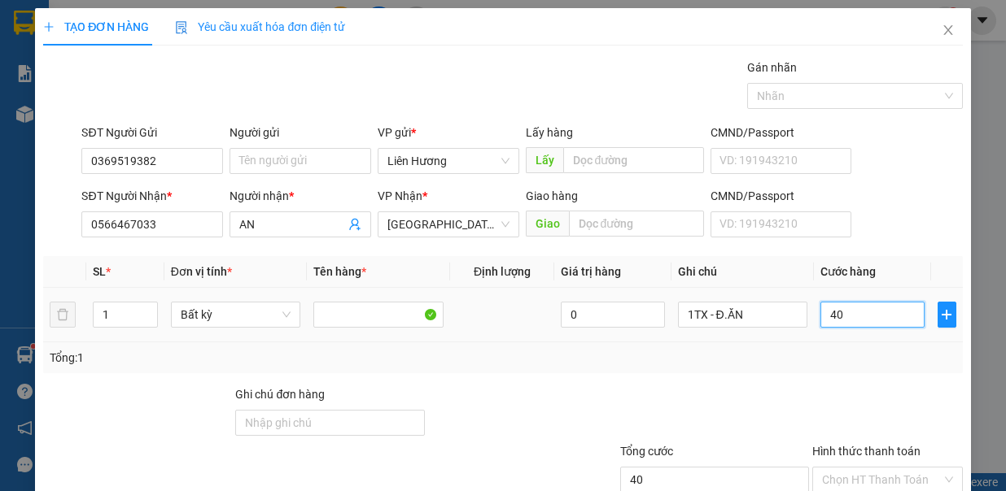
scroll to position [108, 0]
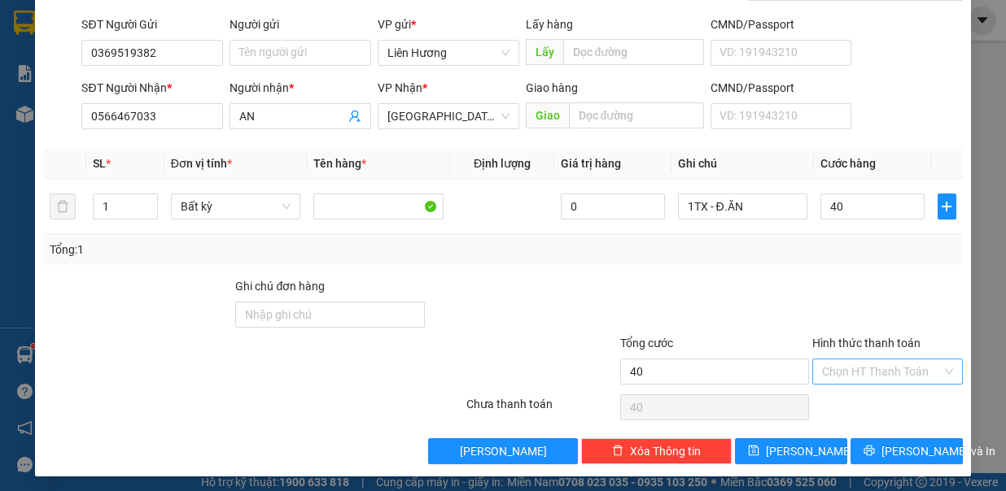
click at [890, 369] on input "Hình thức thanh toán" at bounding box center [882, 372] width 120 height 24
type input "40.000"
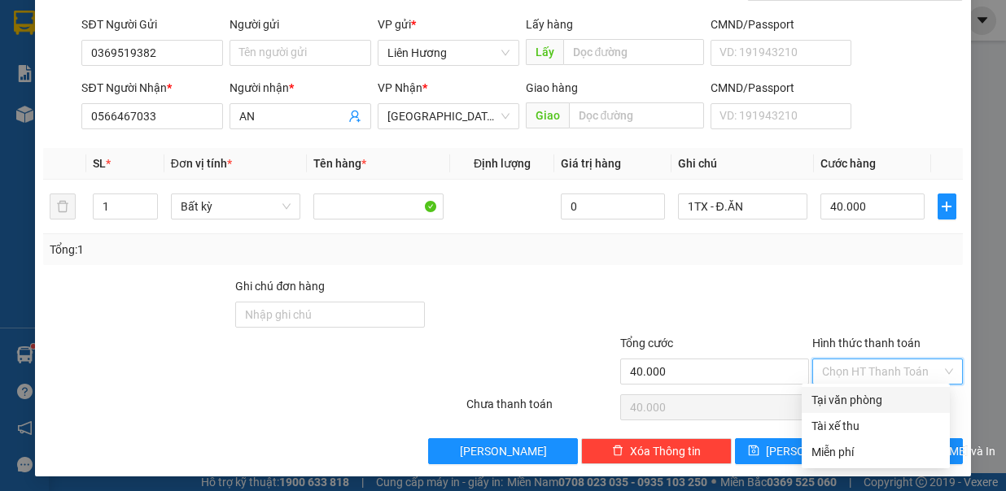
click at [883, 413] on div "Tài xế thu" at bounding box center [875, 426] width 148 height 26
type input "0"
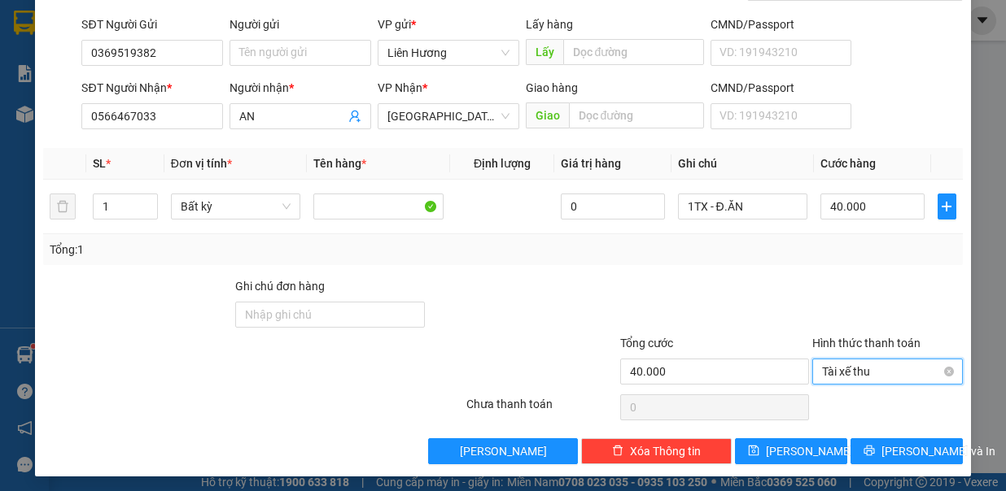
click at [890, 371] on span "Tài xế thu" at bounding box center [887, 372] width 131 height 24
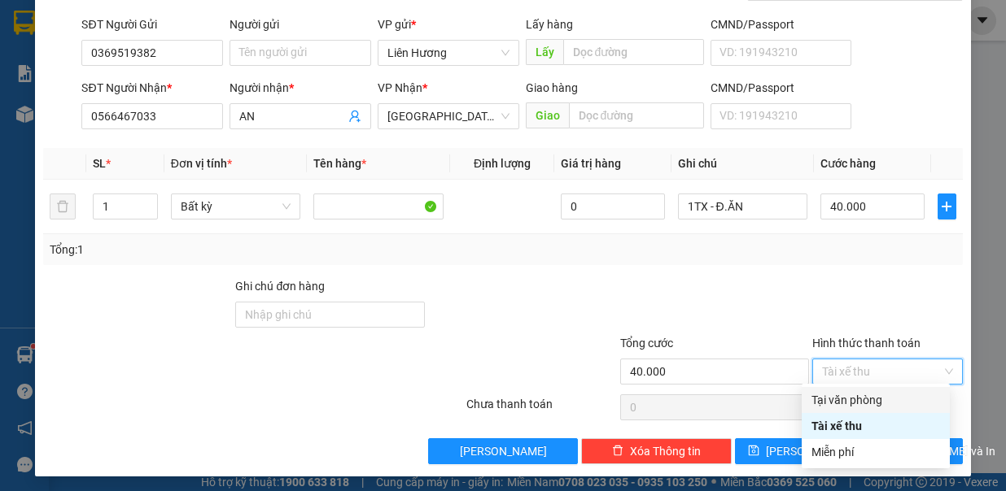
click at [885, 397] on div "Tại văn phòng" at bounding box center [875, 400] width 129 height 18
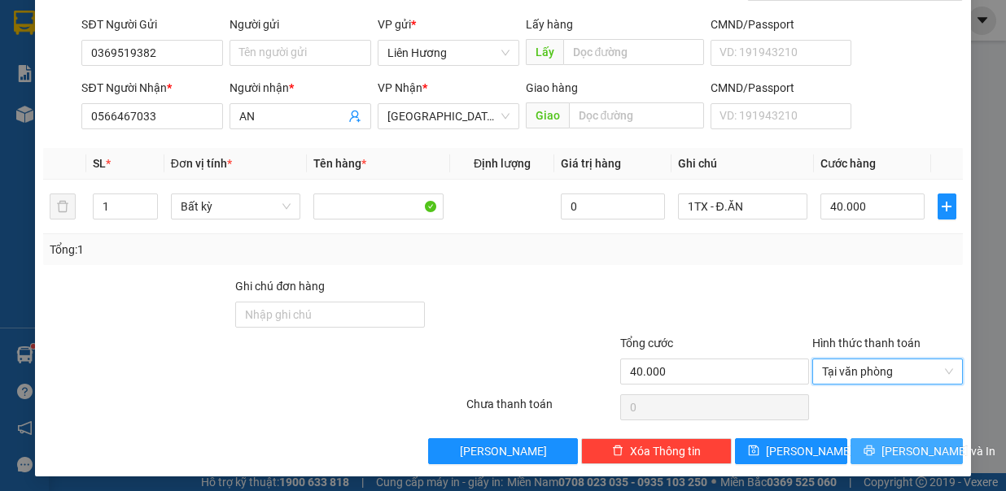
click at [892, 443] on span "Lưu và In" at bounding box center [938, 452] width 114 height 18
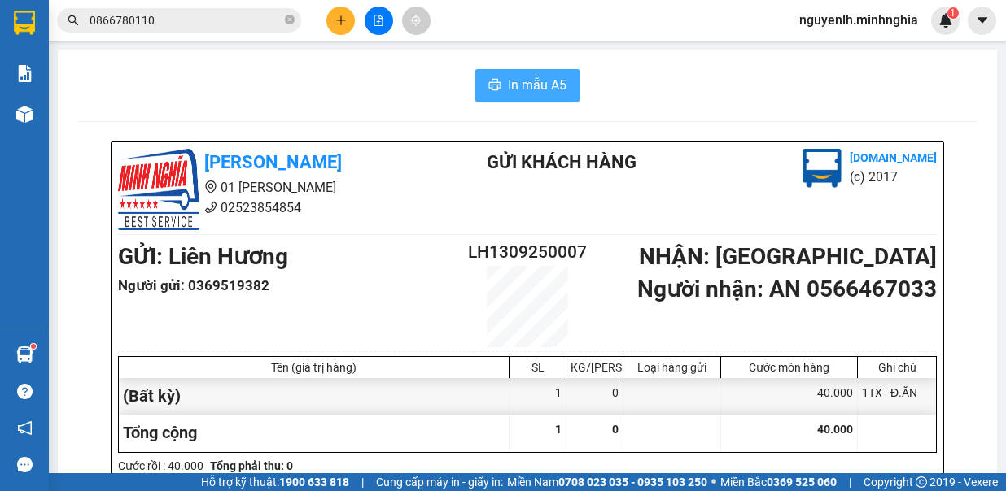
click at [517, 81] on span "In mẫu A5" at bounding box center [537, 85] width 59 height 20
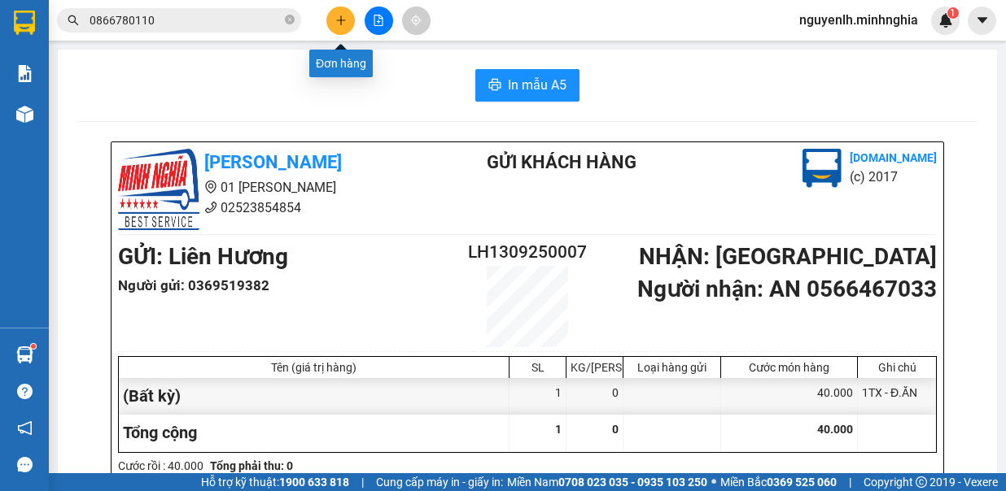
click at [338, 20] on icon "plus" at bounding box center [340, 20] width 11 height 11
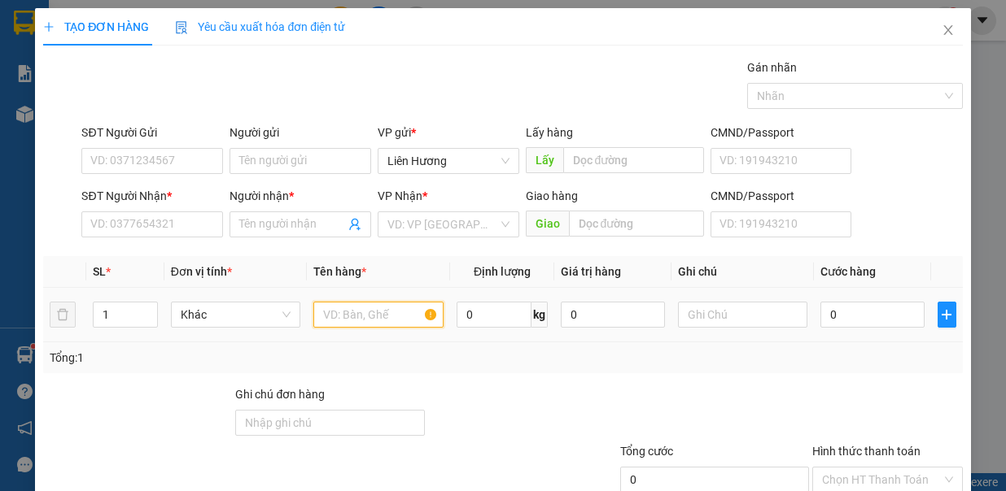
click at [361, 310] on input "text" at bounding box center [378, 315] width 130 height 26
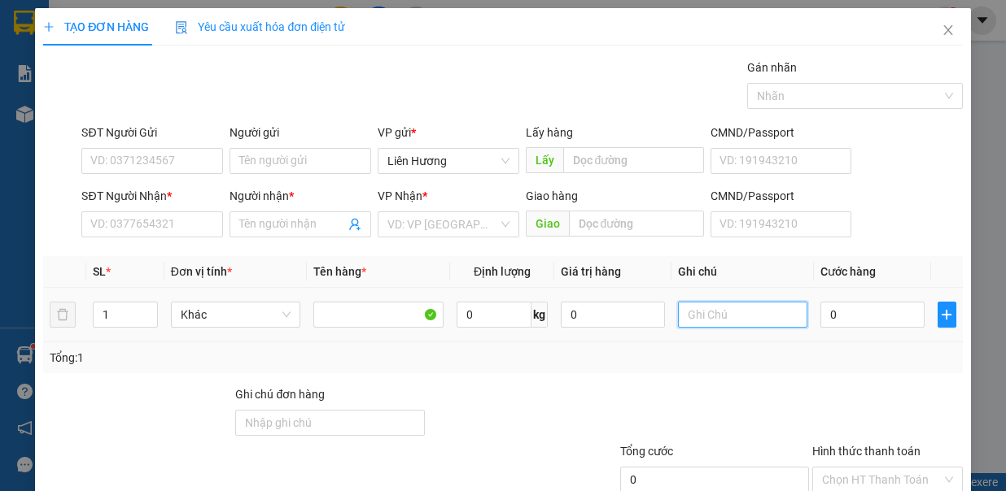
click at [713, 311] on input "text" at bounding box center [743, 315] width 130 height 26
type input "1TX - CÁ"
click at [846, 316] on input "0" at bounding box center [872, 315] width 104 height 26
type input "8"
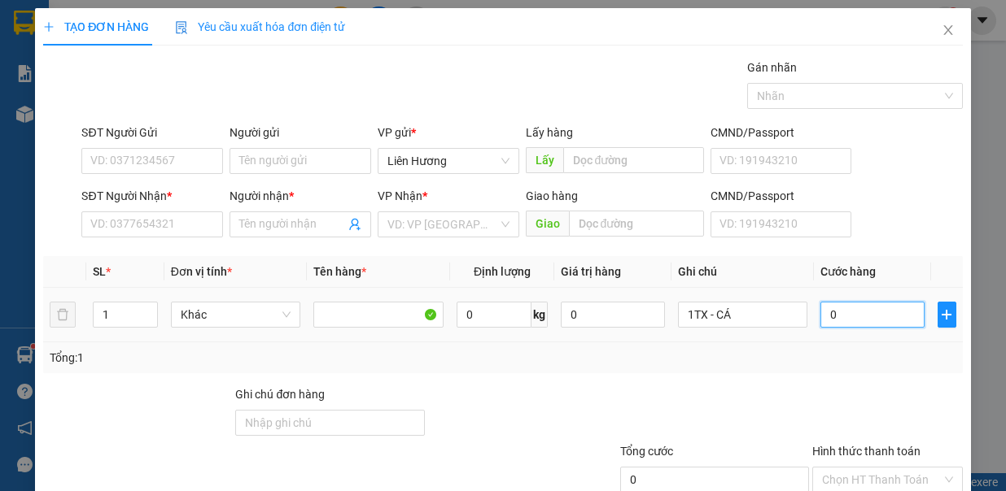
type input "8"
type input "80"
type input "80.000"
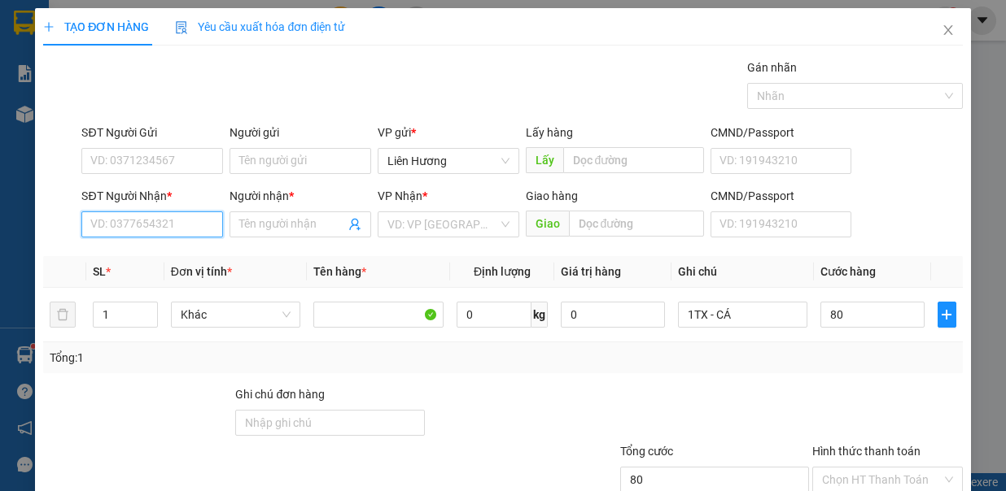
type input "80.000"
click at [174, 228] on input "SĐT Người Nhận *" at bounding box center [152, 225] width 142 height 26
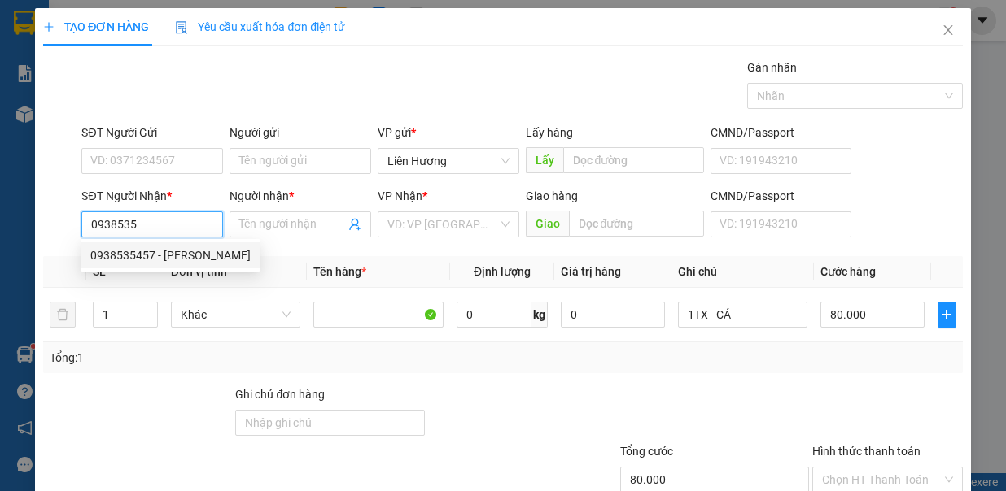
click at [192, 255] on div "0938535457 - THẢO" at bounding box center [170, 255] width 160 height 18
type input "0938535457"
type input "THẢO"
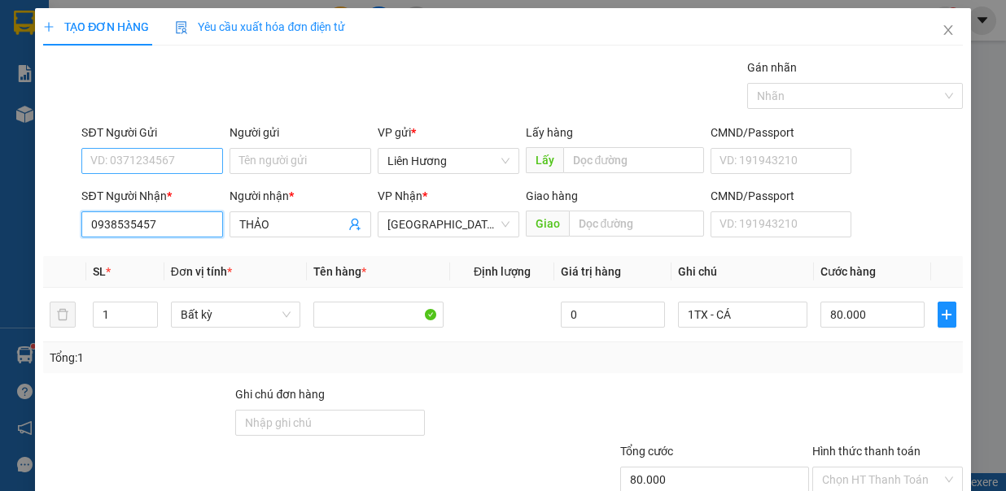
type input "0938535457"
click at [180, 156] on input "SĐT Người Gửi" at bounding box center [152, 161] width 142 height 26
type input "0908914898"
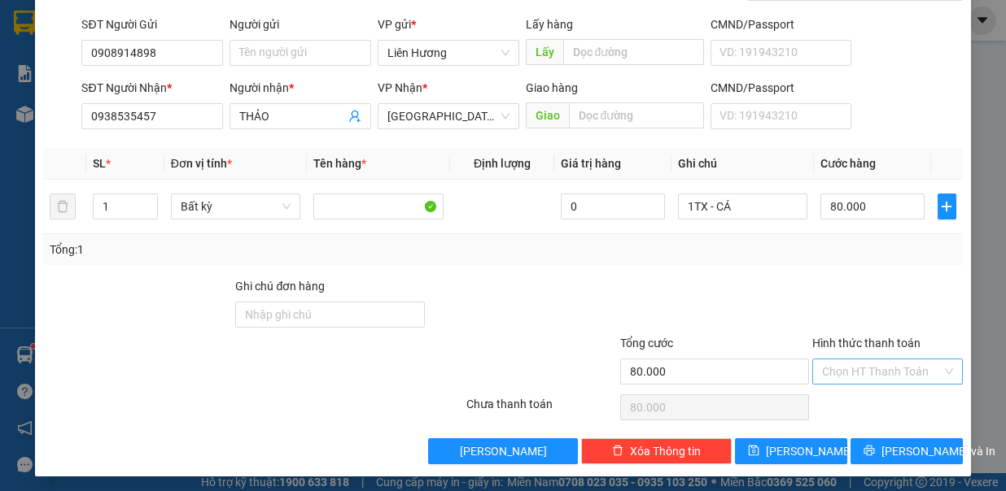
click at [902, 361] on input "Hình thức thanh toán" at bounding box center [882, 372] width 120 height 24
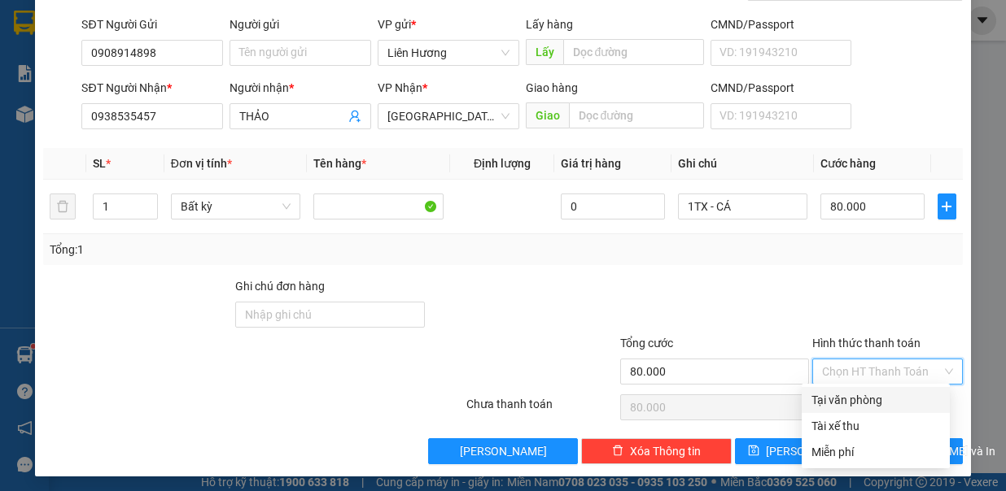
drag, startPoint x: 899, startPoint y: 400, endPoint x: 908, endPoint y: 411, distance: 13.9
click at [899, 403] on div "Tại văn phòng" at bounding box center [875, 400] width 129 height 18
type input "0"
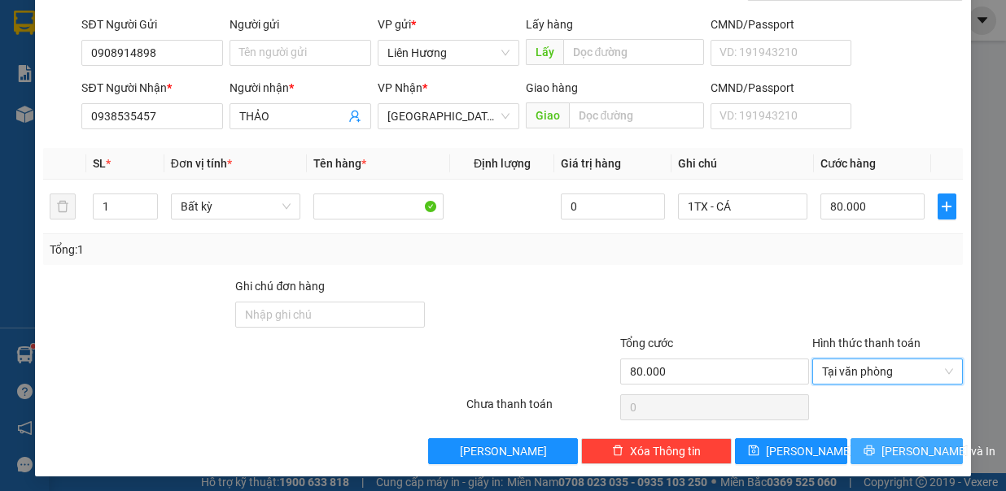
click at [910, 452] on span "Lưu và In" at bounding box center [938, 452] width 114 height 18
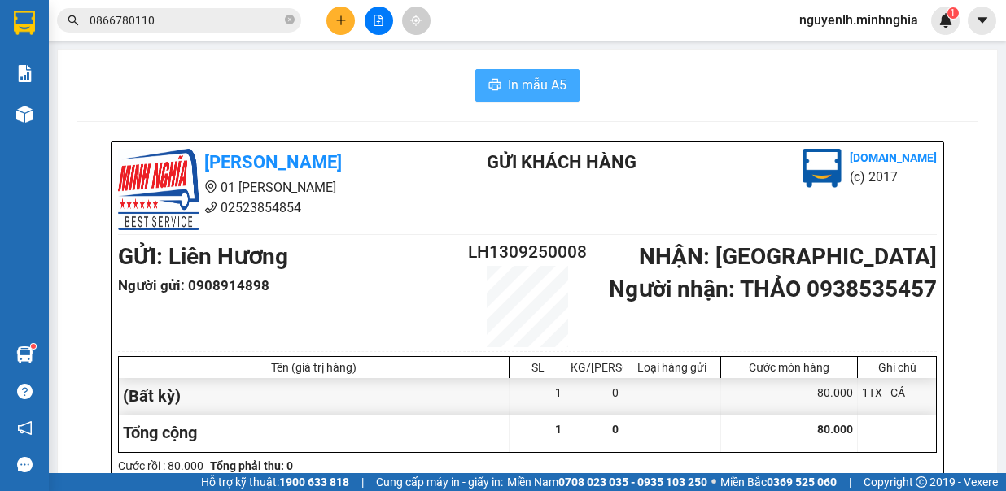
click at [518, 78] on span "In mẫu A5" at bounding box center [537, 85] width 59 height 20
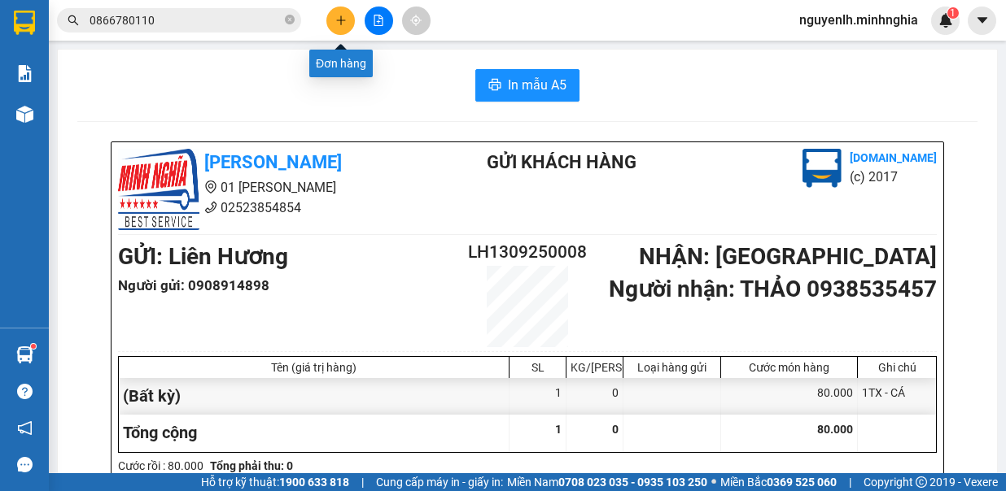
click at [341, 17] on icon "plus" at bounding box center [340, 19] width 1 height 9
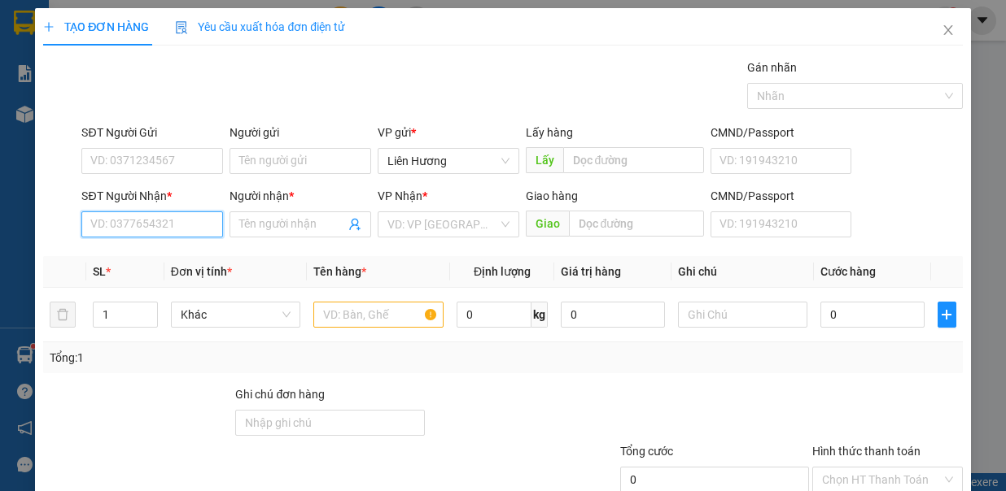
click at [143, 231] on input "SĐT Người Nhận *" at bounding box center [152, 225] width 142 height 26
type input "0929210234"
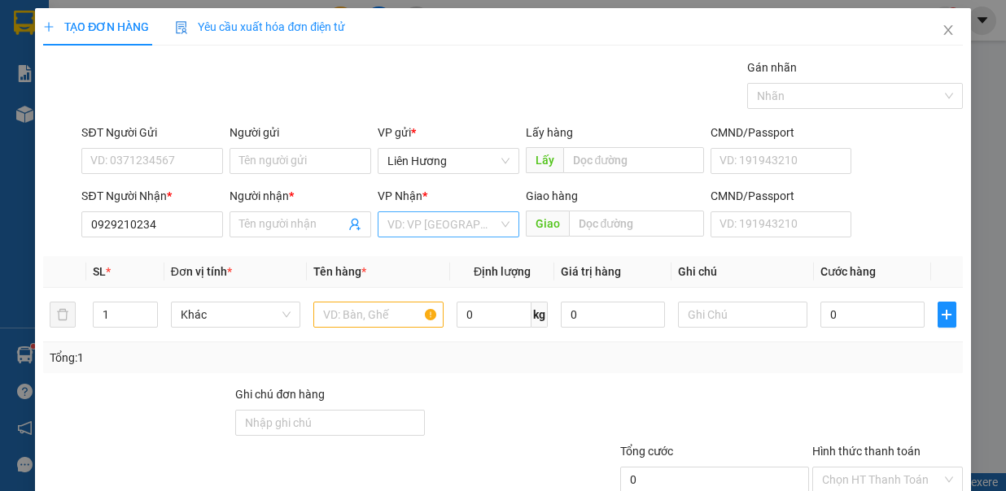
click at [446, 228] on input "search" at bounding box center [442, 224] width 111 height 24
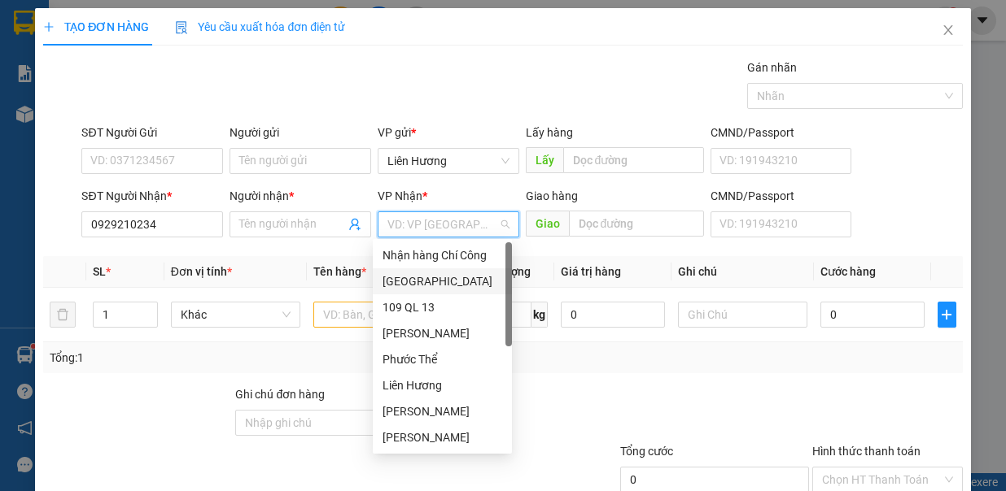
drag, startPoint x: 432, startPoint y: 283, endPoint x: 432, endPoint y: 260, distance: 22.8
click at [432, 268] on div "[GEOGRAPHIC_DATA]" at bounding box center [442, 281] width 139 height 26
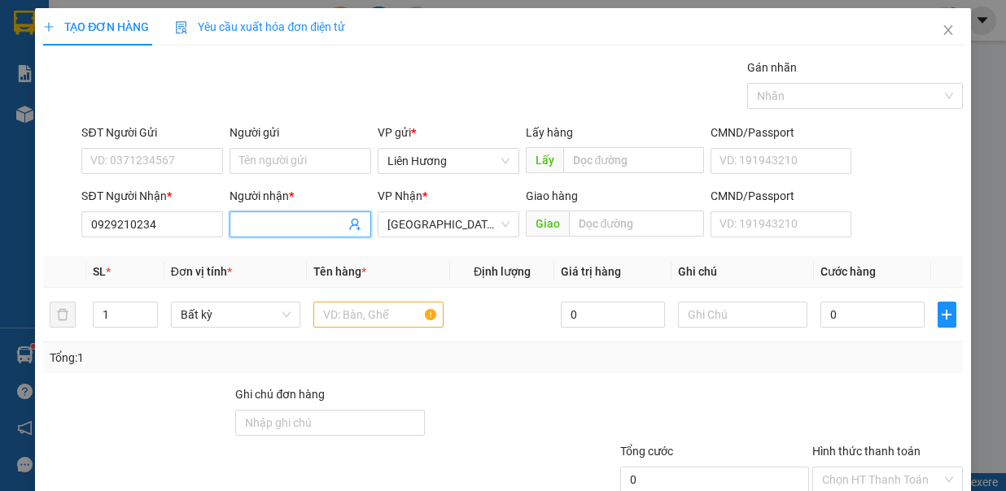
click at [269, 233] on span at bounding box center [300, 225] width 142 height 26
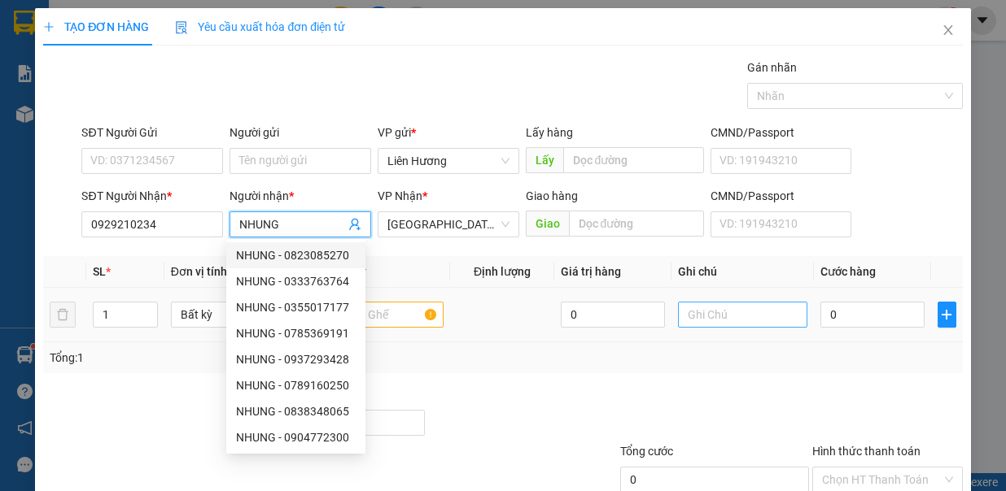
type input "NHUNG"
click at [761, 319] on input "text" at bounding box center [743, 315] width 130 height 26
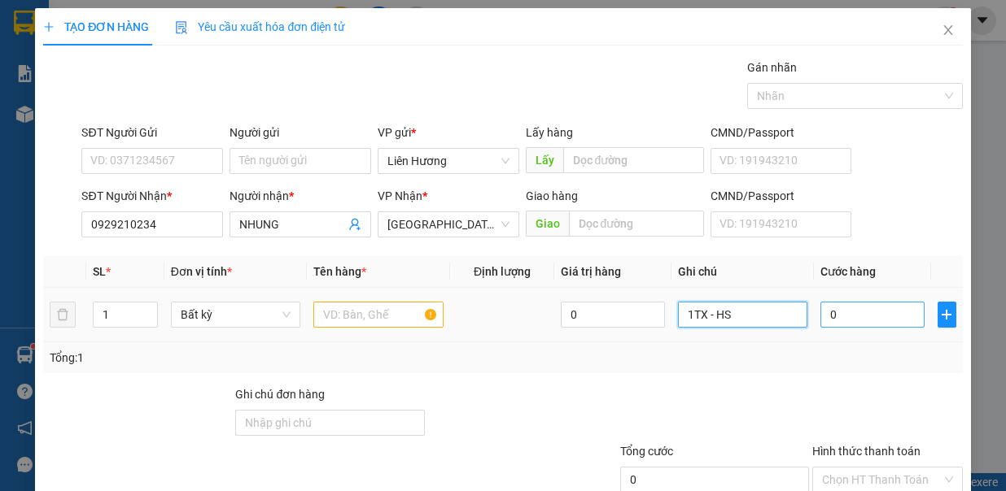
type input "1TX - HS"
click at [824, 306] on input "0" at bounding box center [872, 315] width 104 height 26
type input "787"
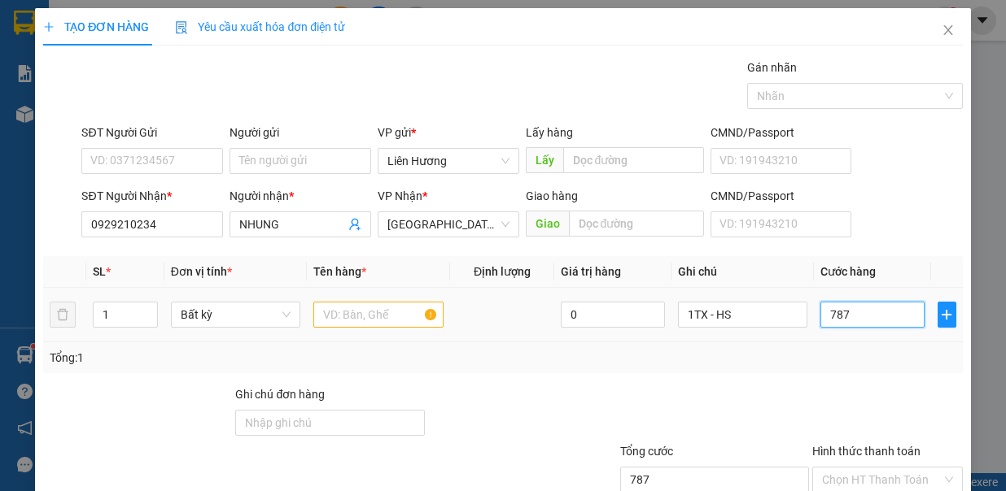
type input "7.870"
type input "787"
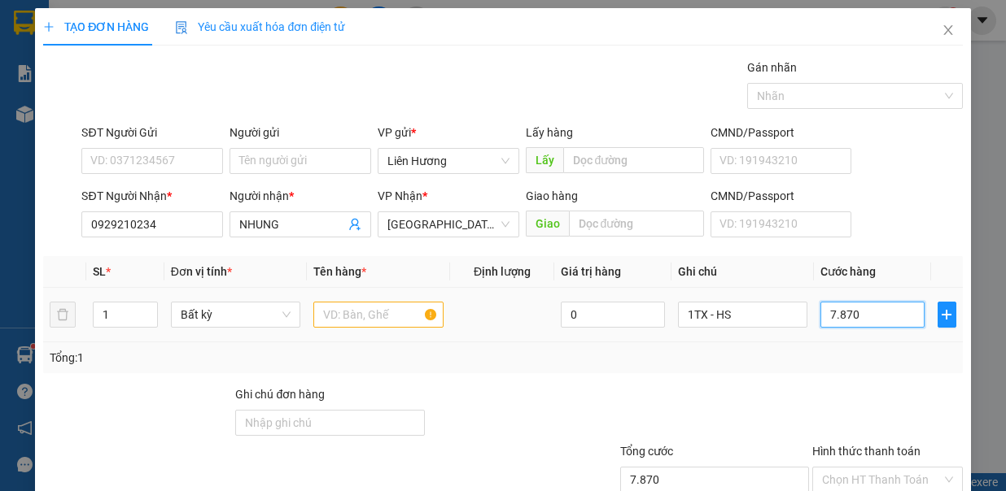
type input "787"
type input "78"
type input "7"
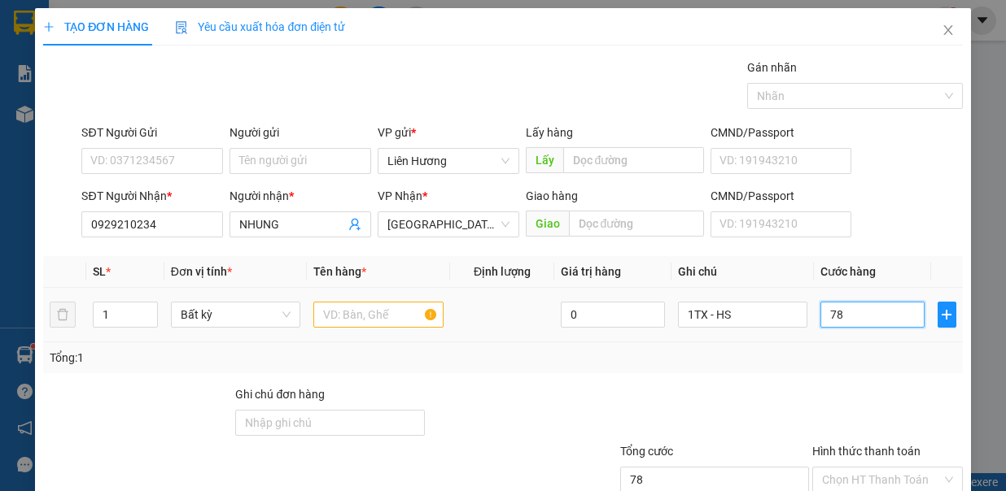
type input "7"
type input "0"
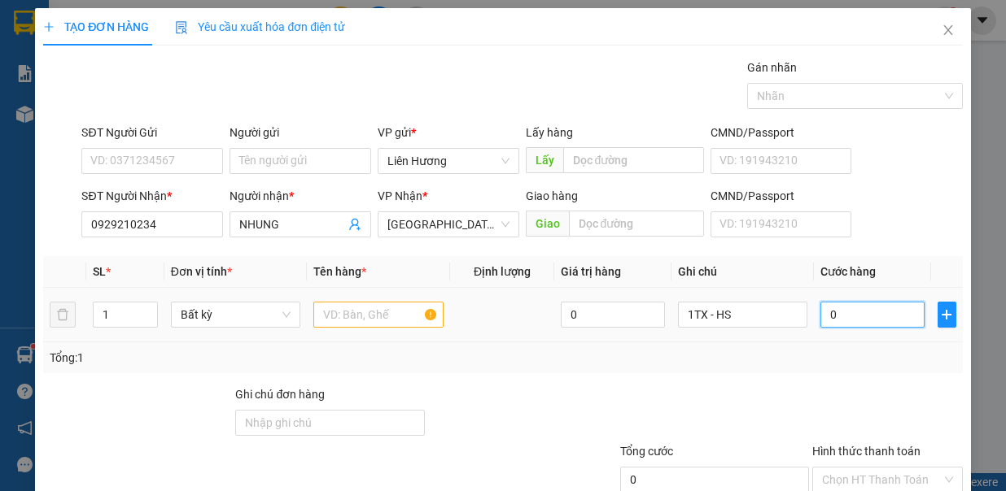
type input "08"
type input "8"
type input "080"
type input "80"
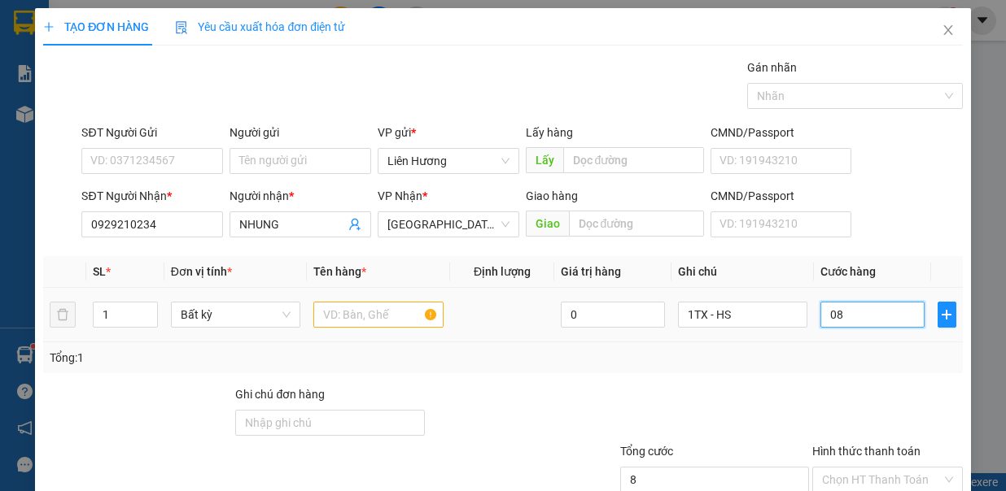
type input "80"
type input "80.000"
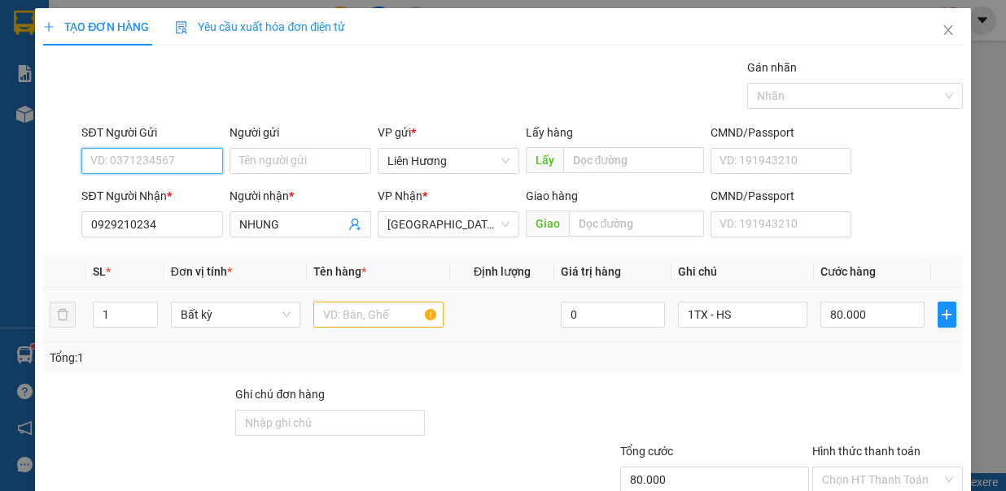
drag, startPoint x: 836, startPoint y: 307, endPoint x: 166, endPoint y: 152, distance: 687.9
click at [166, 152] on input "SĐT Người Gửi" at bounding box center [152, 161] width 142 height 26
click at [203, 185] on div "0346578233 - THẮM" at bounding box center [150, 192] width 120 height 18
type input "0346578233"
type input "THẮM"
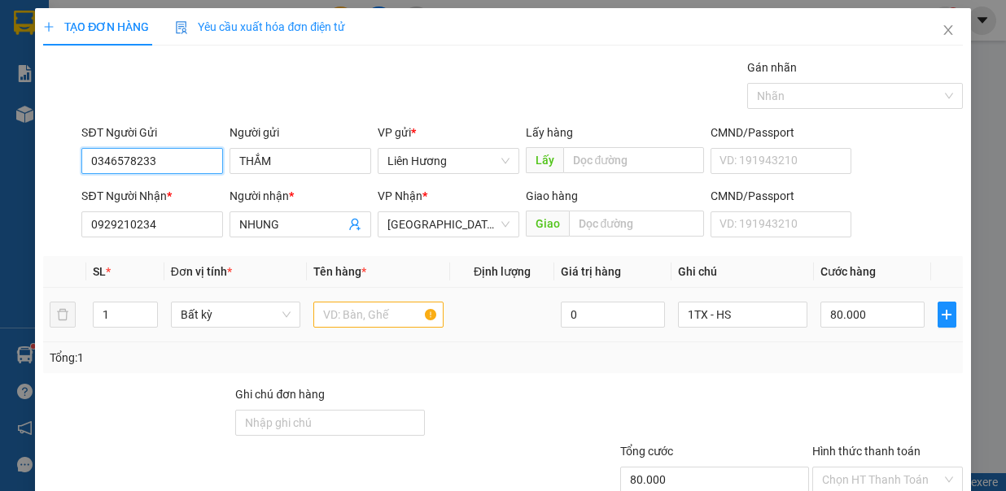
type input "0346578233"
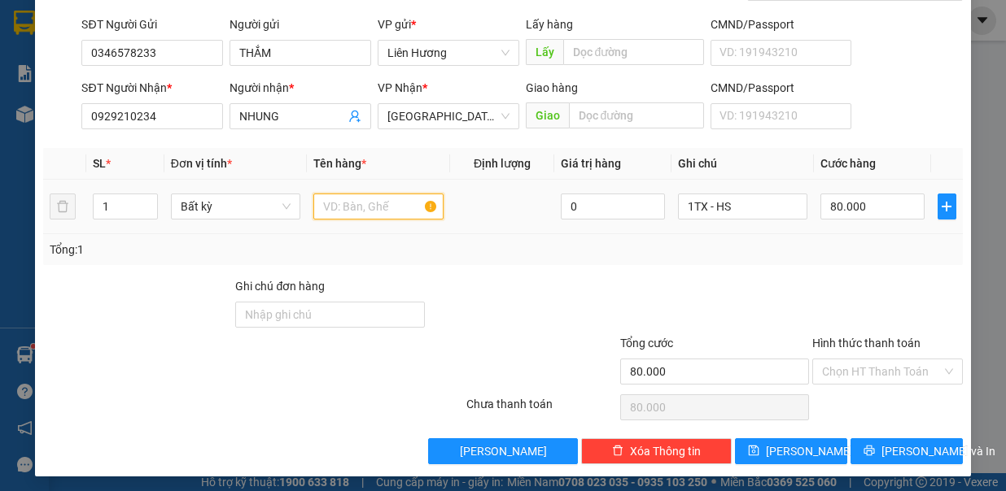
click at [349, 206] on input "text" at bounding box center [378, 207] width 130 height 26
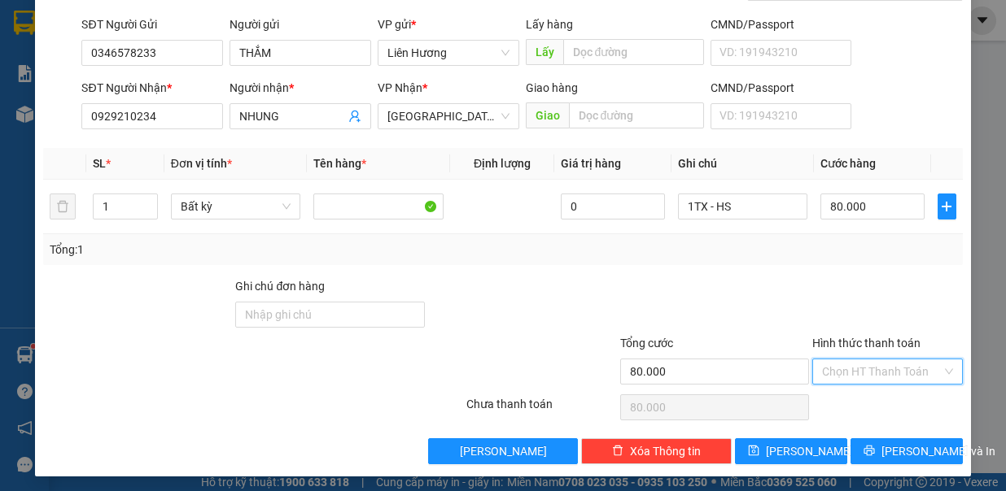
click at [870, 360] on input "Hình thức thanh toán" at bounding box center [882, 372] width 120 height 24
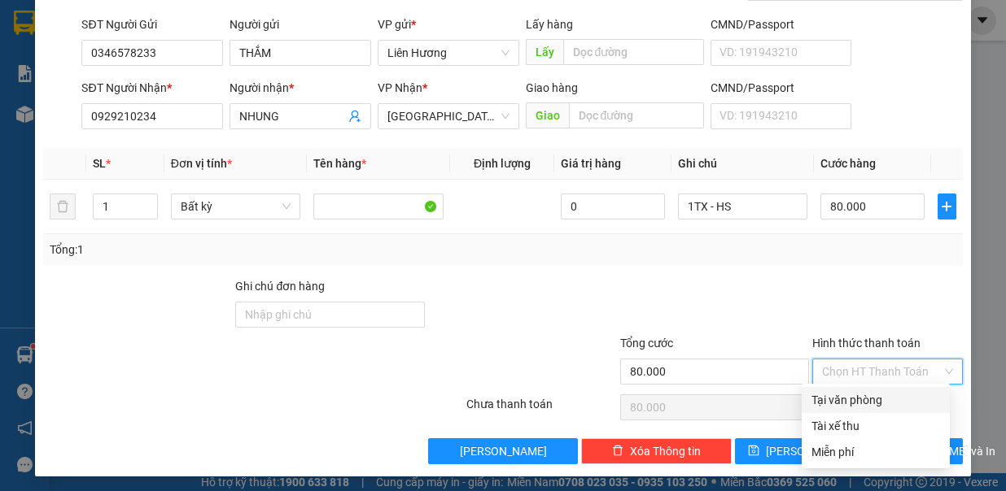
drag, startPoint x: 870, startPoint y: 389, endPoint x: 908, endPoint y: 411, distance: 44.1
click at [871, 393] on div "Tại văn phòng" at bounding box center [875, 400] width 148 height 26
type input "0"
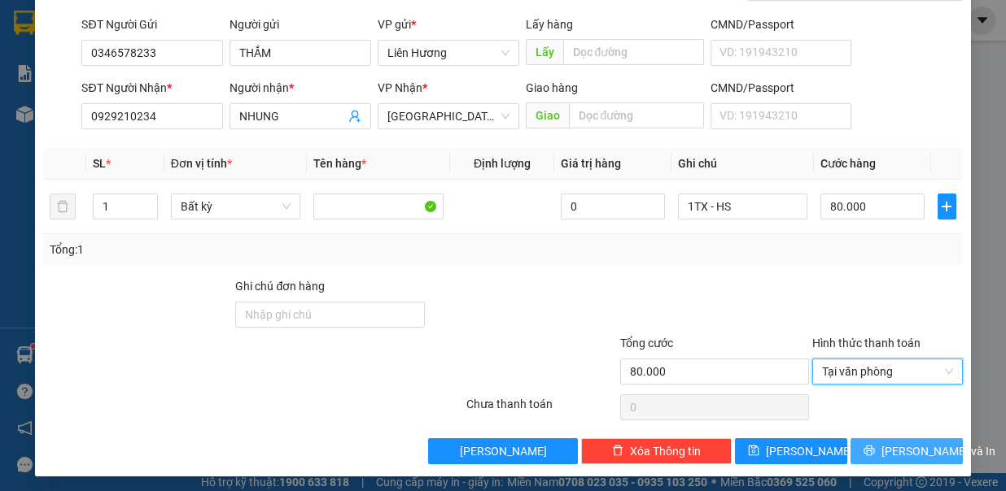
click at [892, 447] on span "Lưu và In" at bounding box center [938, 452] width 114 height 18
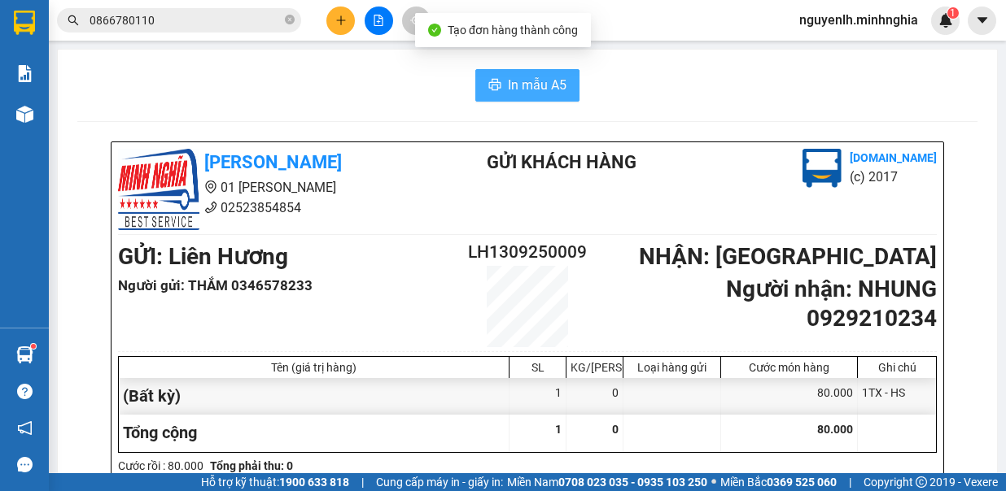
click at [540, 88] on span "In mẫu A5" at bounding box center [537, 85] width 59 height 20
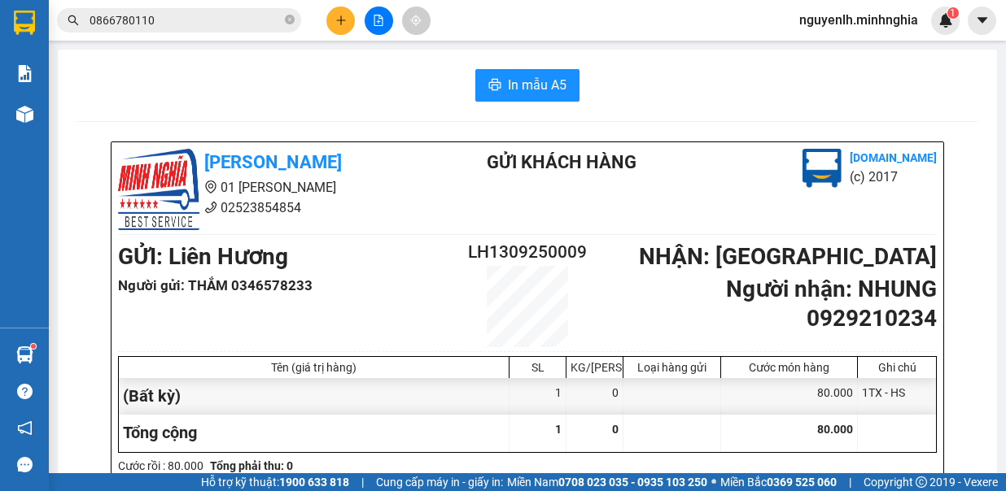
click at [339, 28] on button at bounding box center [340, 21] width 28 height 28
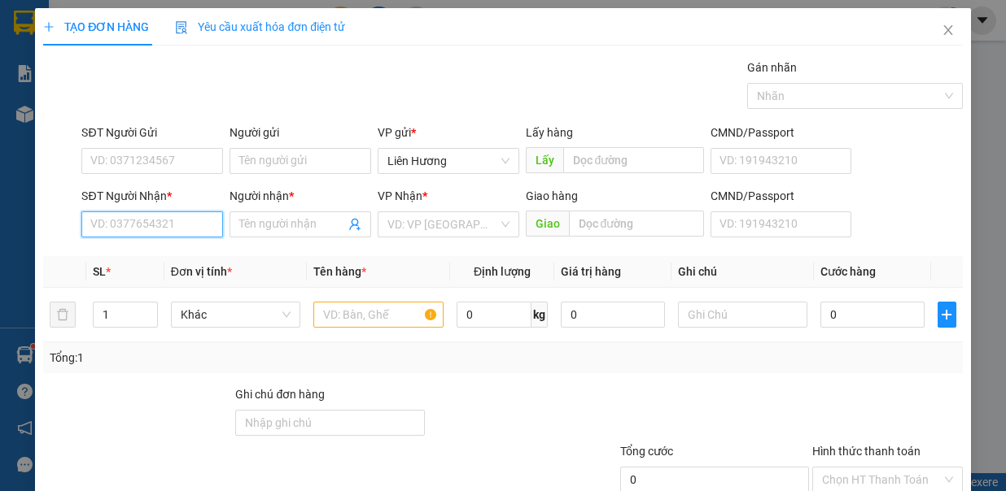
click at [145, 226] on input "SĐT Người Nhận *" at bounding box center [152, 225] width 142 height 26
click at [157, 254] on div "0989830735 - SƠN" at bounding box center [150, 255] width 120 height 18
type input "0989830735"
type input "SƠN"
type input "N3 TÂN VẠN"
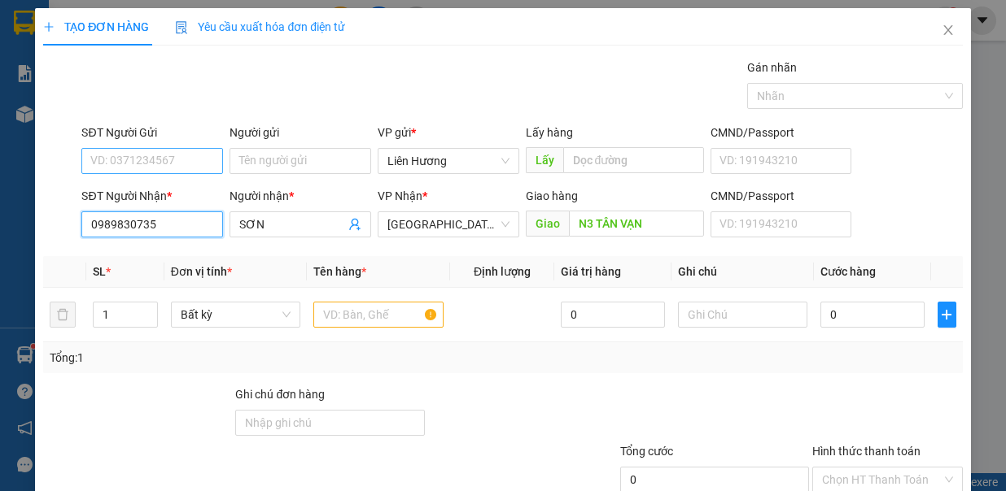
type input "0989830735"
click at [169, 155] on input "SĐT Người Gửi" at bounding box center [152, 161] width 142 height 26
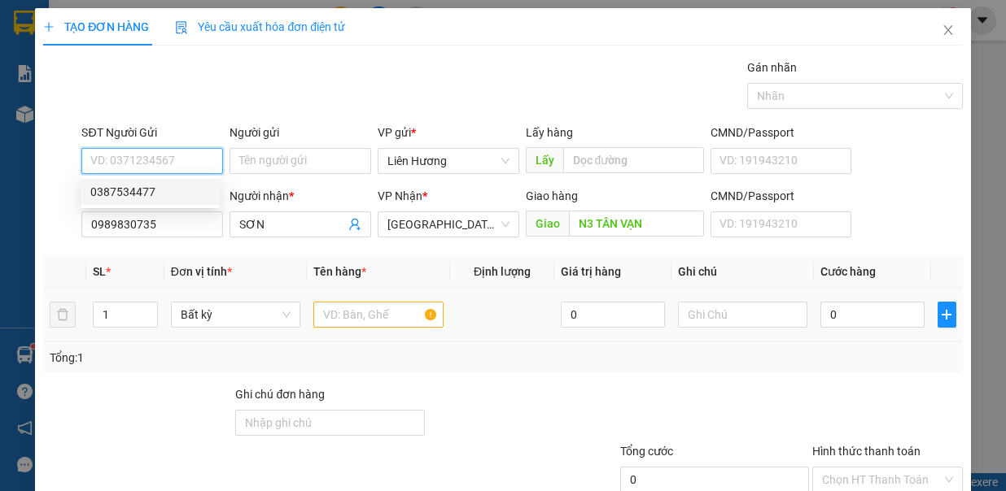
drag, startPoint x: 176, startPoint y: 190, endPoint x: 804, endPoint y: 328, distance: 643.1
click at [187, 193] on div "0387534477" at bounding box center [150, 192] width 120 height 18
type input "0387534477"
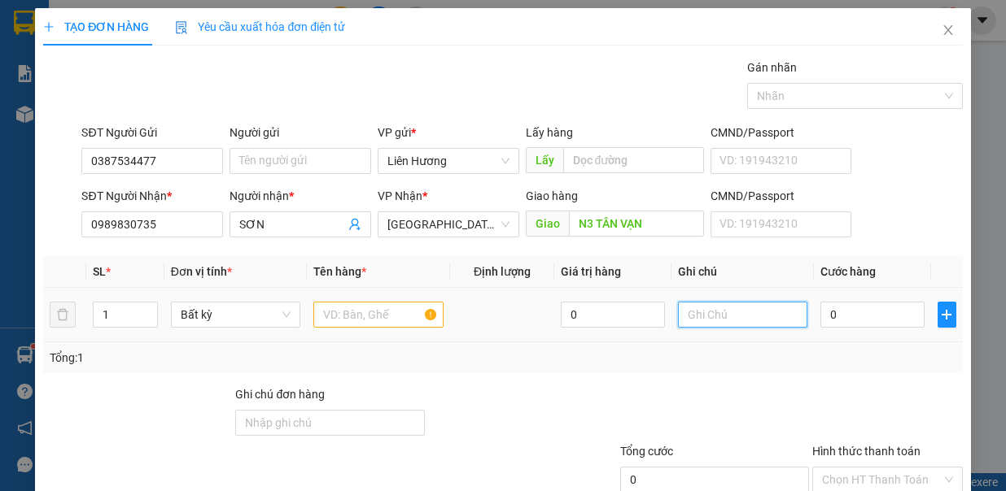
click at [748, 311] on input "text" at bounding box center [743, 315] width 130 height 26
click at [706, 314] on input "1TX =- HS" at bounding box center [743, 315] width 130 height 26
type input "1TX - HS"
click at [854, 307] on input "0" at bounding box center [872, 315] width 104 height 26
type input "8"
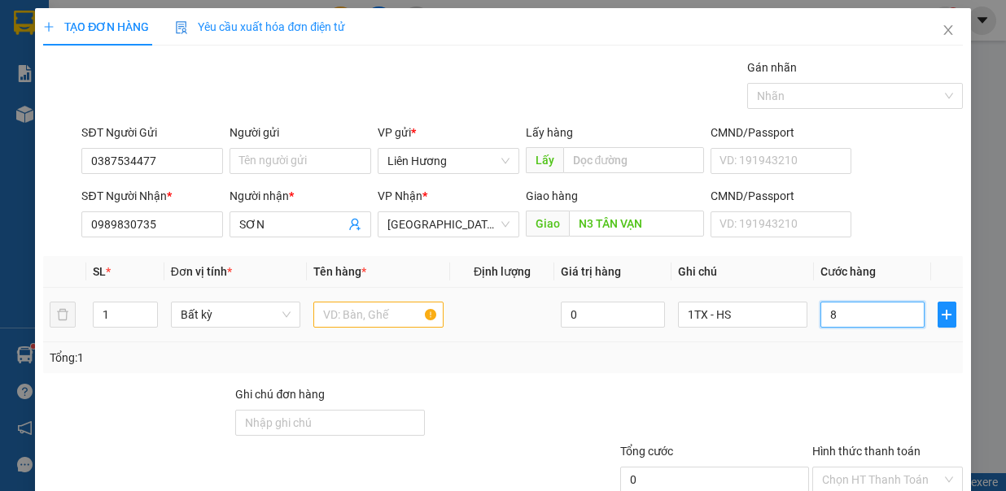
type input "8"
type input "0"
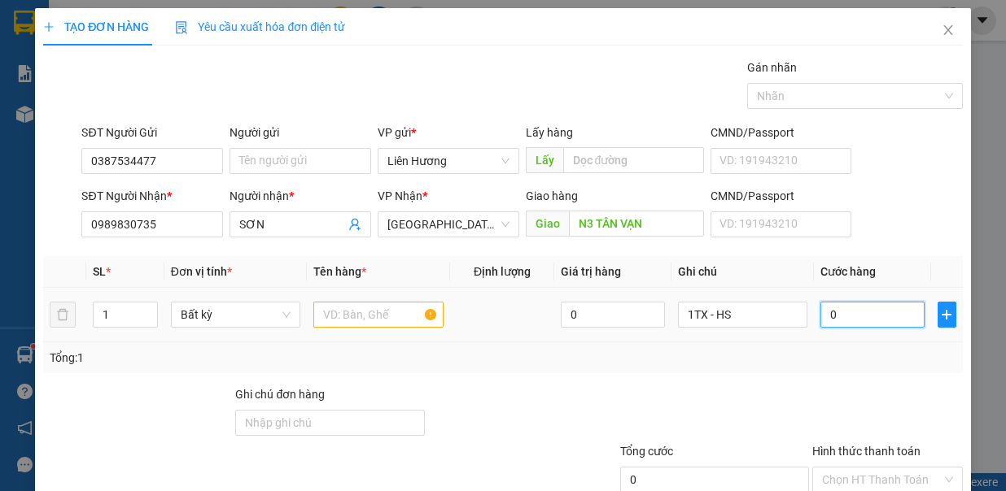
type input "09"
type input "9"
type input "090"
type input "90"
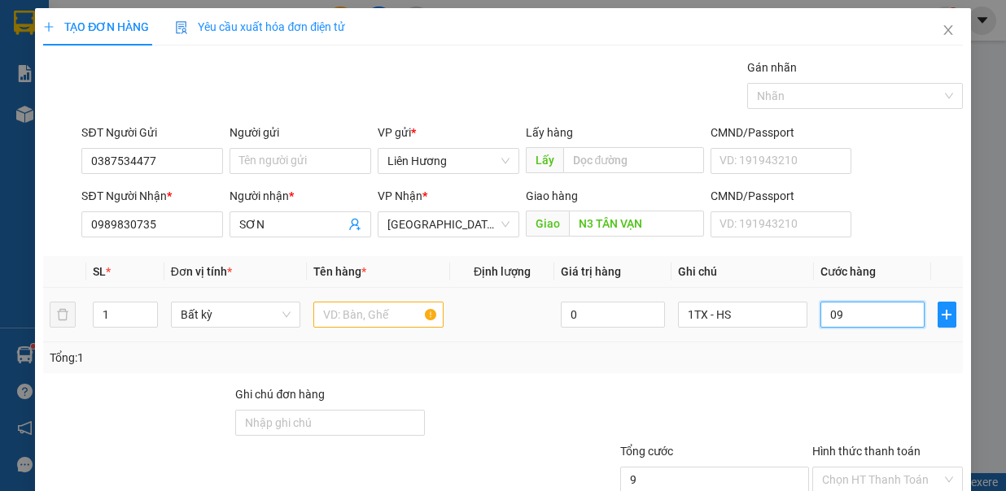
type input "90"
type input "90.000"
drag, startPoint x: 345, startPoint y: 210, endPoint x: 475, endPoint y: 212, distance: 130.2
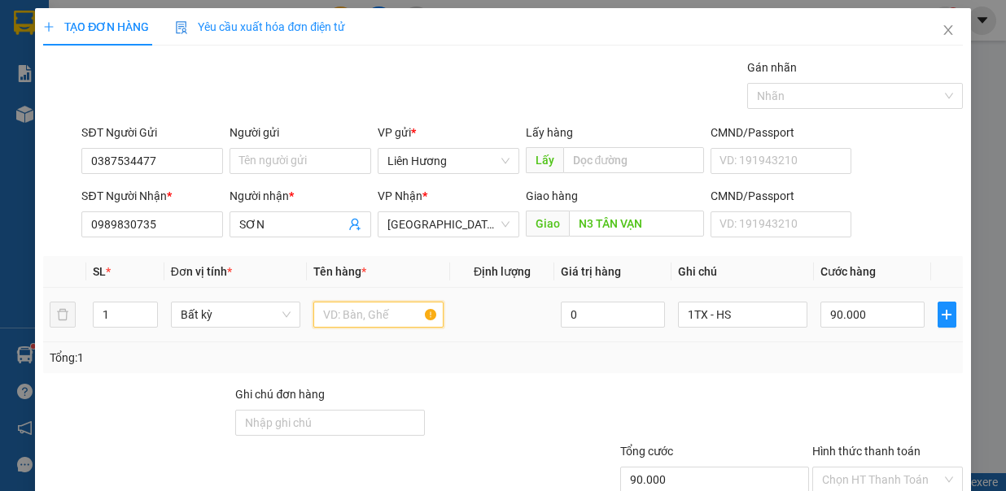
click at [347, 302] on input "text" at bounding box center [378, 315] width 130 height 26
click at [877, 468] on input "Hình thức thanh toán" at bounding box center [882, 480] width 120 height 24
drag, startPoint x: 879, startPoint y: 395, endPoint x: 892, endPoint y: 430, distance: 37.8
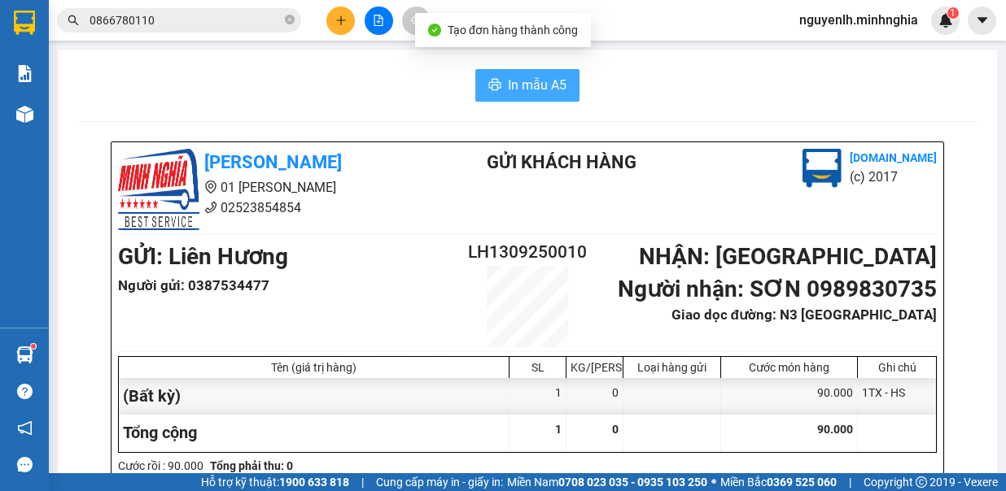
click at [517, 74] on button "In mẫu A5" at bounding box center [527, 85] width 104 height 33
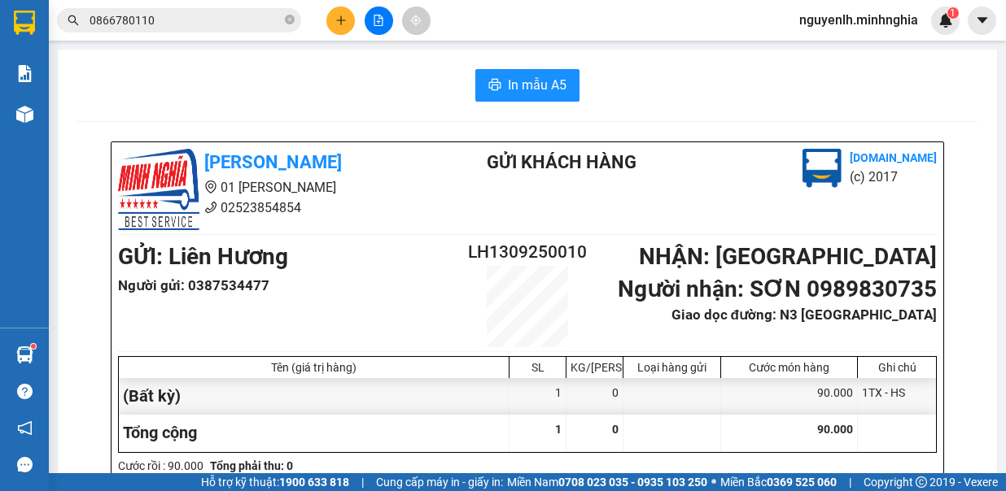
click at [342, 27] on button at bounding box center [340, 21] width 28 height 28
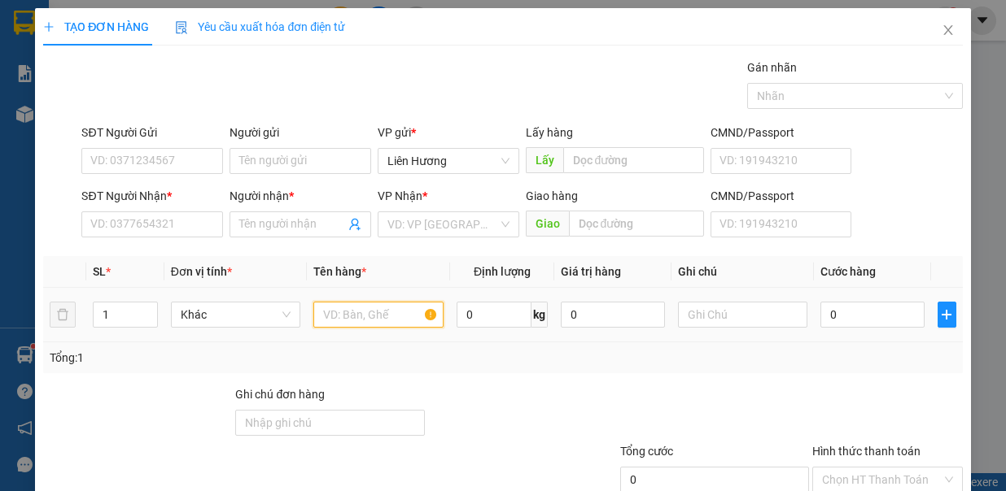
drag, startPoint x: 380, startPoint y: 310, endPoint x: 389, endPoint y: 310, distance: 8.9
click at [382, 310] on input "text" at bounding box center [378, 315] width 130 height 26
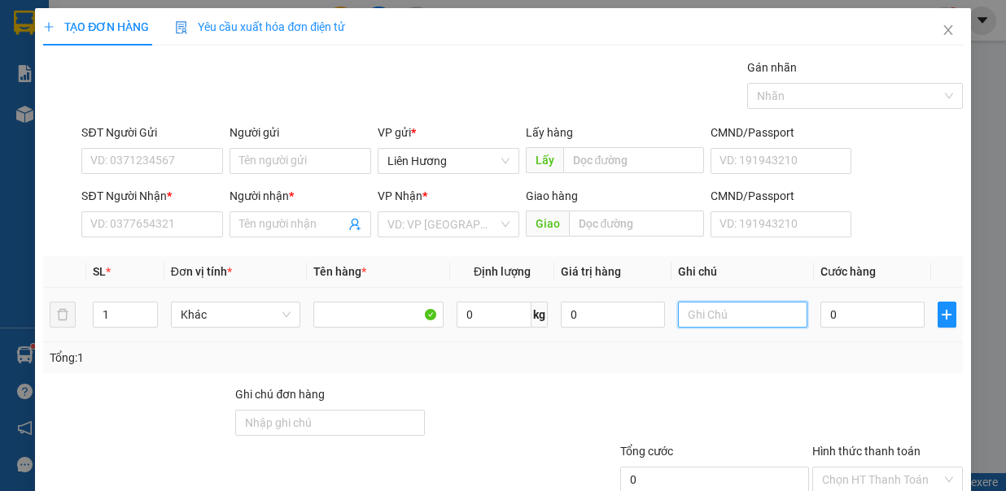
click at [718, 319] on input "text" at bounding box center [743, 315] width 130 height 26
type input "1TX - Đ.ĂN"
click at [814, 311] on td "0" at bounding box center [872, 315] width 117 height 55
type input "7"
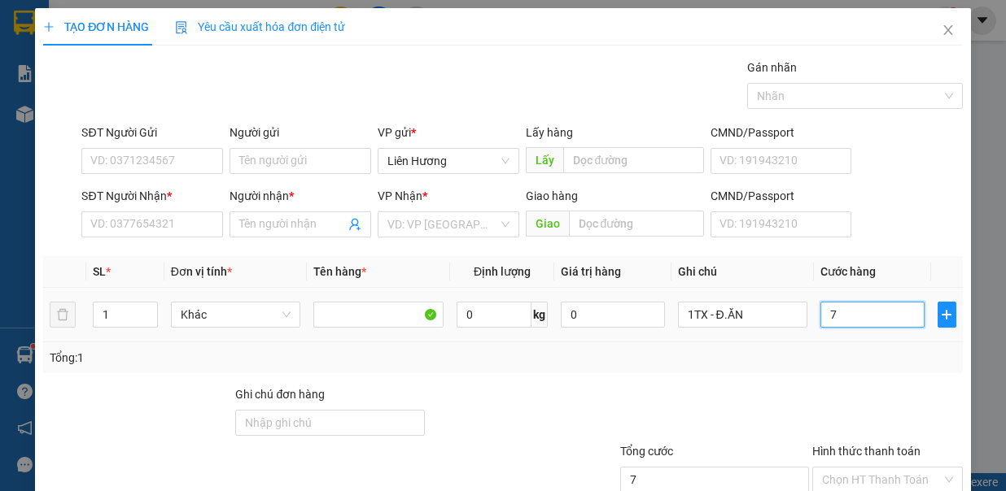
type input "7"
type input "70"
click at [125, 223] on input "SĐT Người Nhận *" at bounding box center [152, 225] width 142 height 26
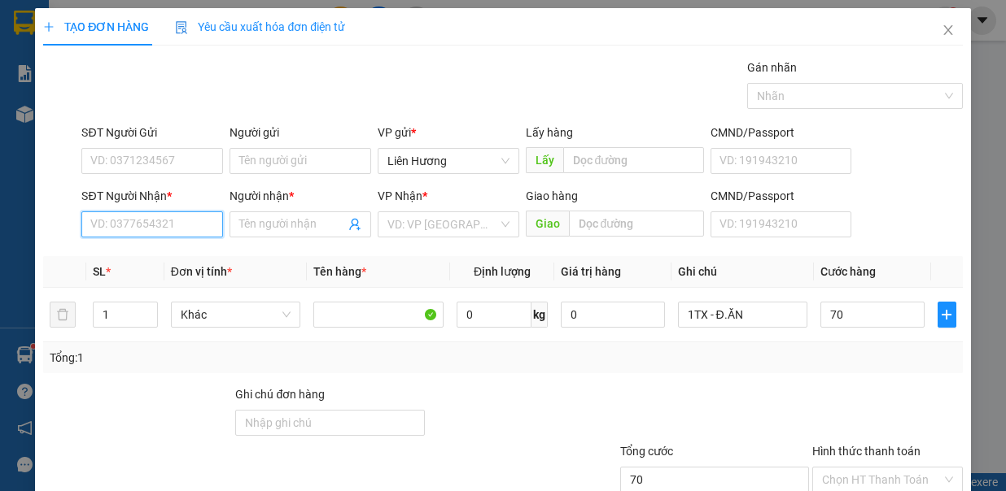
type input "70.000"
click at [160, 142] on div "SĐT Người Gửi" at bounding box center [152, 136] width 142 height 24
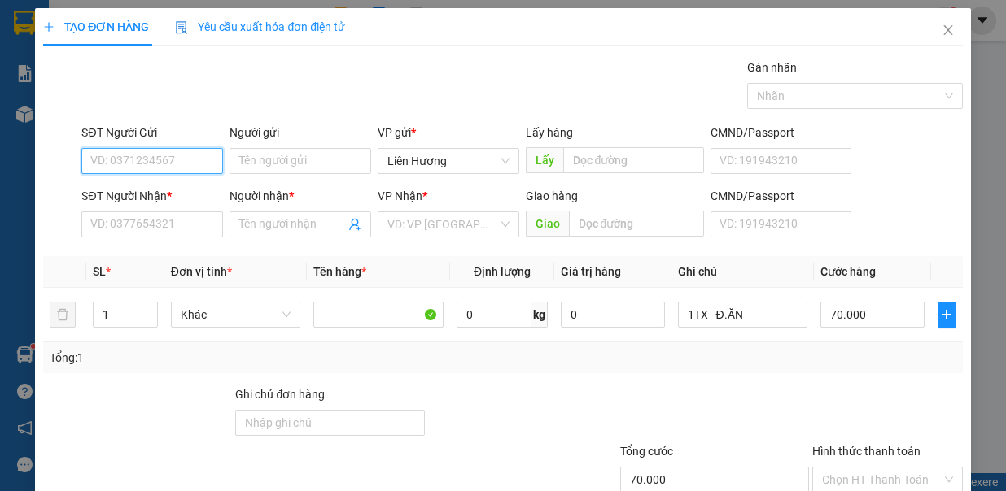
click at [160, 164] on input "SĐT Người Gửi" at bounding box center [152, 161] width 142 height 26
type input "7"
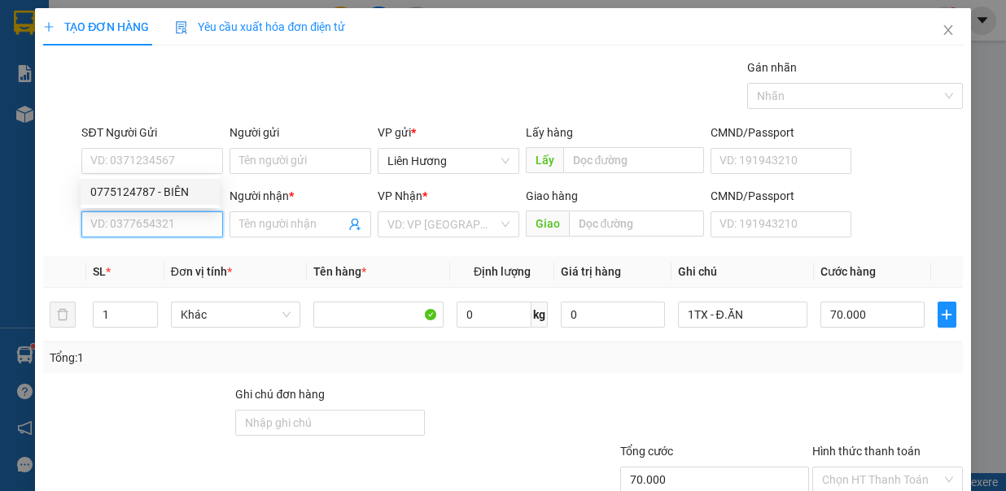
click at [168, 225] on input "SĐT Người Nhận *" at bounding box center [152, 225] width 142 height 26
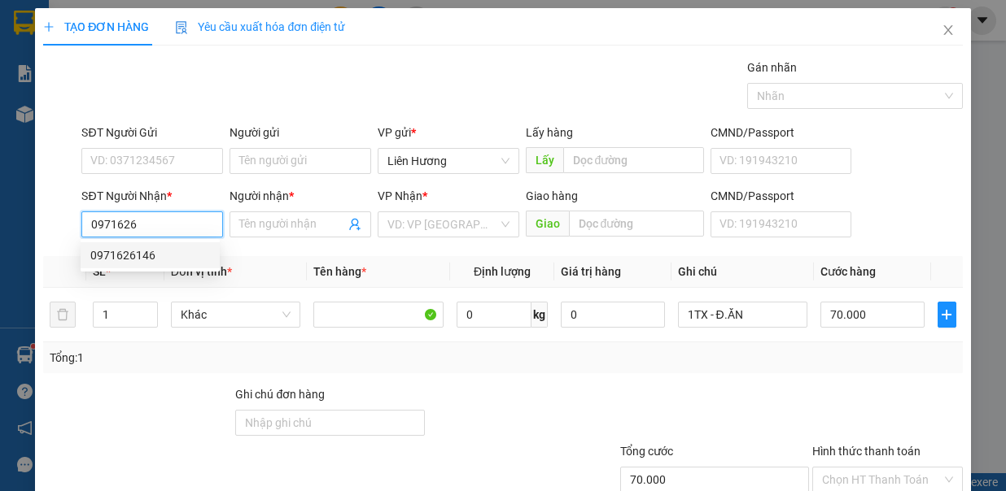
click at [169, 253] on div "0971626146" at bounding box center [150, 255] width 120 height 18
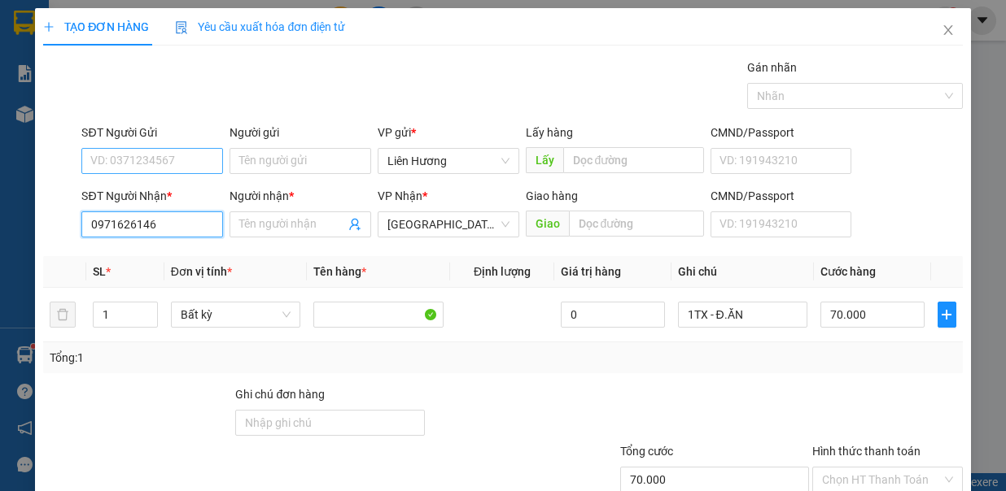
type input "0971626146"
click at [195, 158] on input "SĐT Người Gửi" at bounding box center [152, 161] width 142 height 26
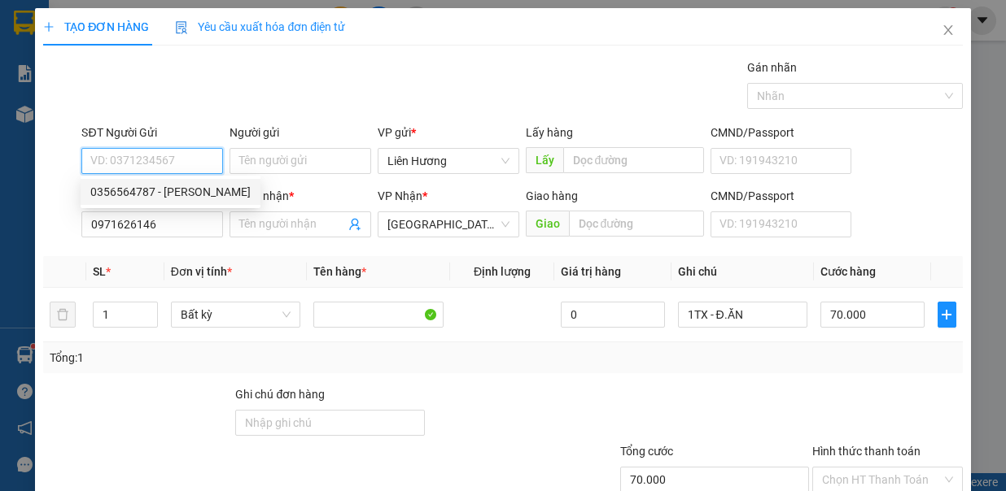
click at [193, 190] on div "0356564787 - LAI" at bounding box center [170, 192] width 160 height 18
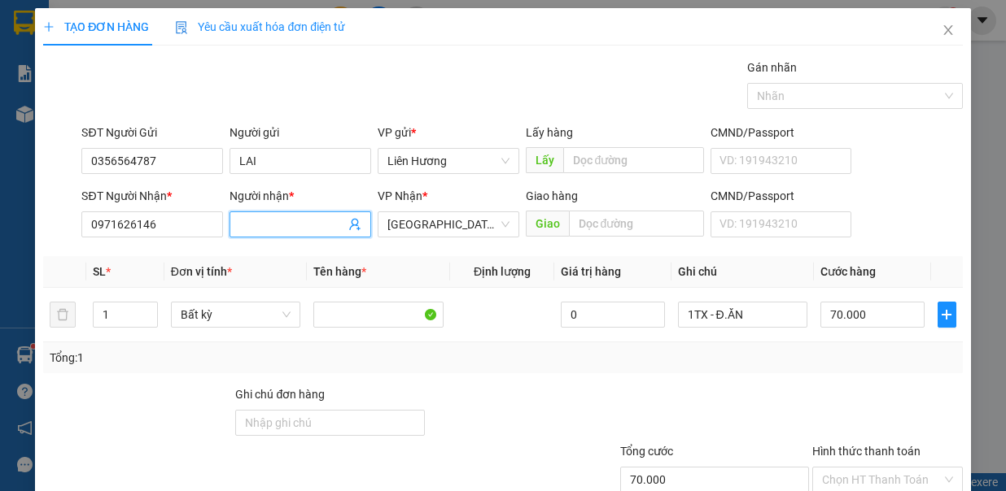
click at [260, 217] on input "Người nhận *" at bounding box center [292, 225] width 106 height 18
drag, startPoint x: 853, startPoint y: 369, endPoint x: 877, endPoint y: 382, distance: 26.9
click at [863, 468] on input "Hình thức thanh toán" at bounding box center [882, 480] width 120 height 24
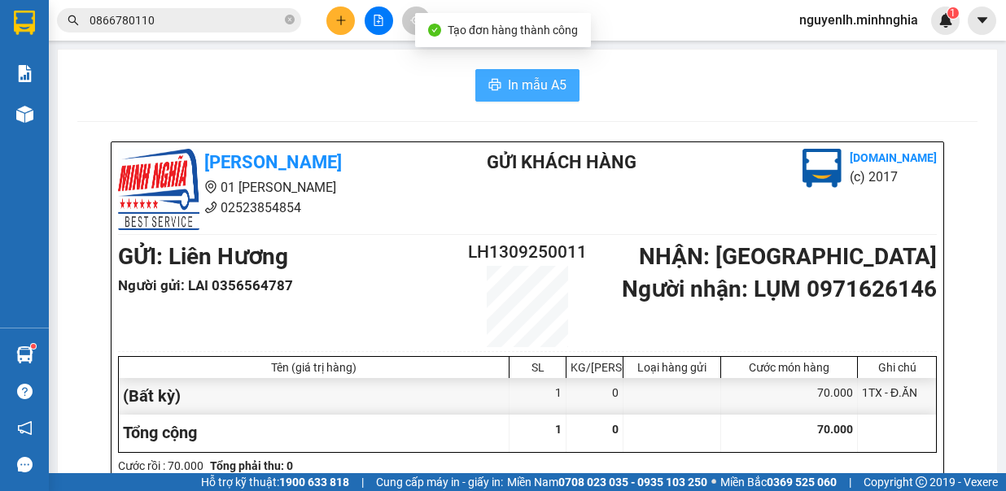
click at [526, 84] on span "In mẫu A5" at bounding box center [537, 85] width 59 height 20
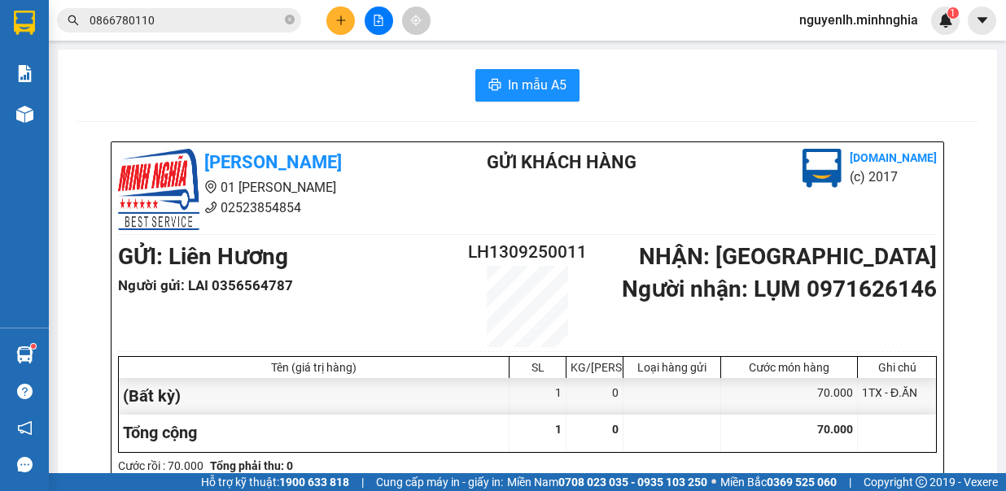
click at [347, 24] on button at bounding box center [340, 21] width 28 height 28
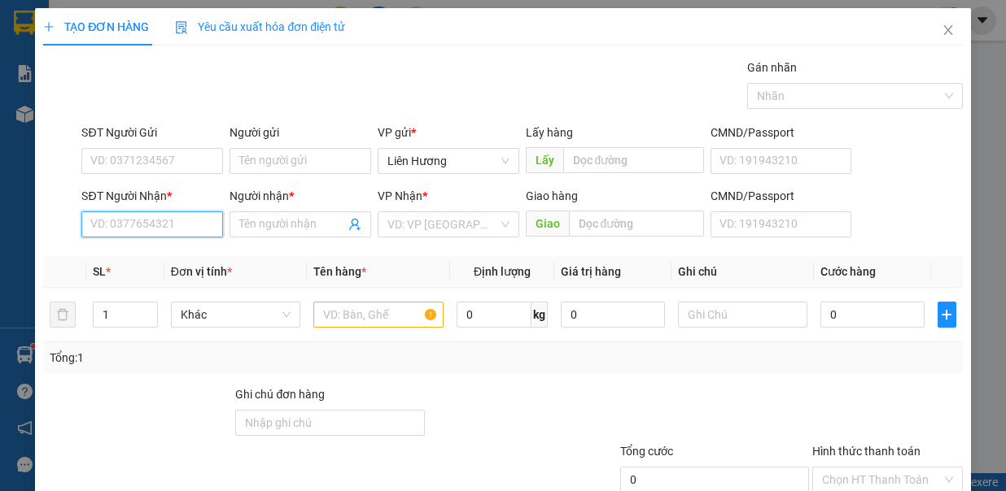
click at [171, 225] on input "SĐT Người Nhận *" at bounding box center [152, 225] width 142 height 26
click at [172, 250] on div "0937235563 - TRANG" at bounding box center [150, 255] width 120 height 18
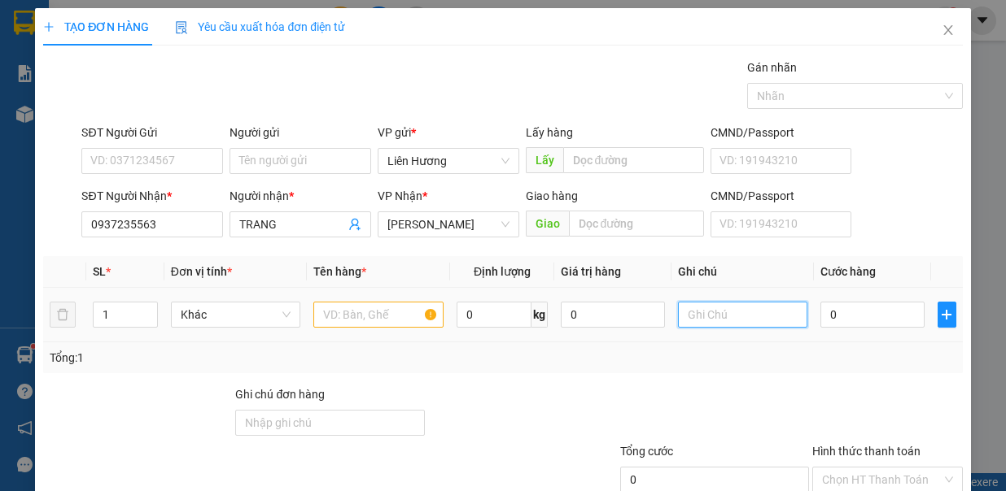
click at [706, 322] on input "text" at bounding box center [743, 315] width 130 height 26
click at [401, 303] on input "text" at bounding box center [378, 315] width 130 height 26
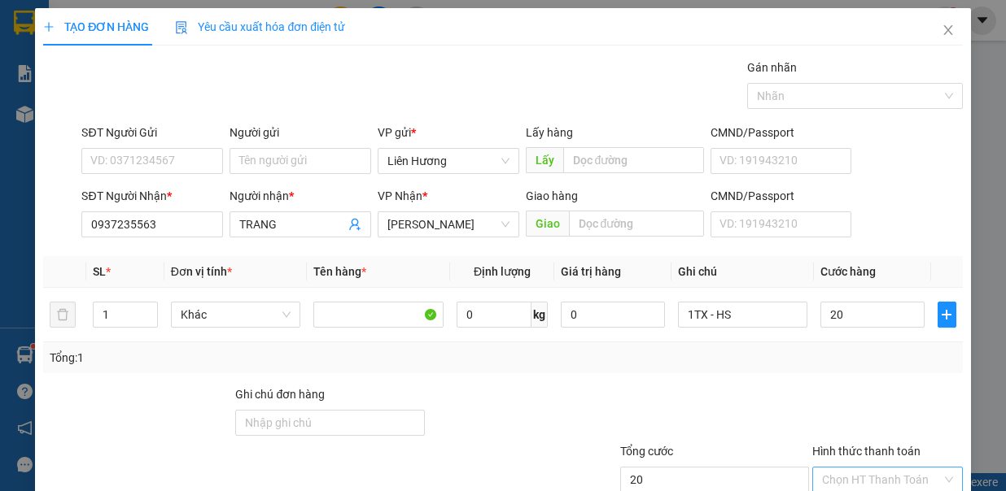
click at [882, 468] on input "Hình thức thanh toán" at bounding box center [882, 480] width 120 height 24
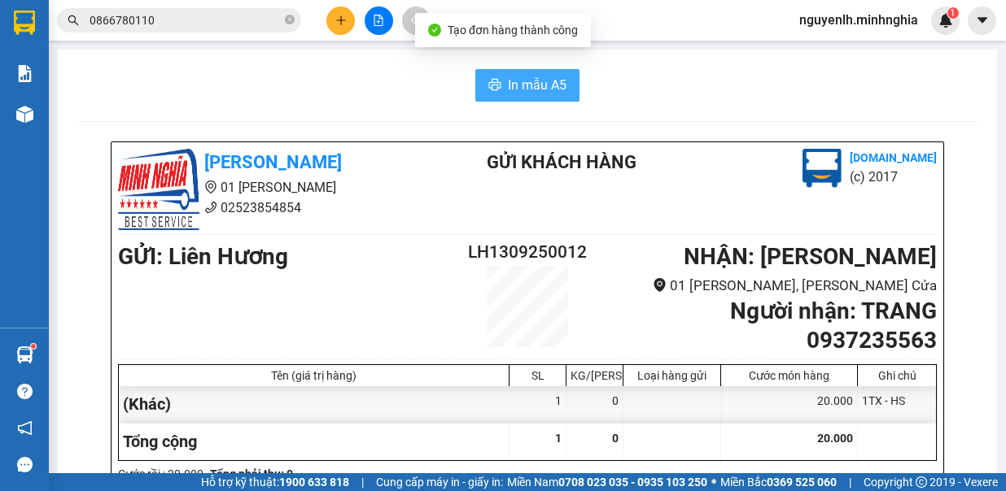
click at [535, 86] on span "In mẫu A5" at bounding box center [537, 85] width 59 height 20
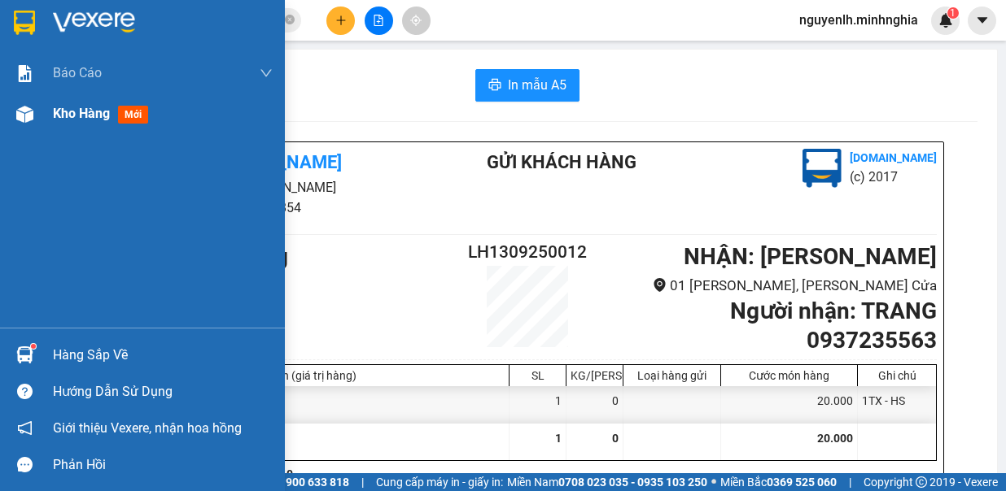
click at [41, 117] on div "Kho hàng mới" at bounding box center [142, 114] width 285 height 41
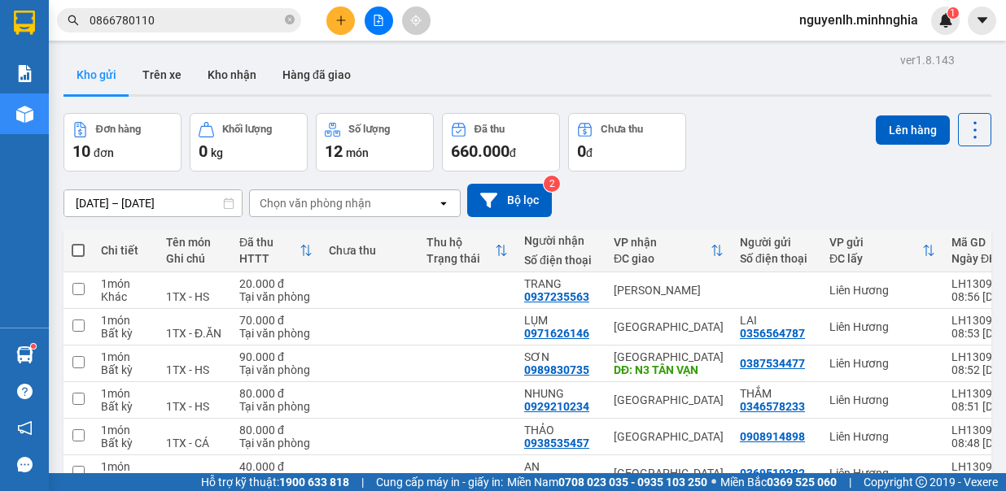
click at [72, 246] on span at bounding box center [78, 250] width 13 height 13
click at [78, 242] on input "checkbox" at bounding box center [78, 242] width 0 height 0
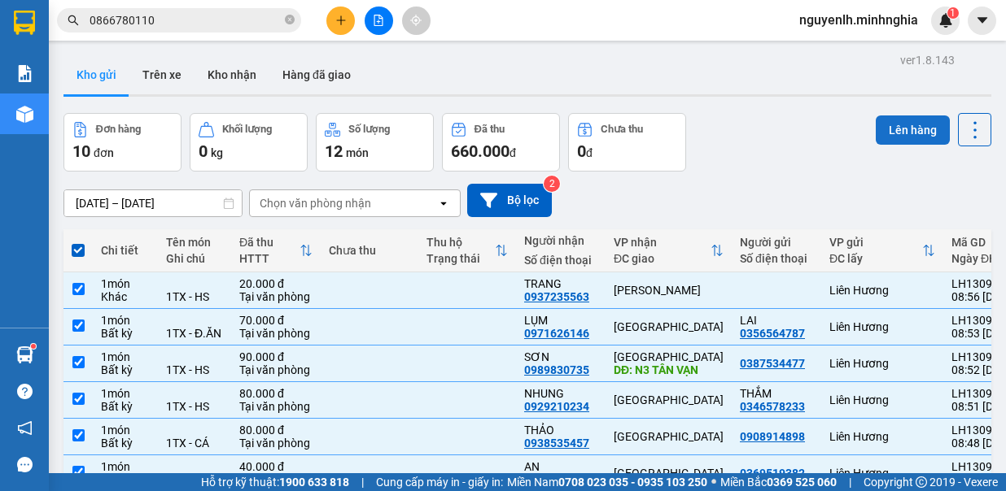
click at [881, 131] on button "Lên hàng" at bounding box center [912, 130] width 74 height 29
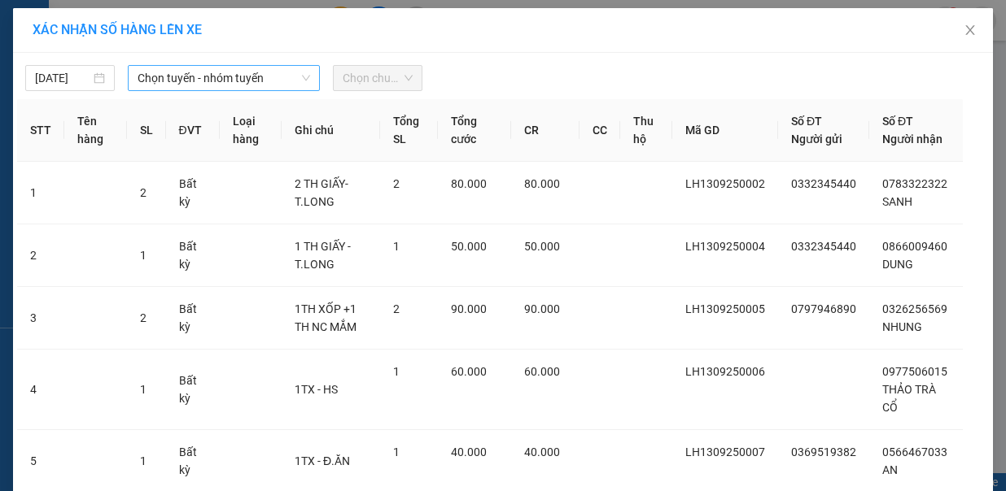
click at [191, 81] on span "Chọn tuyến - nhóm tuyến" at bounding box center [223, 78] width 172 height 24
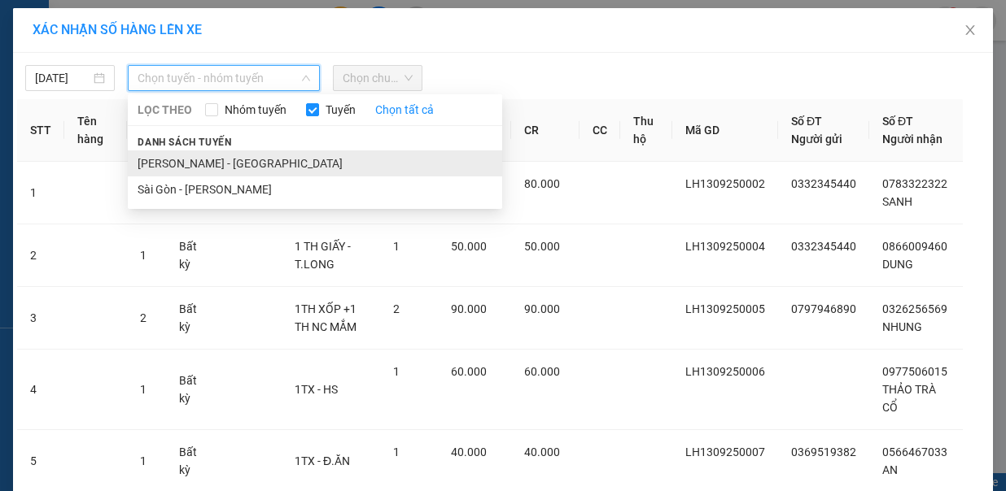
click at [243, 155] on li "[PERSON_NAME] - [GEOGRAPHIC_DATA]" at bounding box center [315, 164] width 374 height 26
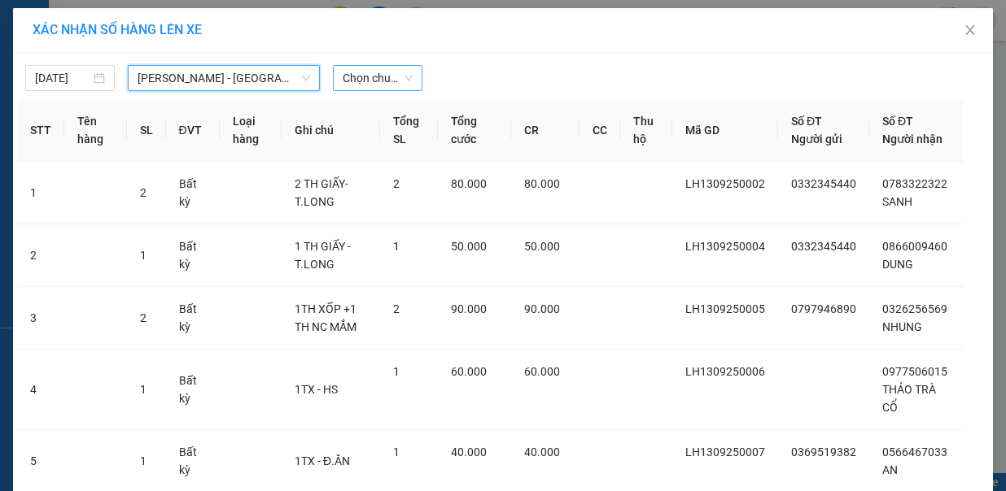
click at [361, 69] on span "Chọn chuyến" at bounding box center [377, 78] width 70 height 24
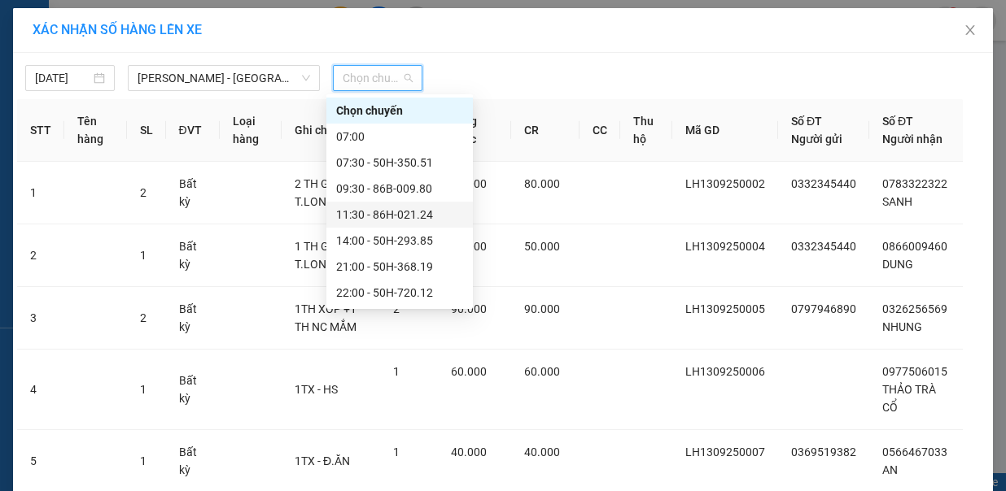
click at [422, 216] on div "11:30 - 86H-021.24" at bounding box center [399, 215] width 127 height 18
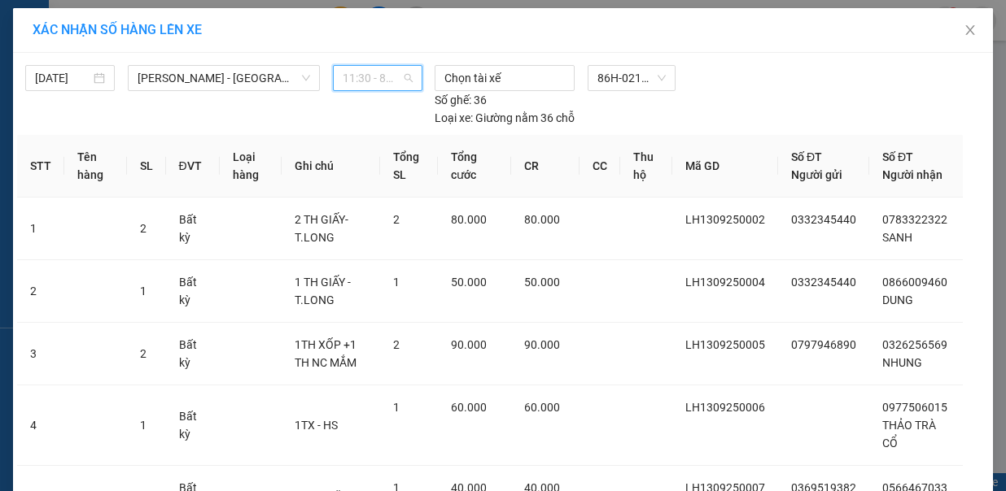
click at [377, 86] on span "11:30 - 86H-021.24" at bounding box center [377, 78] width 70 height 24
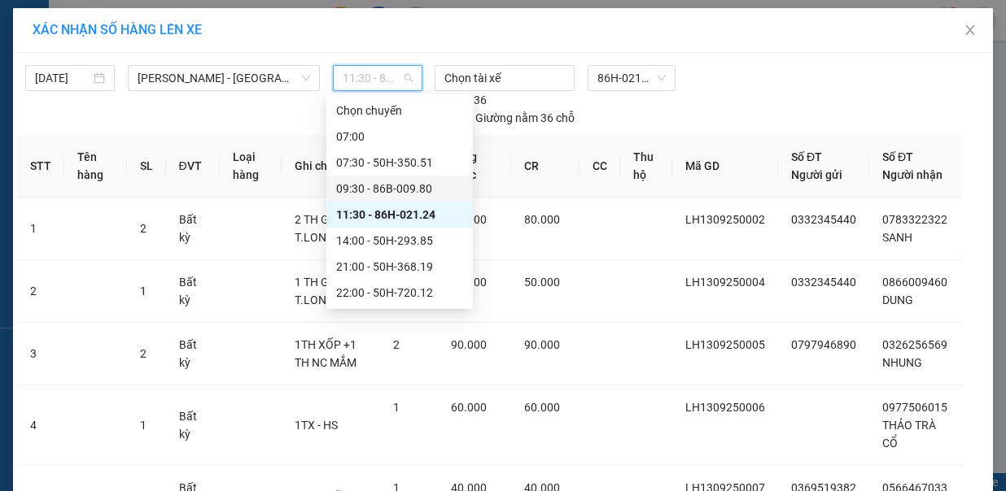
click at [420, 185] on div "09:30 - 86B-009.80" at bounding box center [399, 189] width 127 height 18
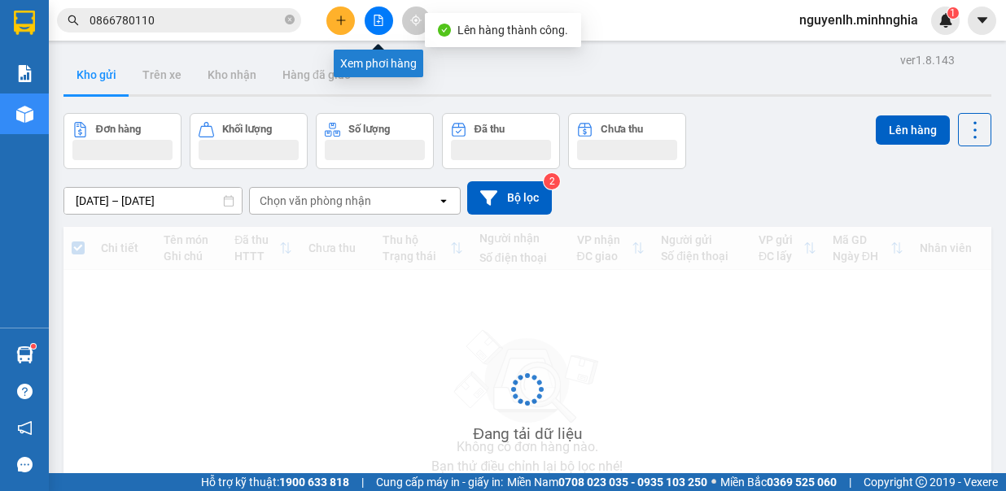
click at [376, 20] on icon "file-add" at bounding box center [378, 20] width 11 height 11
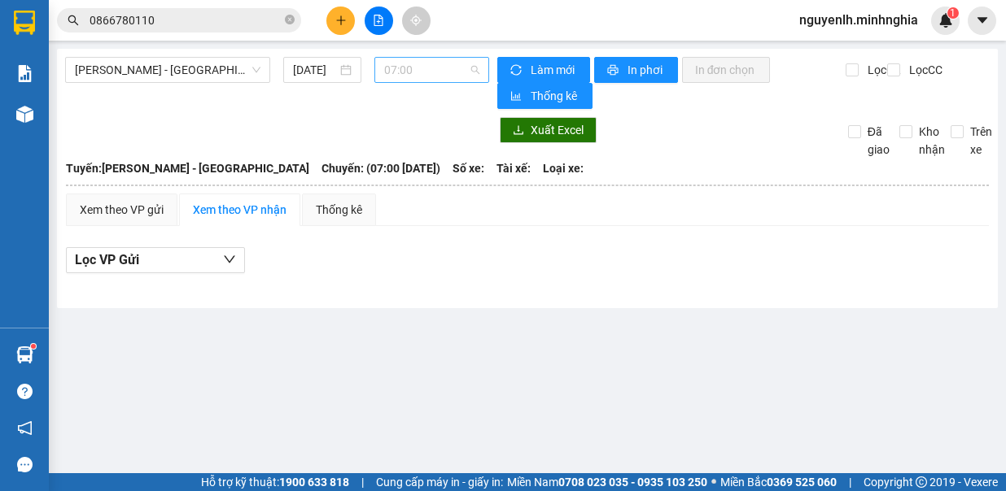
click at [434, 67] on span "07:00" at bounding box center [431, 70] width 95 height 24
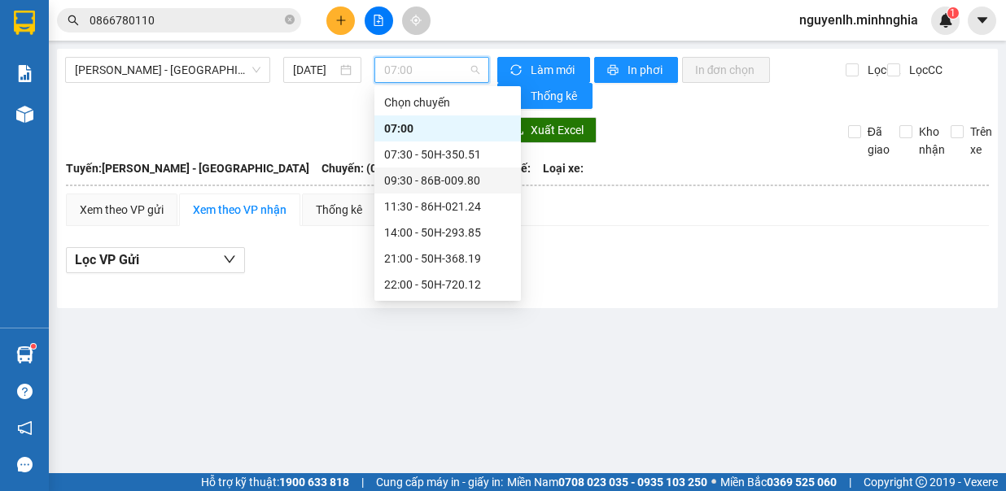
click at [465, 182] on div "09:30 - 86B-009.80" at bounding box center [447, 181] width 127 height 18
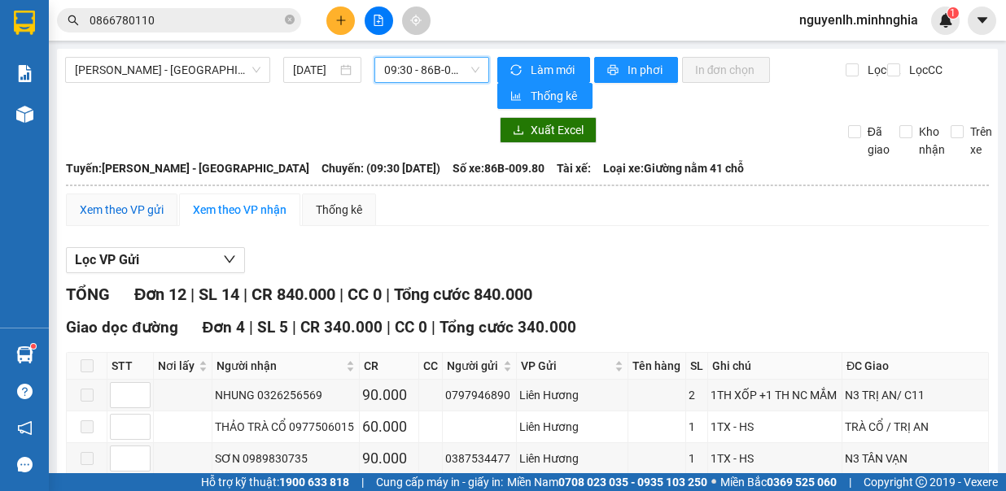
click at [125, 207] on div "Xem theo VP gửi" at bounding box center [122, 210] width 84 height 18
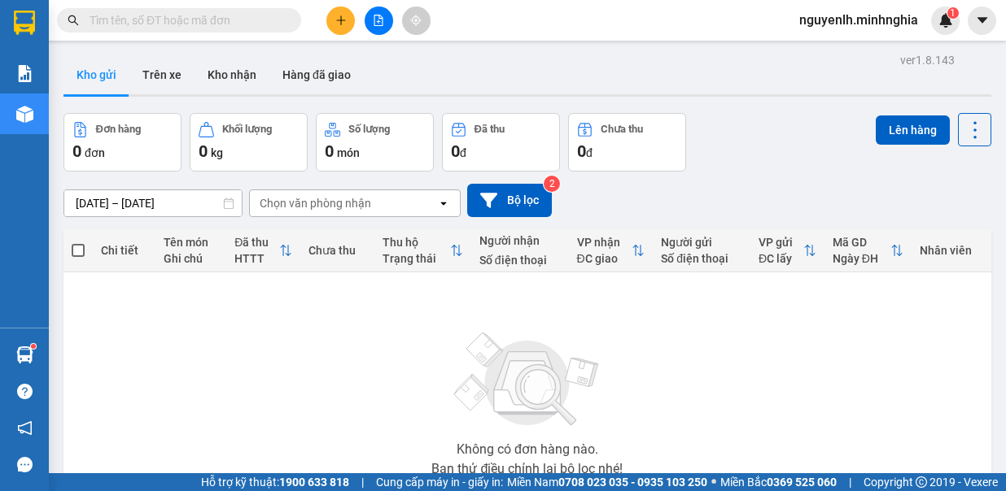
click at [261, 26] on input "text" at bounding box center [185, 20] width 192 height 18
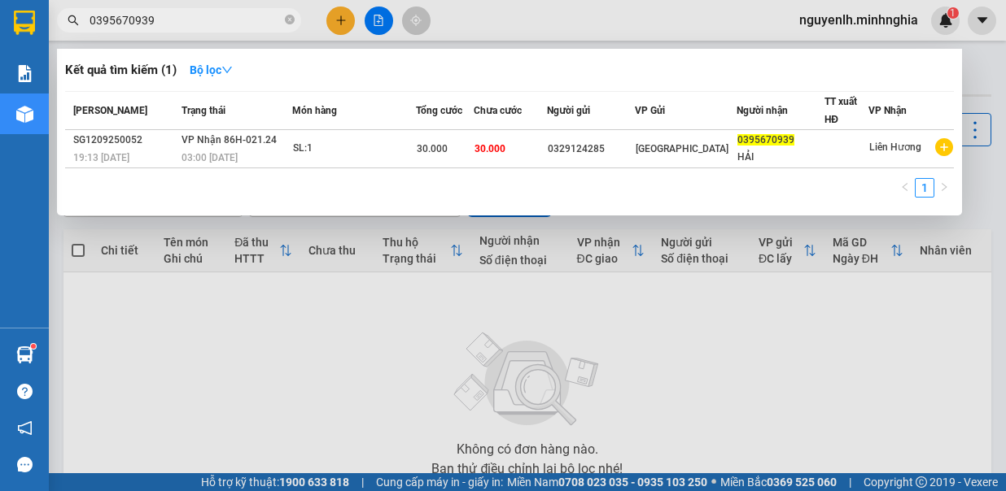
type input "0395670939"
click at [332, 13] on div at bounding box center [503, 245] width 1006 height 491
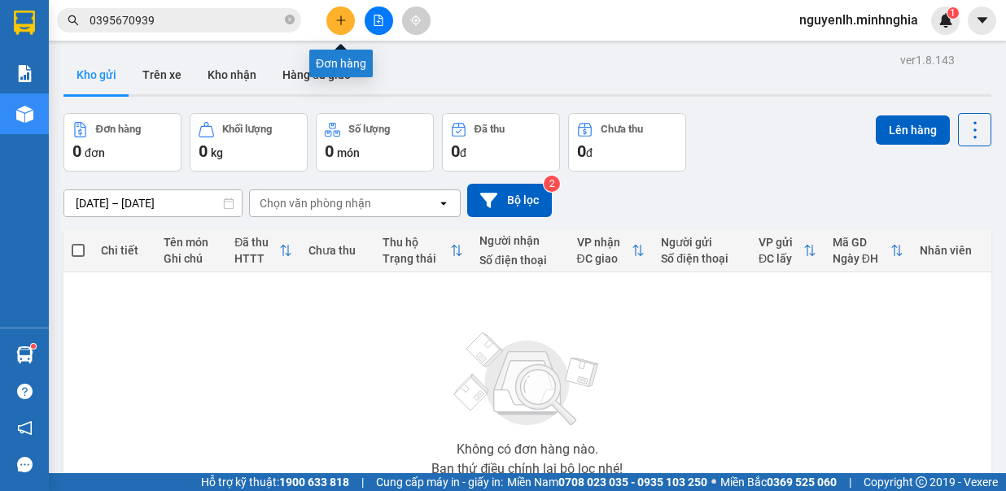
click at [334, 17] on button at bounding box center [340, 21] width 28 height 28
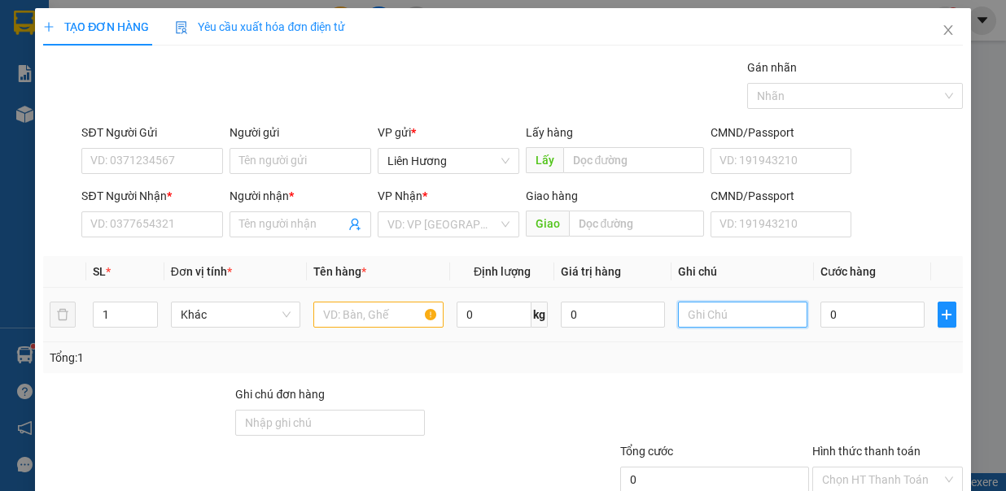
click at [687, 309] on input "text" at bounding box center [743, 315] width 130 height 26
type input "1TX - Đ.ĂN"
click at [316, 314] on input "text" at bounding box center [378, 315] width 130 height 26
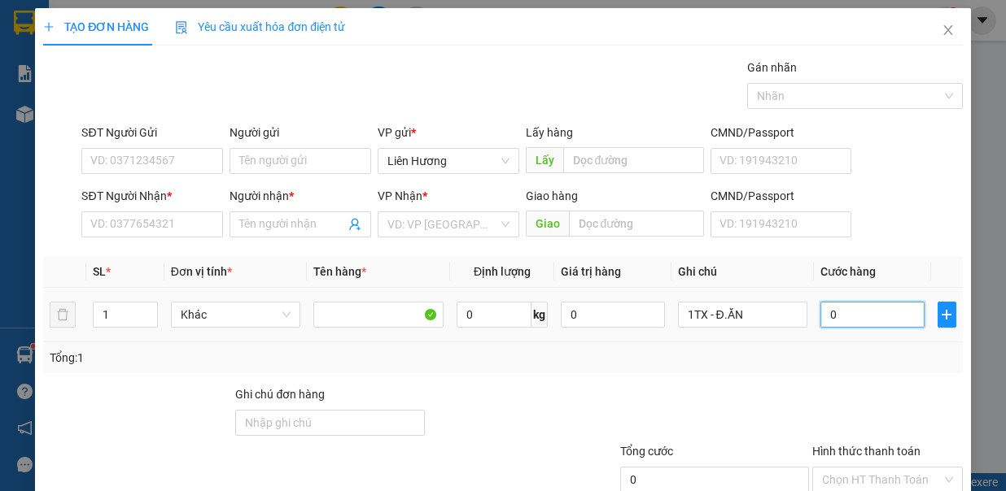
click at [875, 310] on input "0" at bounding box center [872, 315] width 104 height 26
type input "6"
type input "60"
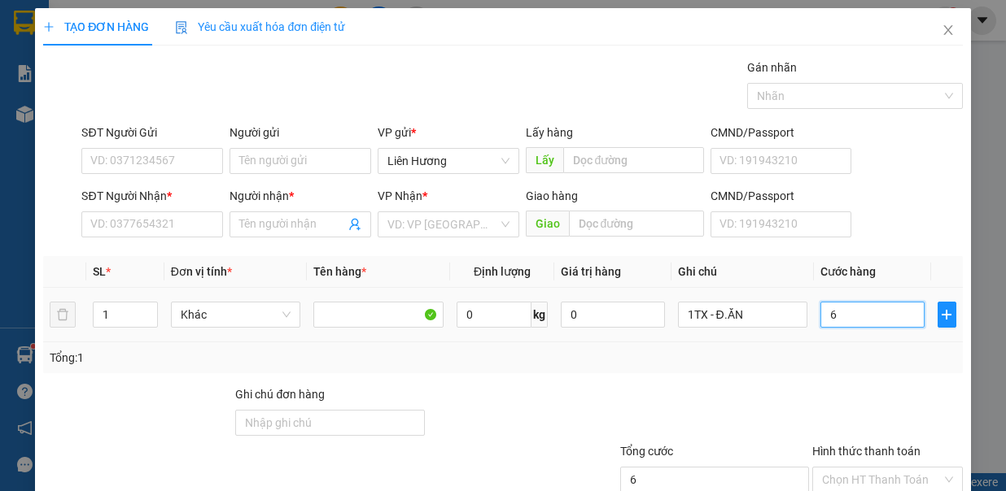
type input "60"
type input "60.000"
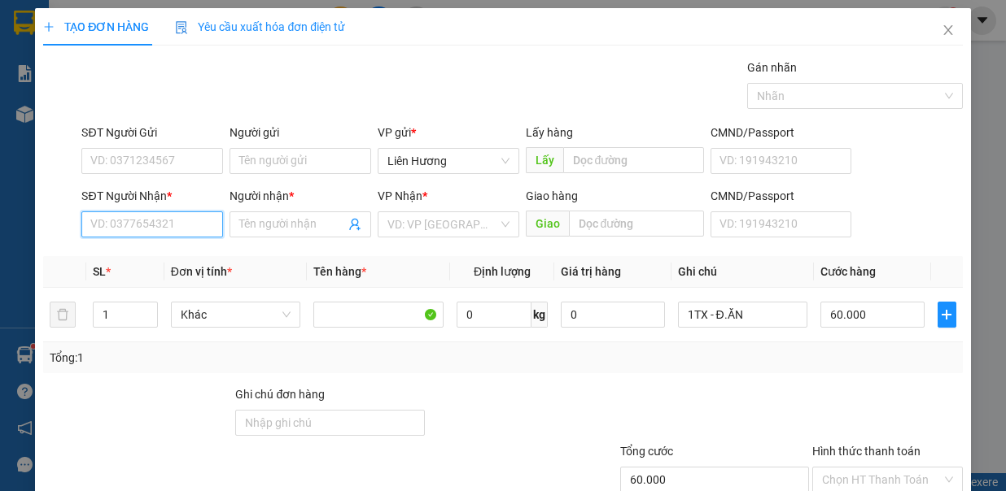
click at [177, 222] on input "SĐT Người Nhận *" at bounding box center [152, 225] width 142 height 26
click at [423, 214] on input "search" at bounding box center [442, 224] width 111 height 24
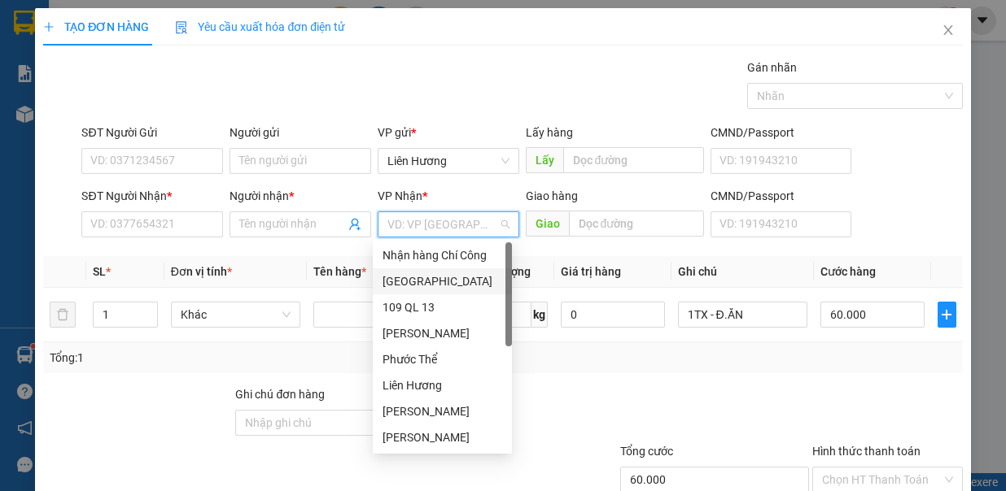
click at [419, 278] on div "[GEOGRAPHIC_DATA]" at bounding box center [442, 282] width 120 height 18
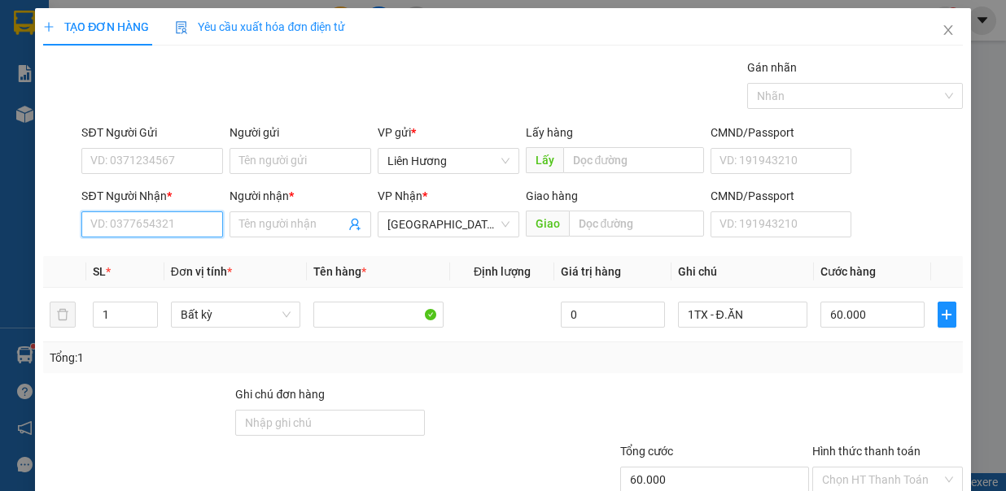
click at [176, 221] on input "SĐT Người Nhận *" at bounding box center [152, 225] width 142 height 26
type input "0868224819"
click at [252, 221] on input "Người nhận *" at bounding box center [292, 225] width 106 height 18
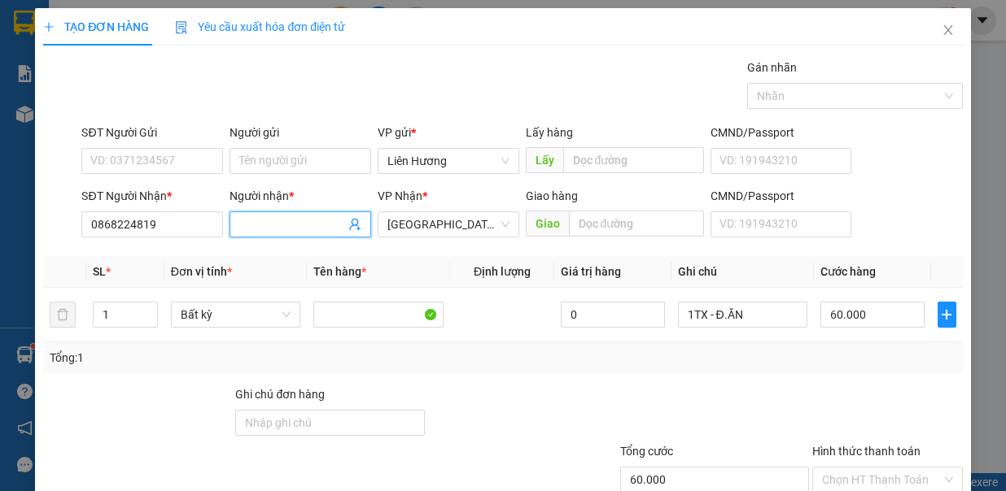
type input "A"
type input "ÁI TRÂN"
click at [155, 161] on input "SĐT Người Gửi" at bounding box center [152, 161] width 142 height 26
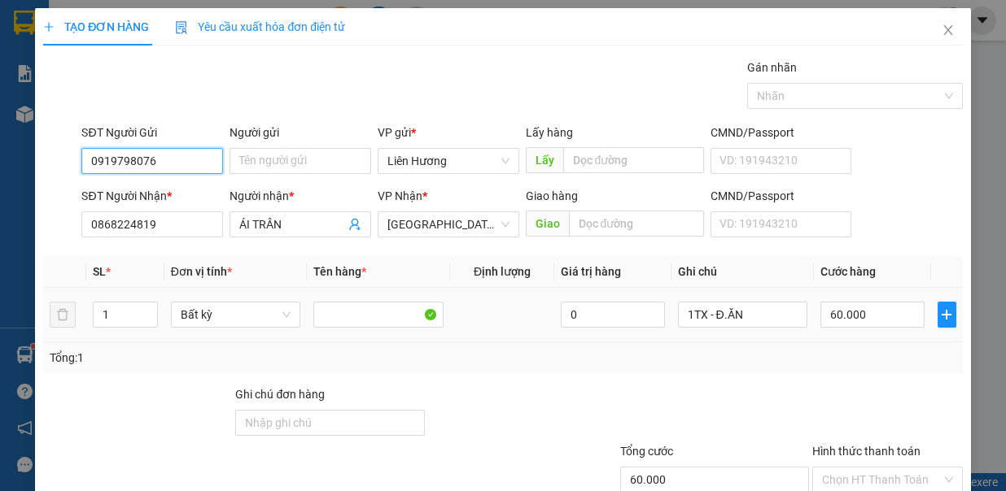
type input "0919798076"
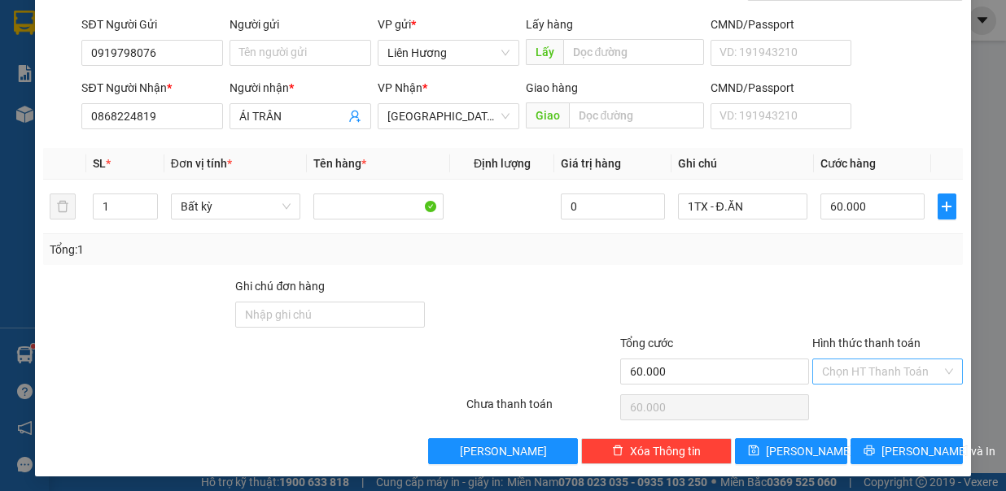
click at [859, 367] on input "Hình thức thanh toán" at bounding box center [882, 372] width 120 height 24
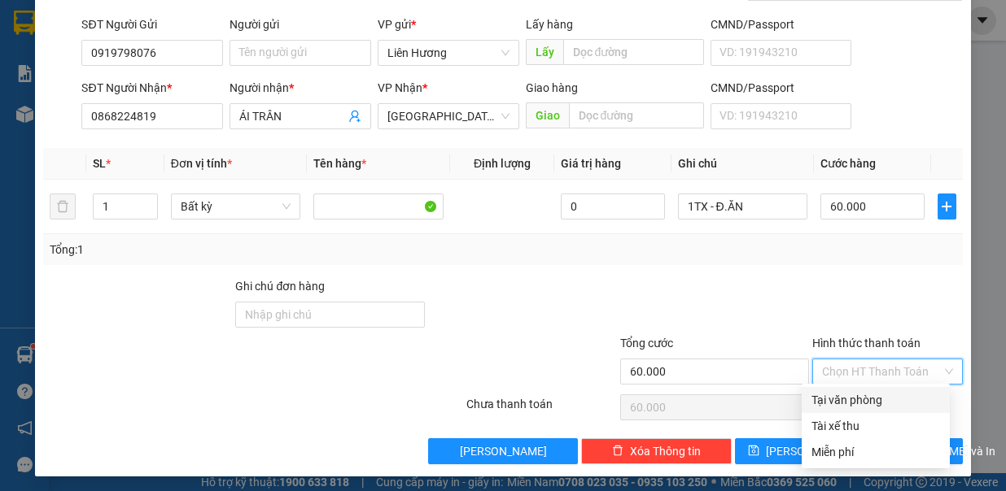
drag, startPoint x: 860, startPoint y: 395, endPoint x: 865, endPoint y: 406, distance: 11.6
click at [860, 398] on div "Tại văn phòng" at bounding box center [875, 400] width 129 height 18
type input "0"
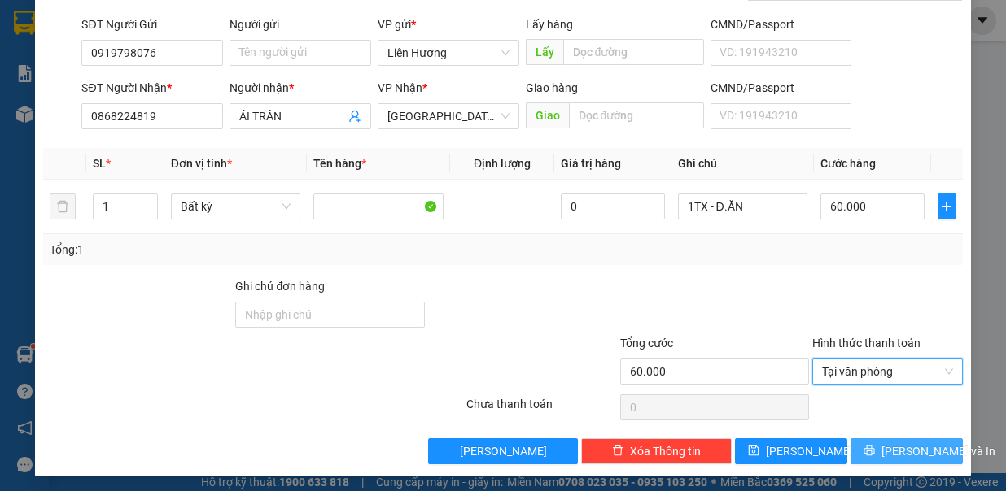
click at [874, 442] on button "Lưu và In" at bounding box center [906, 451] width 112 height 26
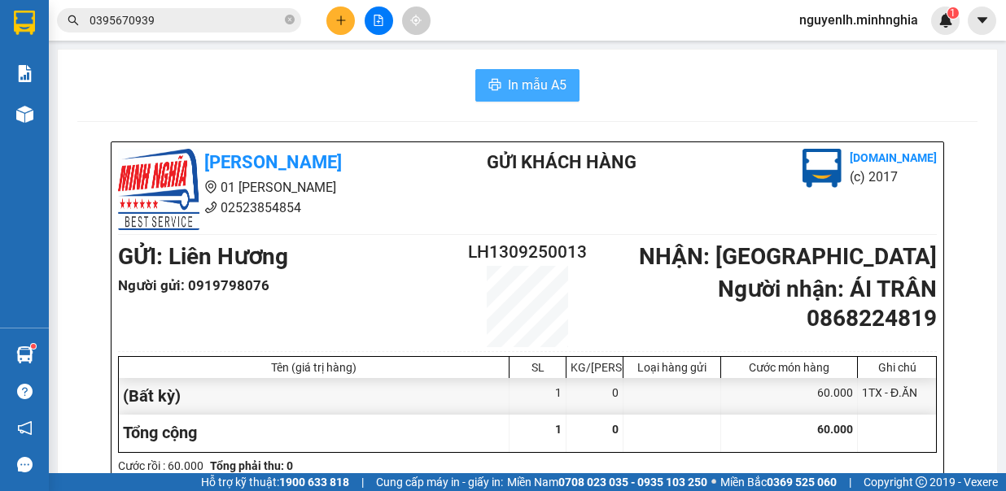
click at [551, 82] on span "In mẫu A5" at bounding box center [537, 85] width 59 height 20
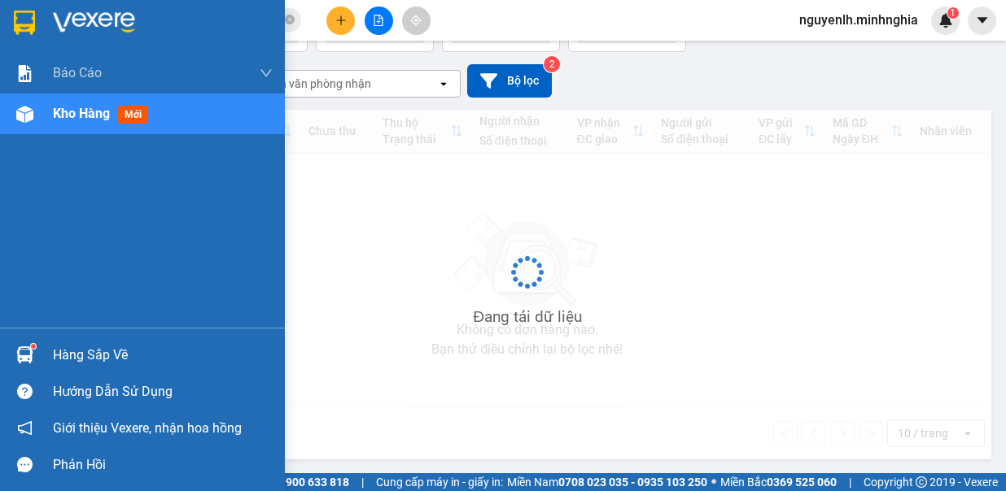
scroll to position [75, 0]
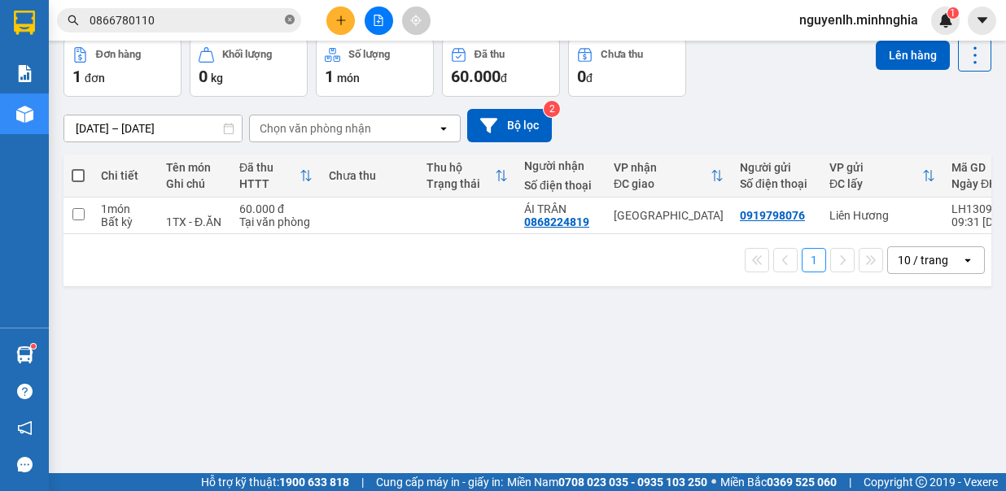
click at [288, 20] on icon "close-circle" at bounding box center [290, 20] width 10 height 10
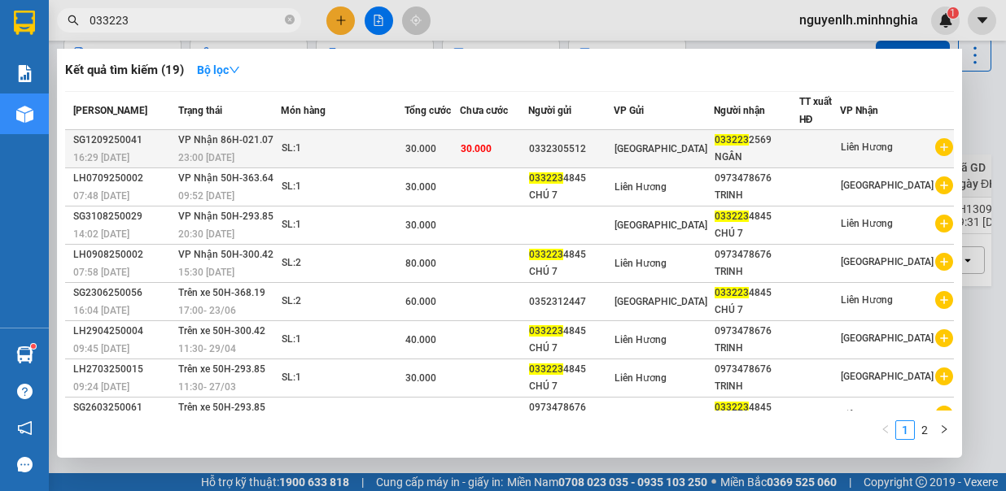
type input "033223"
click at [608, 141] on div "0332305512" at bounding box center [570, 149] width 83 height 17
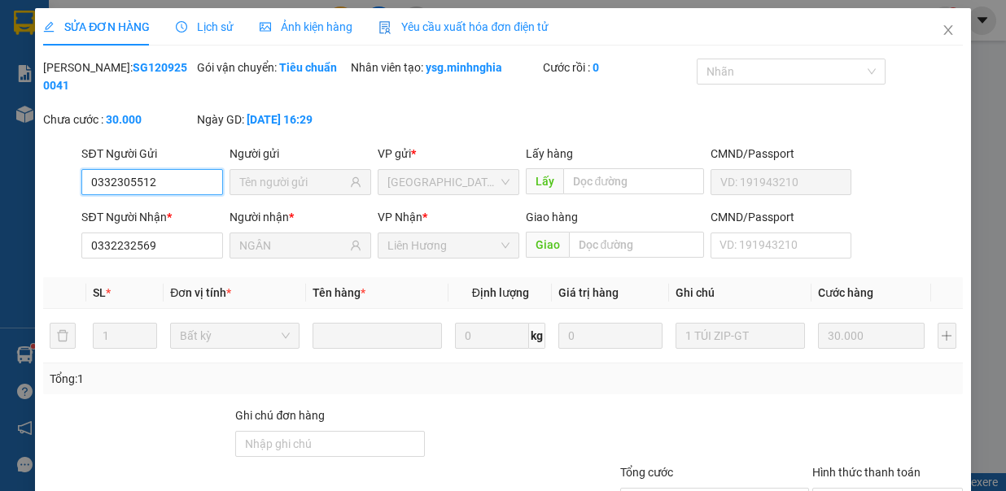
type input "0332305512"
type input "0332232569"
type input "NGÂN"
type input "30.000"
